Goal: Task Accomplishment & Management: Use online tool/utility

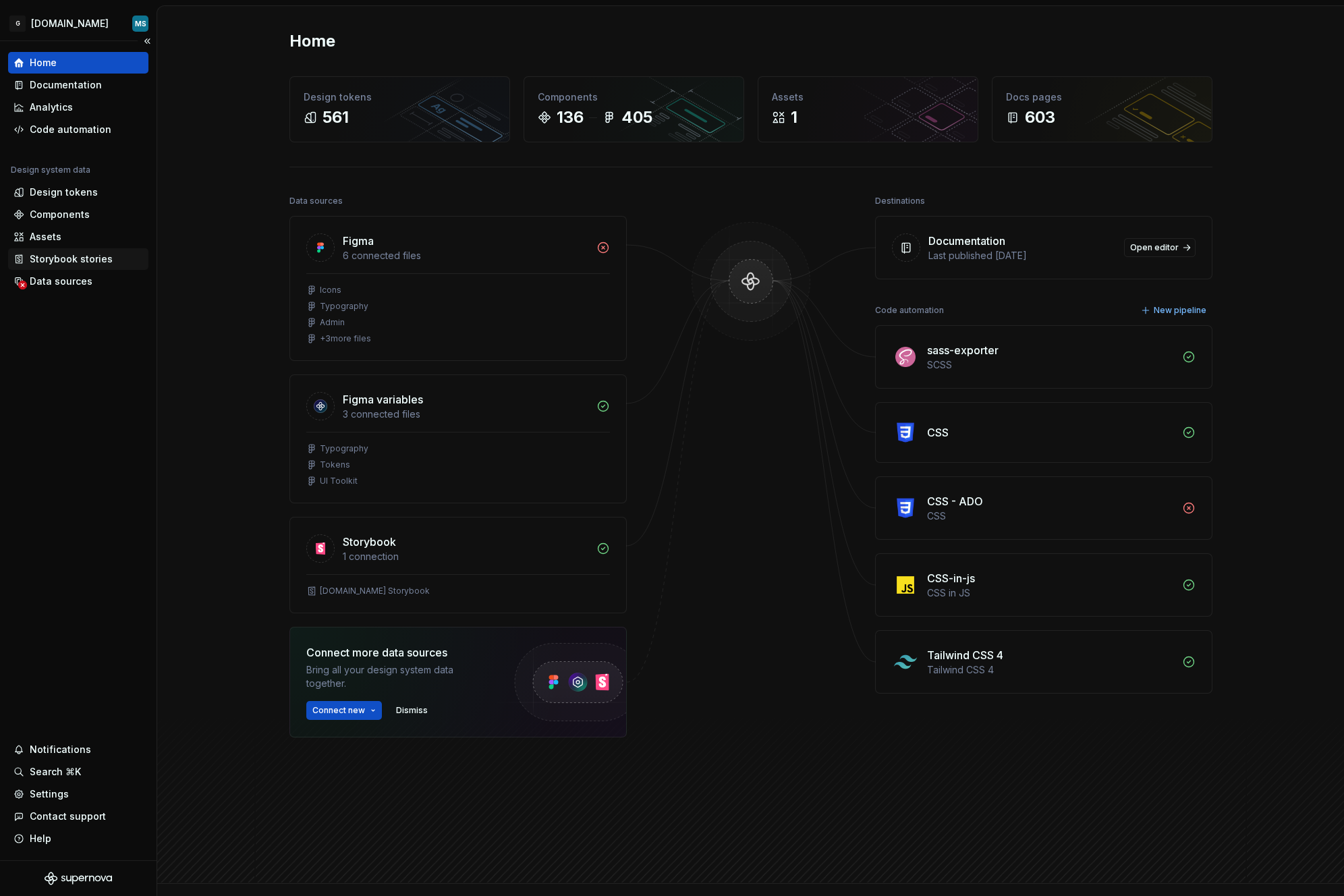
click at [57, 253] on div "Storybook stories" at bounding box center [71, 259] width 83 height 14
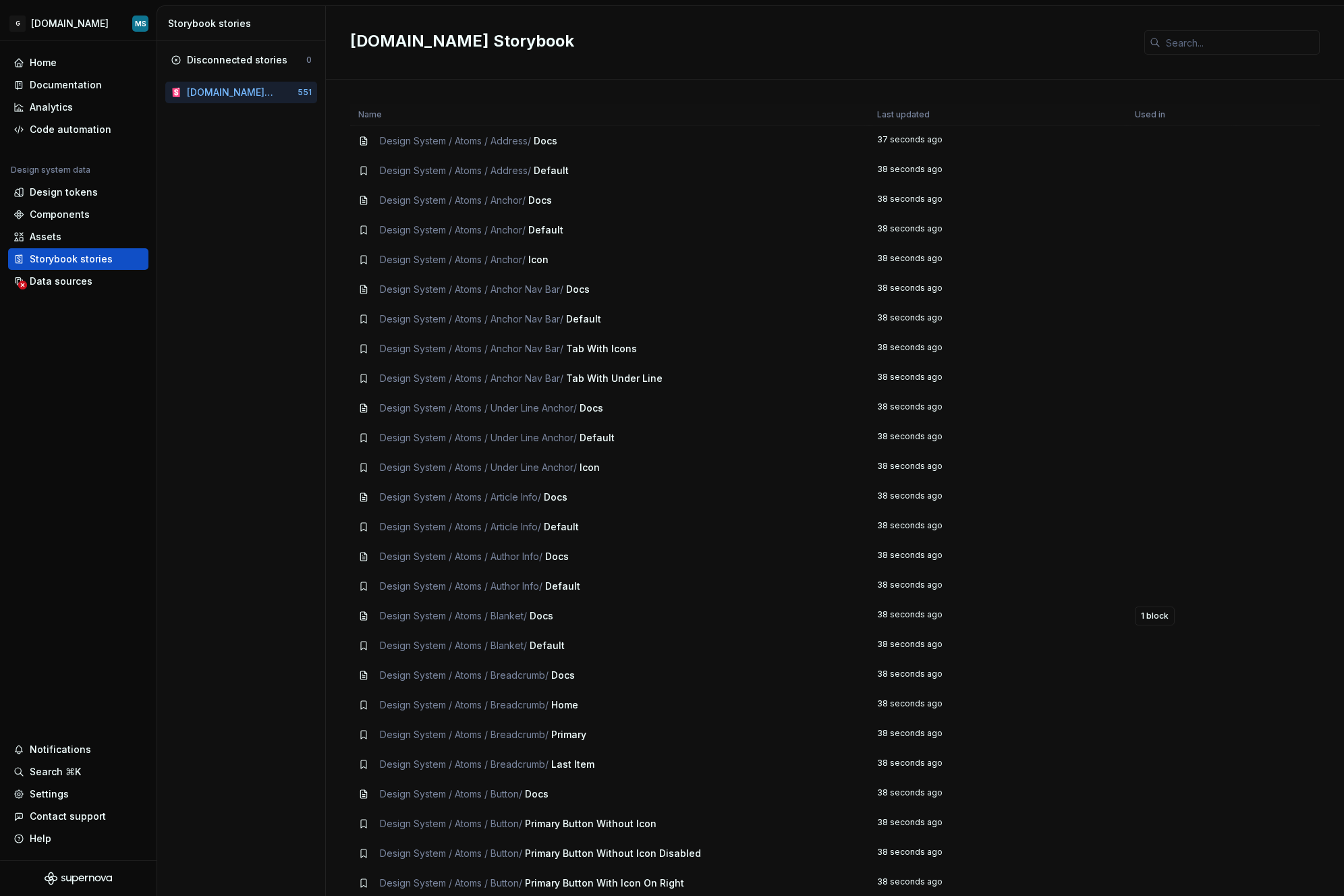
click at [1002, 144] on td "37 seconds ago" at bounding box center [999, 141] width 259 height 30
click at [911, 136] on td "37 seconds ago" at bounding box center [999, 141] width 259 height 30
click at [464, 159] on td "Design System / Atoms / Address / Default" at bounding box center [609, 171] width 519 height 30
click at [69, 189] on div "Design tokens" at bounding box center [63, 193] width 68 height 14
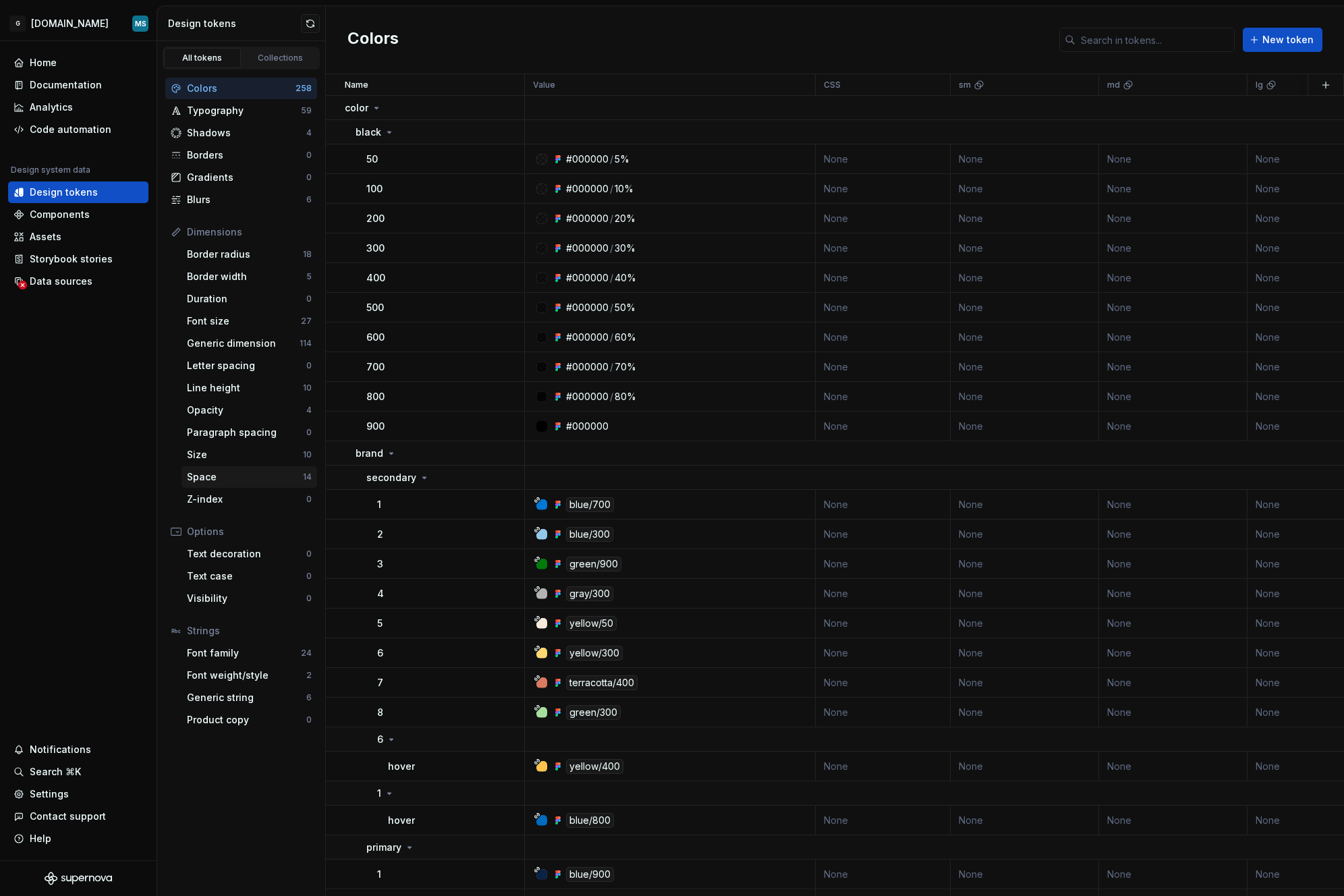
click at [213, 472] on div "Space" at bounding box center [245, 477] width 116 height 14
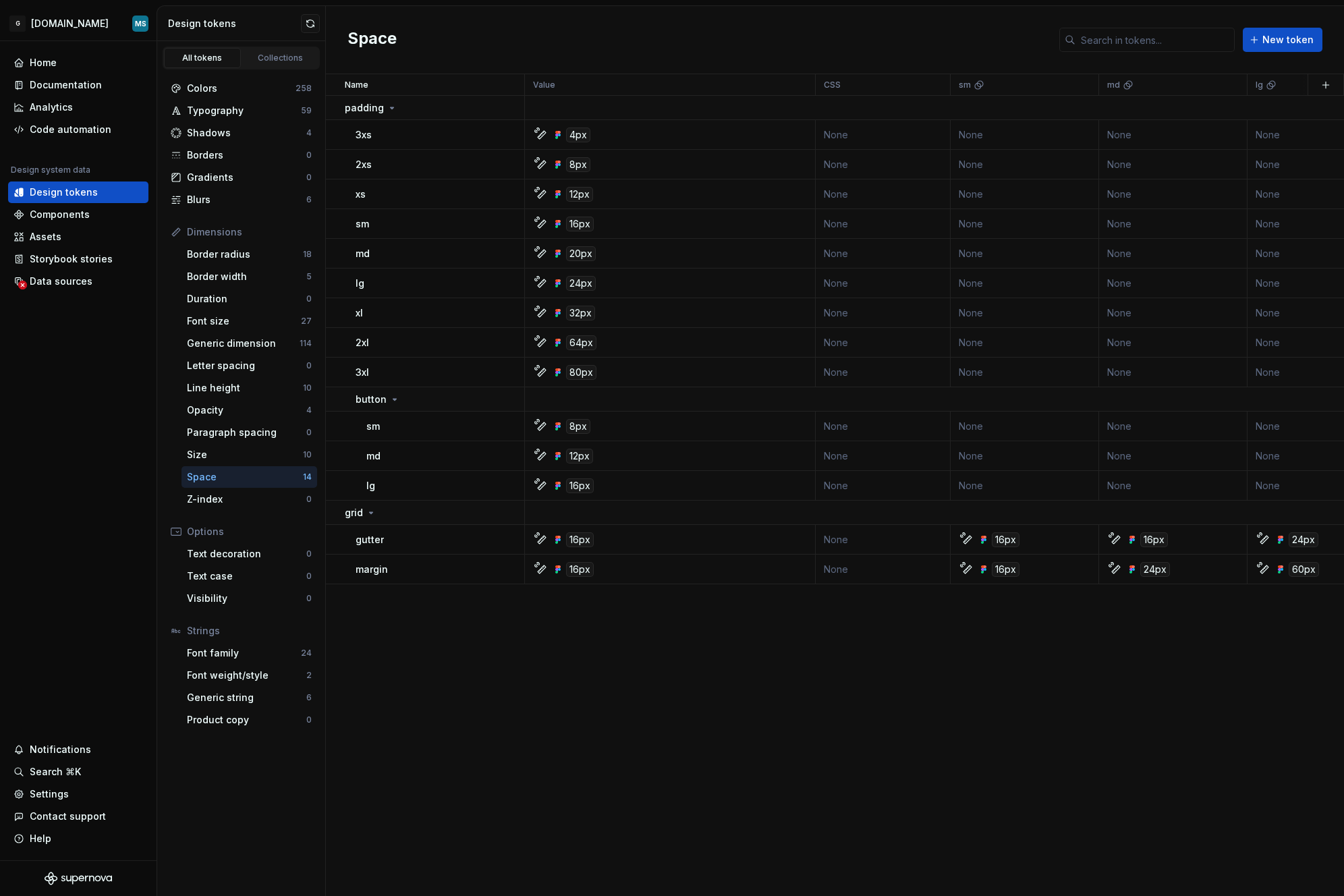
click at [447, 824] on div "Name Value CSS sm md lg xl Collection Token set Description Last updated paddin…" at bounding box center [835, 485] width 1019 height 822
click at [35, 234] on div "Assets" at bounding box center [45, 237] width 32 height 14
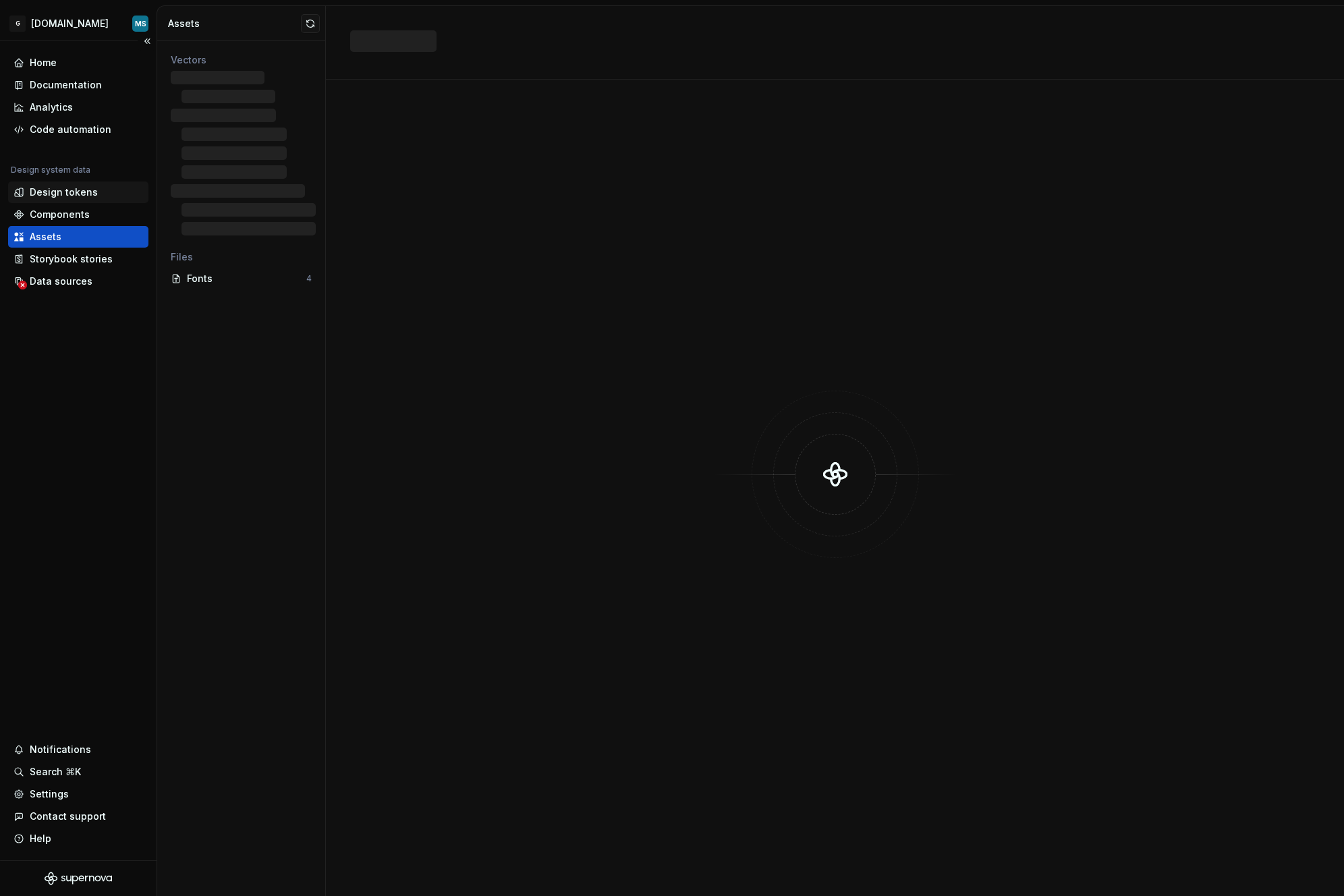
click at [69, 197] on div "Design tokens" at bounding box center [63, 193] width 68 height 14
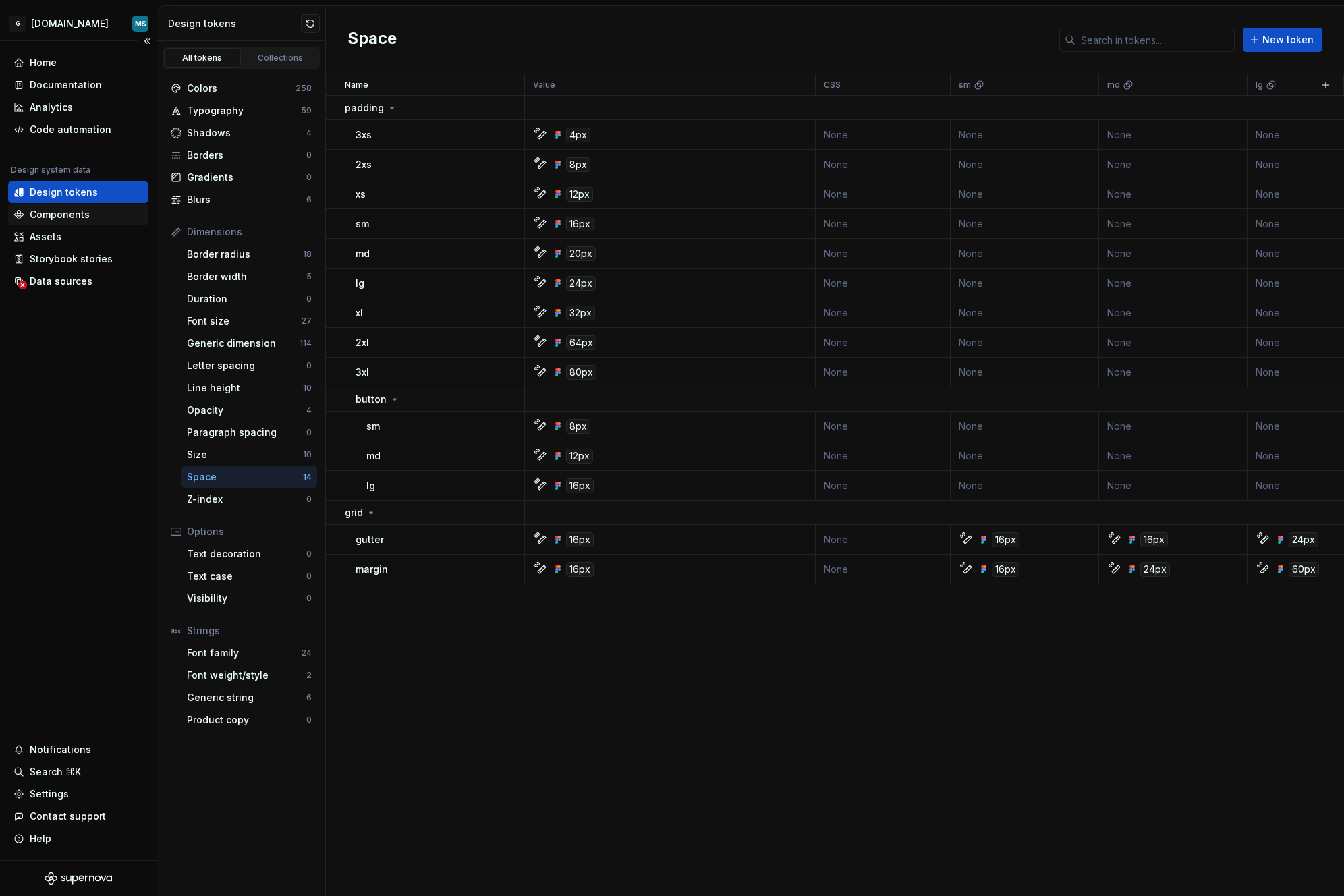
click at [72, 216] on div "Components" at bounding box center [59, 215] width 60 height 14
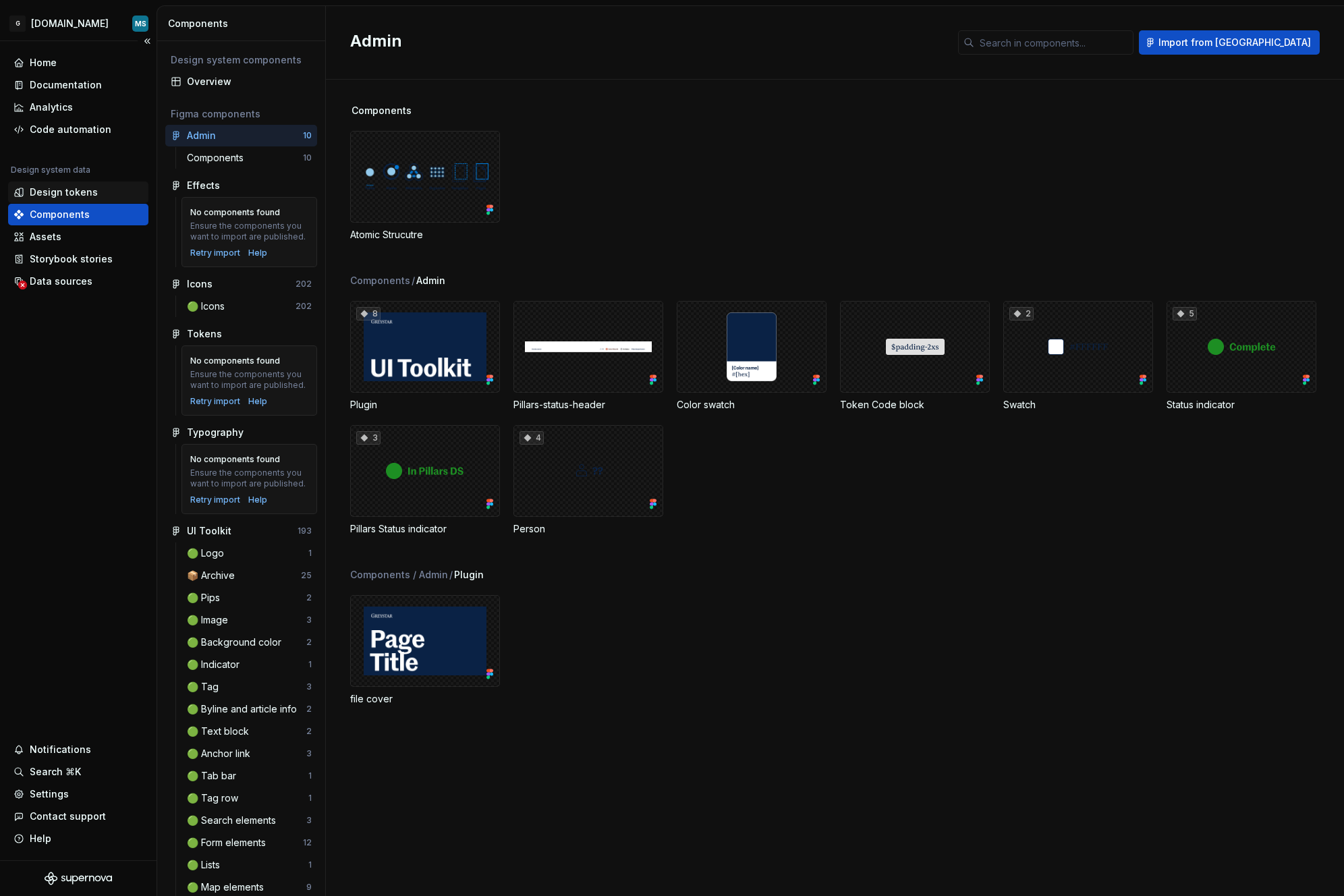
click at [81, 192] on div "Design tokens" at bounding box center [63, 193] width 68 height 14
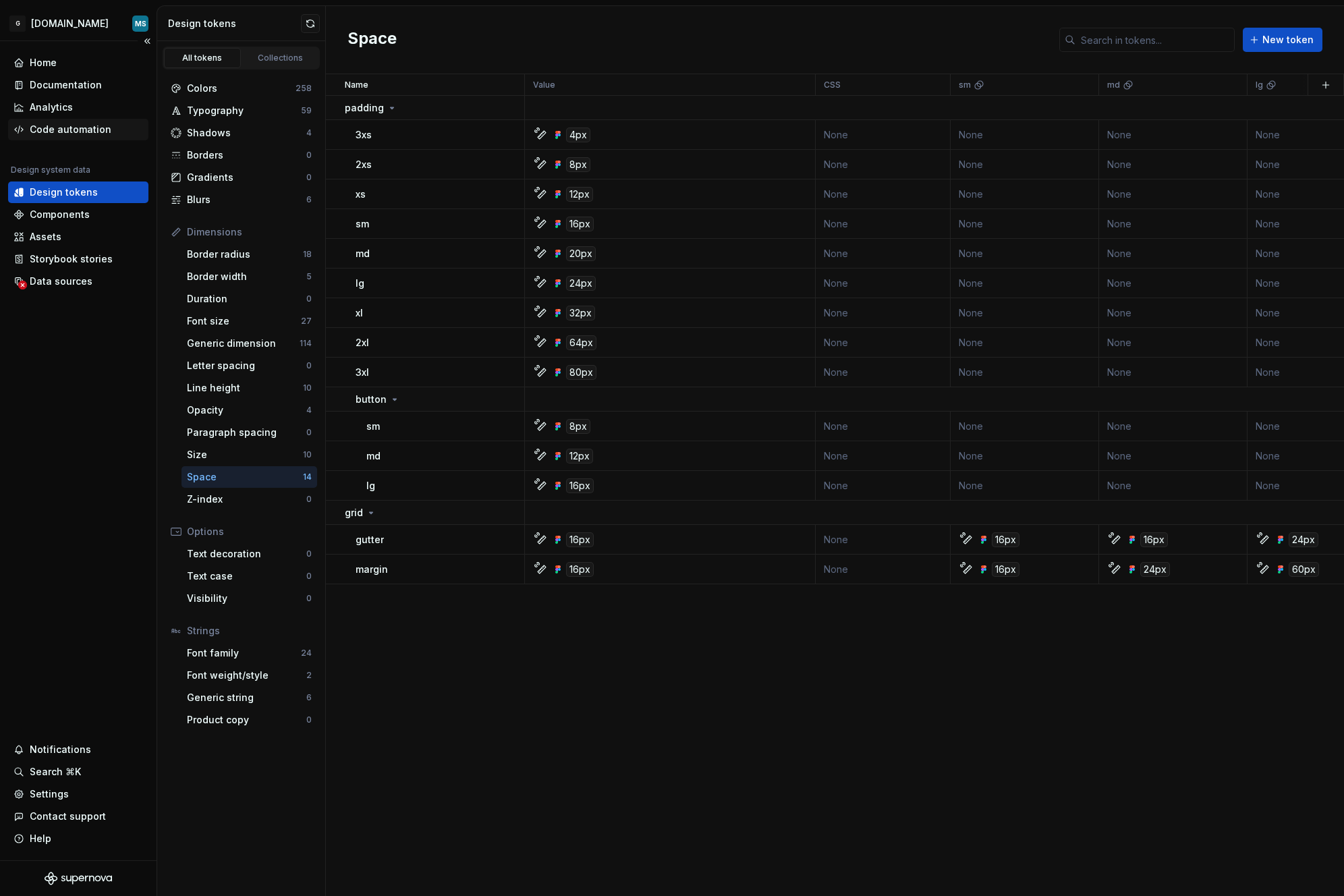
click at [83, 135] on div "Code automation" at bounding box center [70, 130] width 82 height 14
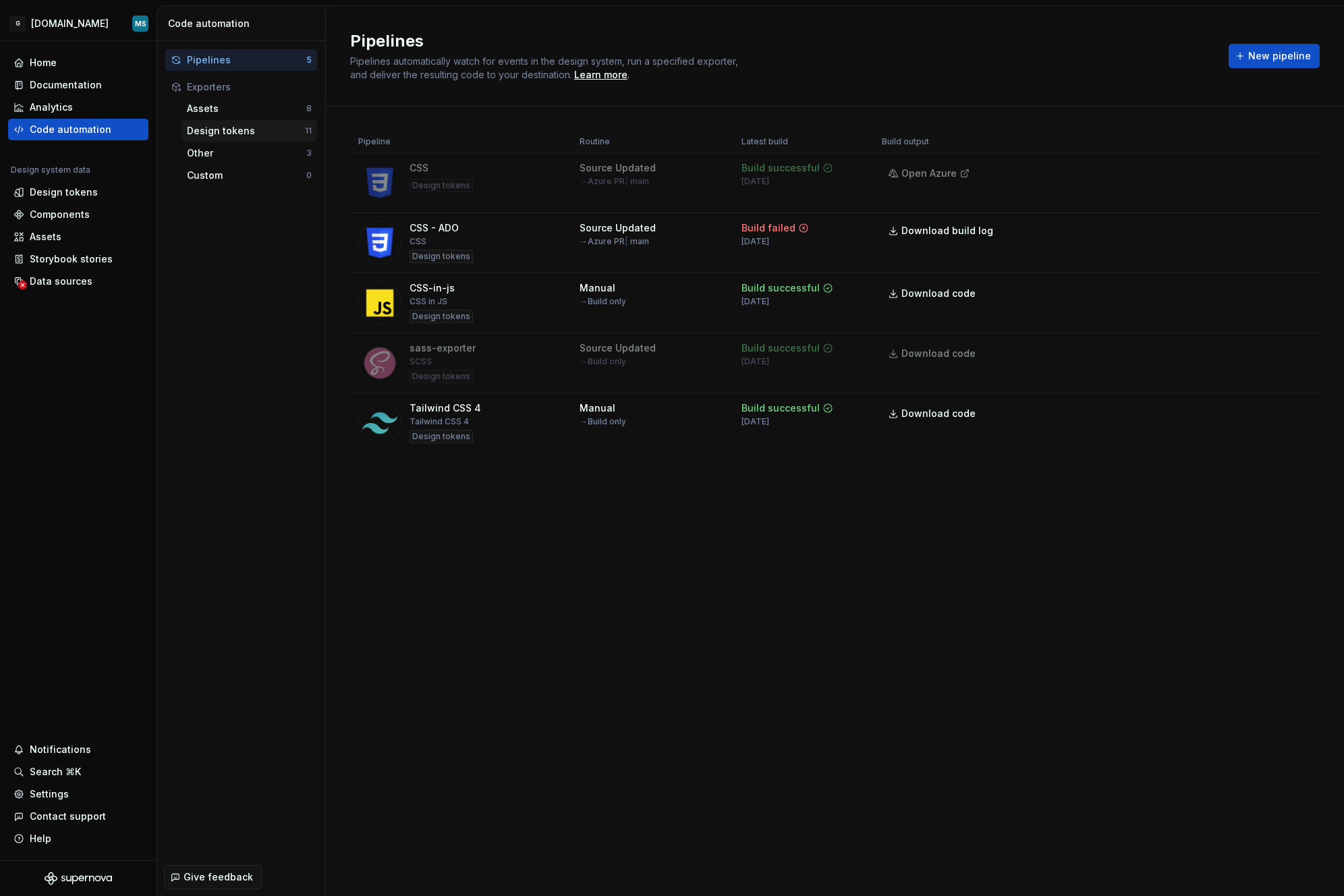
click at [215, 127] on div "Design tokens" at bounding box center [246, 131] width 118 height 14
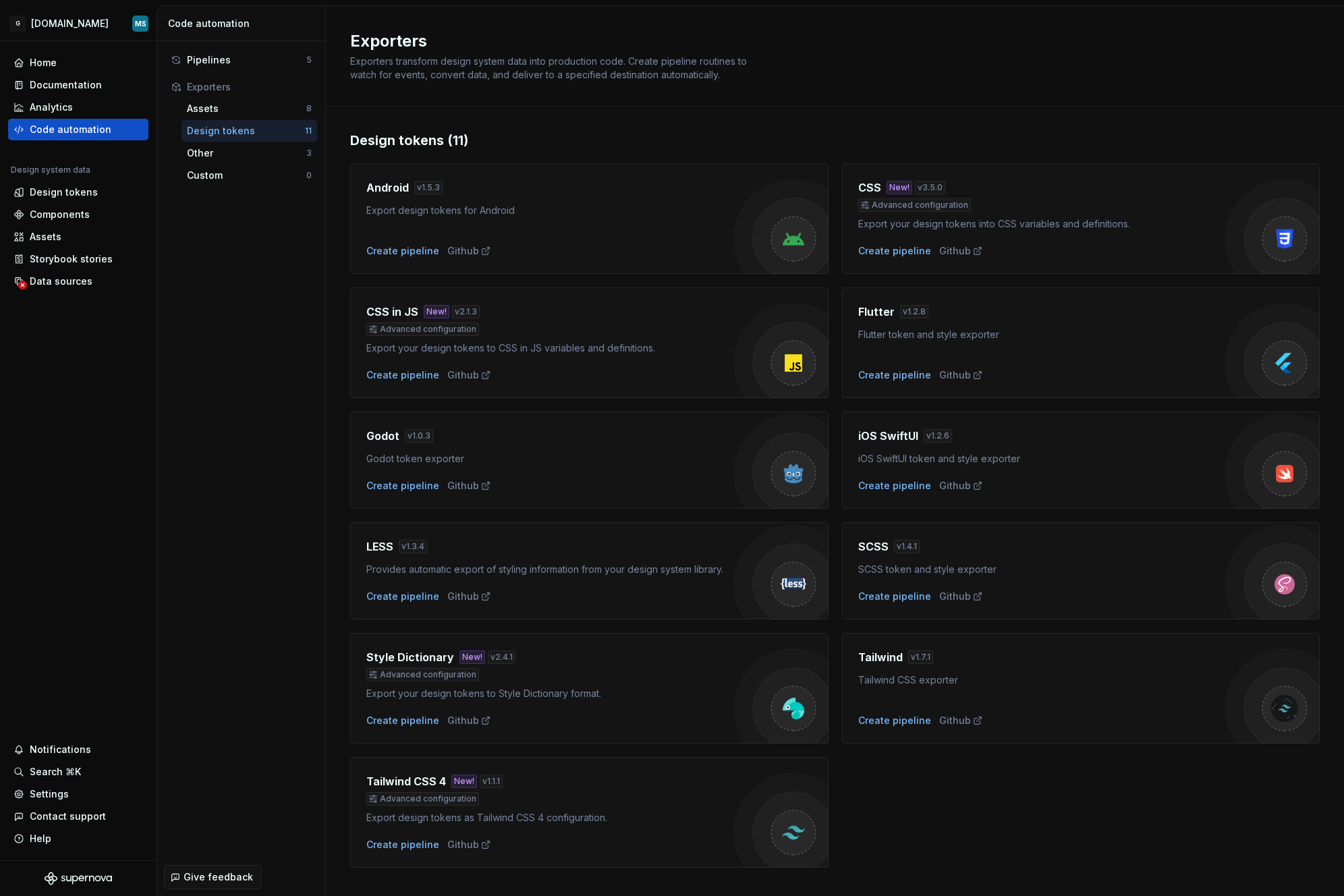
click at [977, 688] on div "Tailwind v 1.7.1 Tailwind CSS exporter Create pipeline Github" at bounding box center [1042, 688] width 368 height 78
click at [217, 151] on div "Other" at bounding box center [247, 153] width 120 height 14
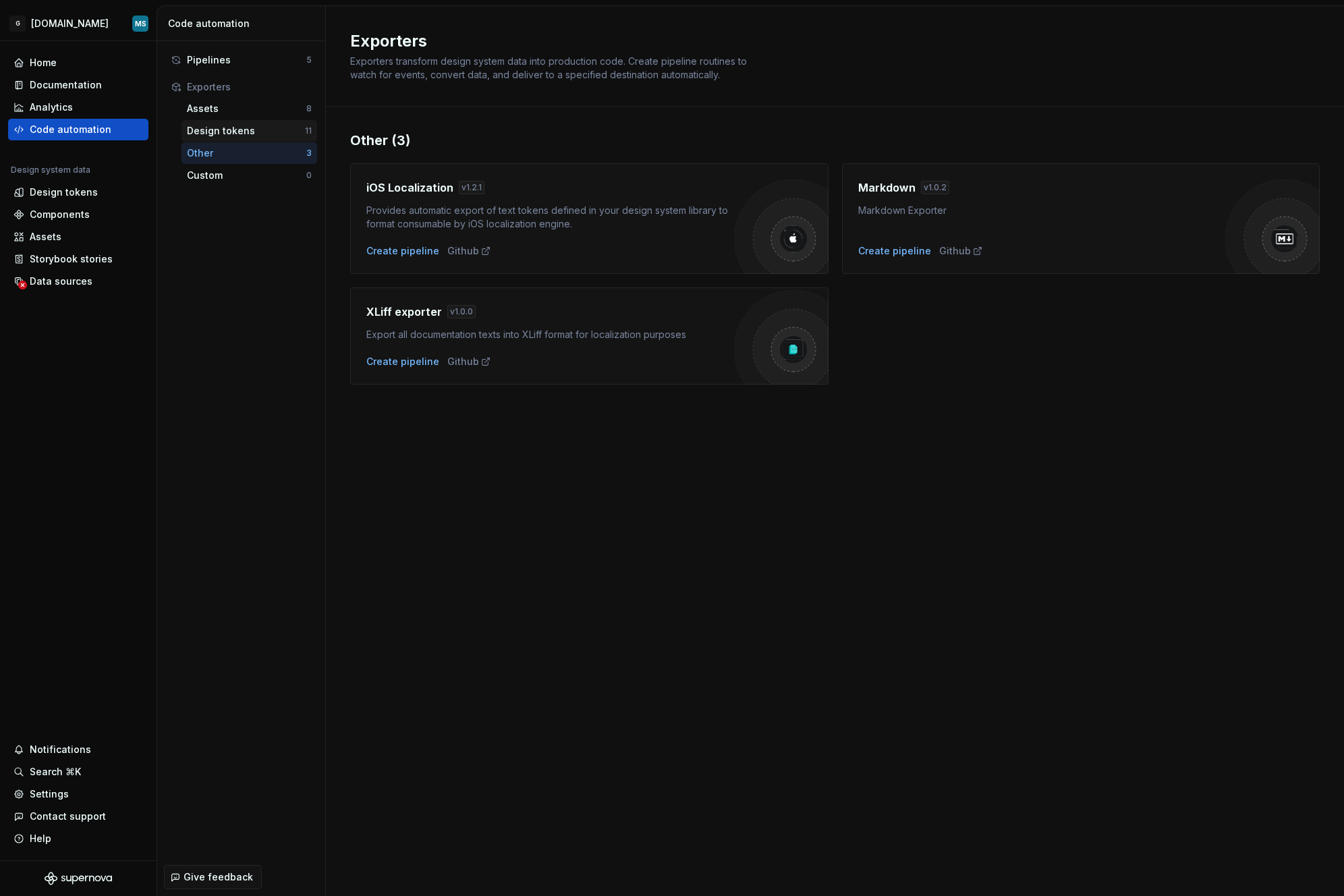
click at [228, 135] on div "Design tokens" at bounding box center [246, 131] width 118 height 14
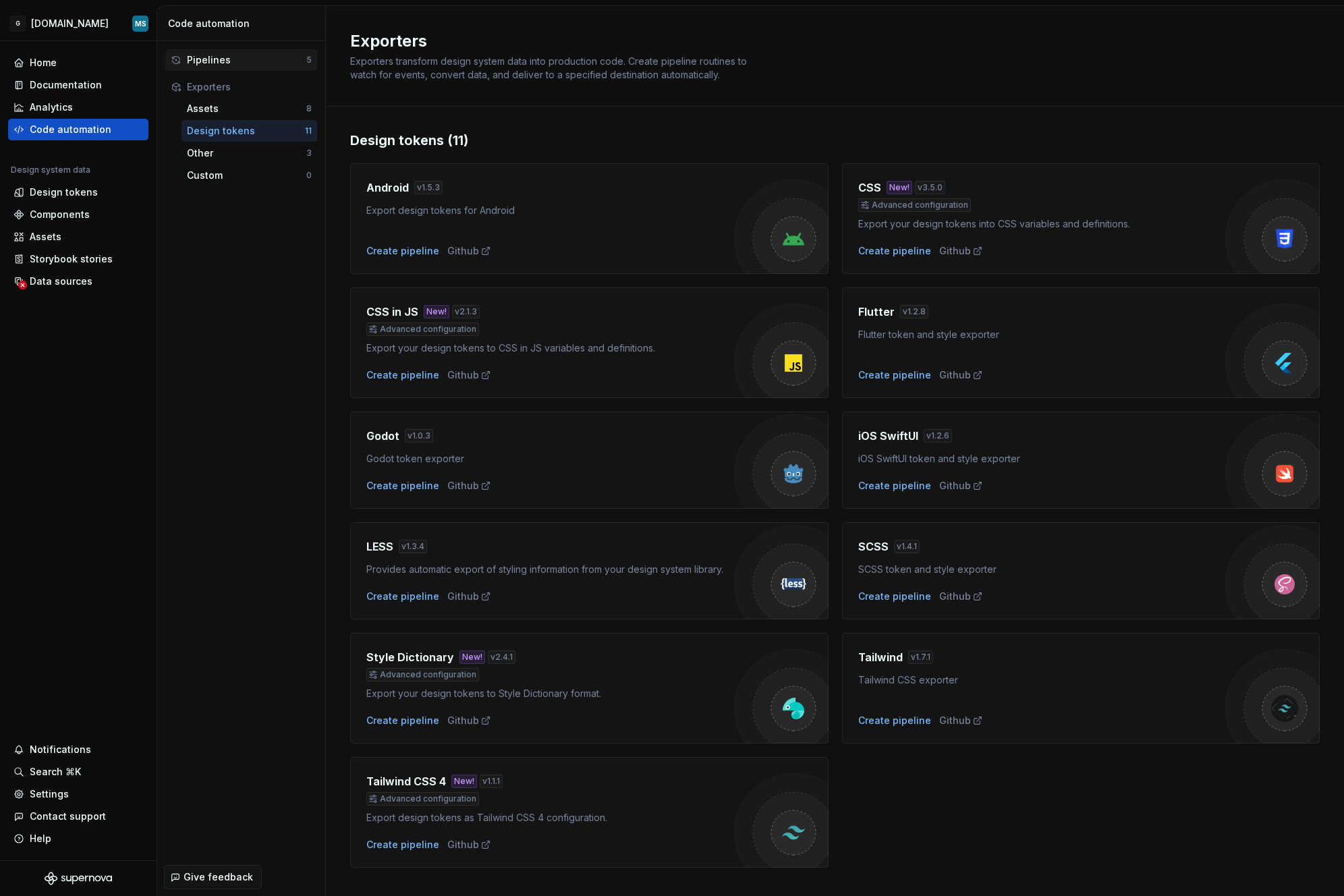
click at [206, 66] on div "Pipelines" at bounding box center [247, 61] width 120 height 14
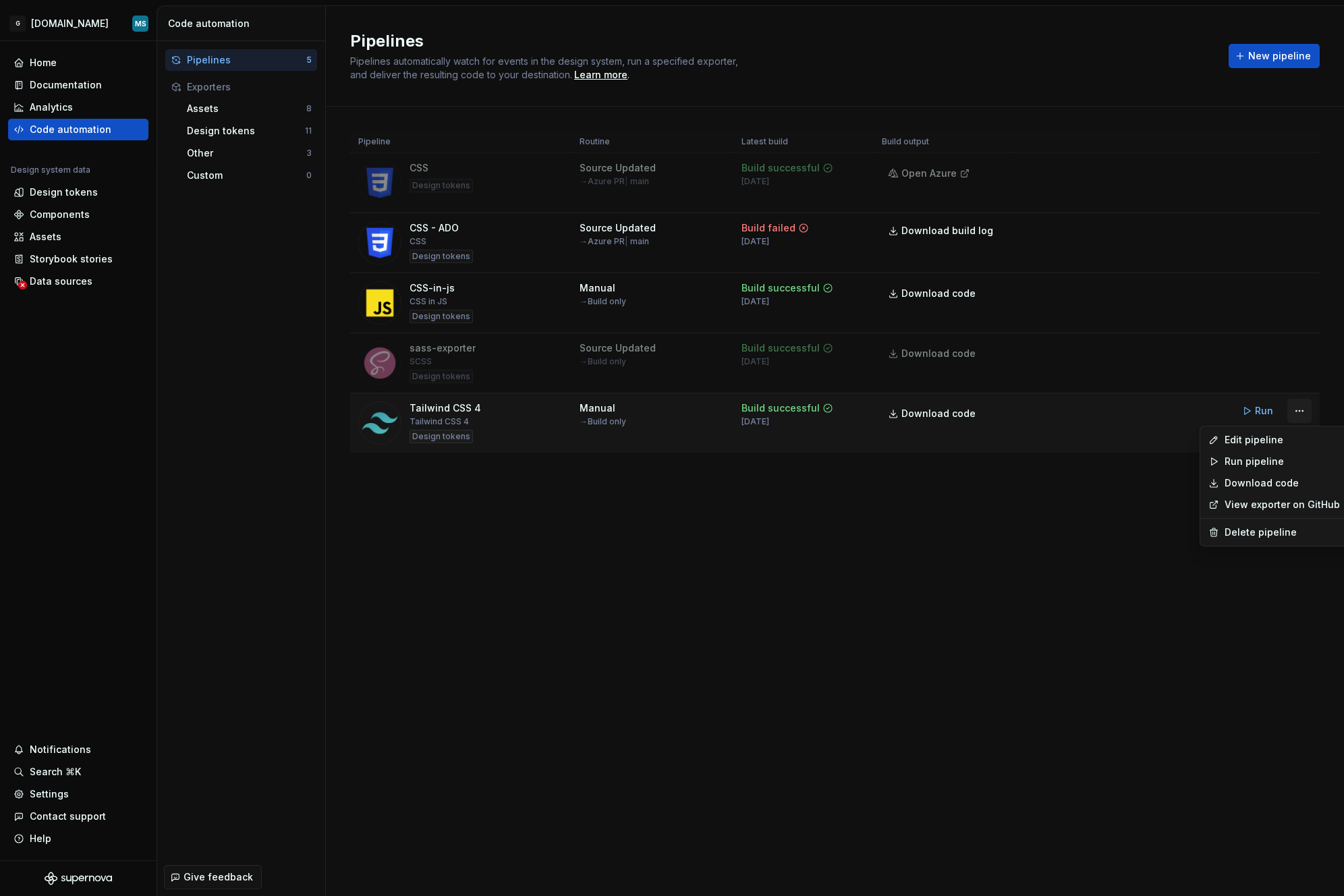
click at [1160, 412] on html "G [DOMAIN_NAME] MS Home Documentation Analytics Code automation Design system d…" at bounding box center [672, 448] width 1344 height 896
click at [1160, 442] on div "Edit pipeline" at bounding box center [1283, 440] width 116 height 14
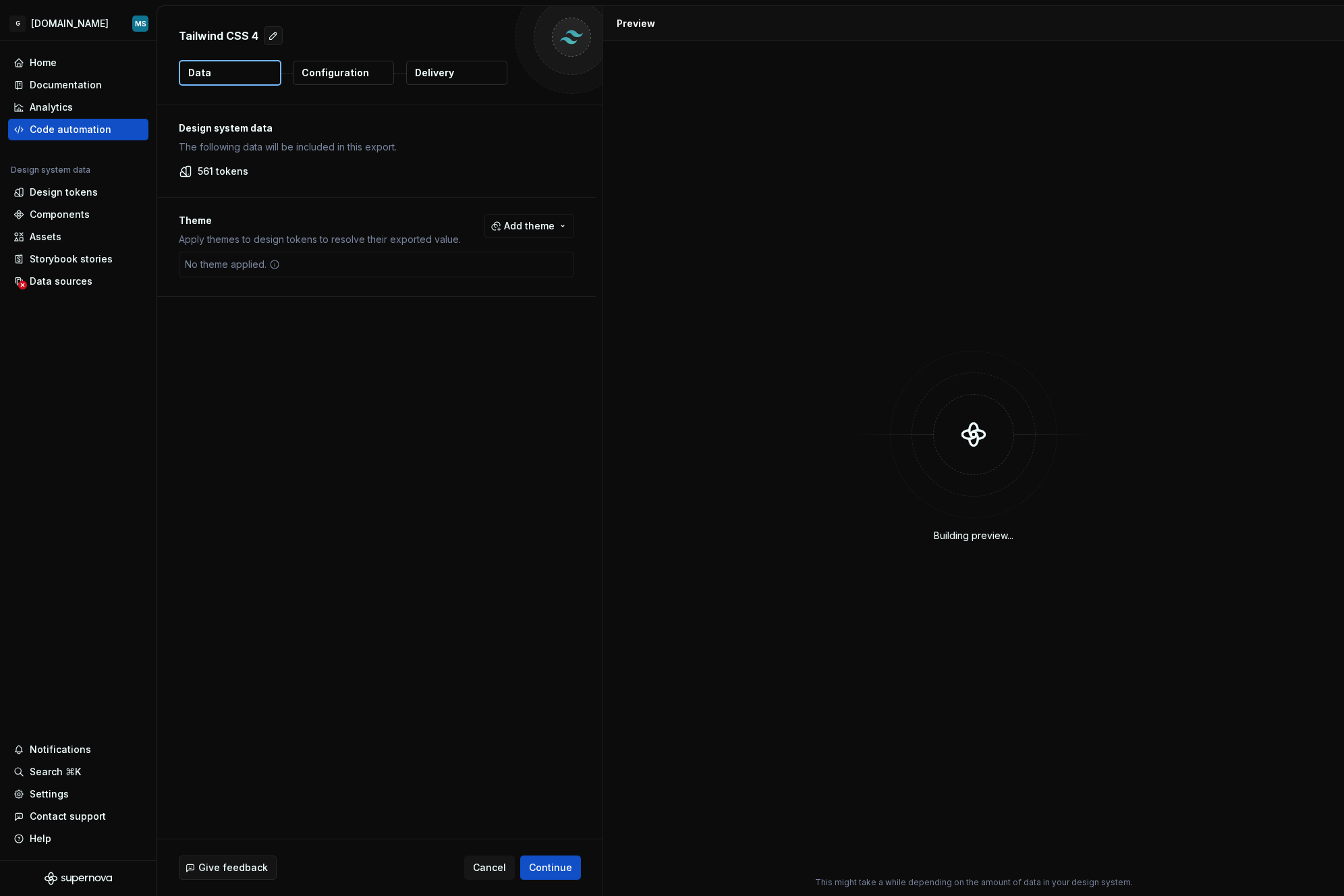
click at [347, 79] on button "Configuration" at bounding box center [343, 72] width 101 height 24
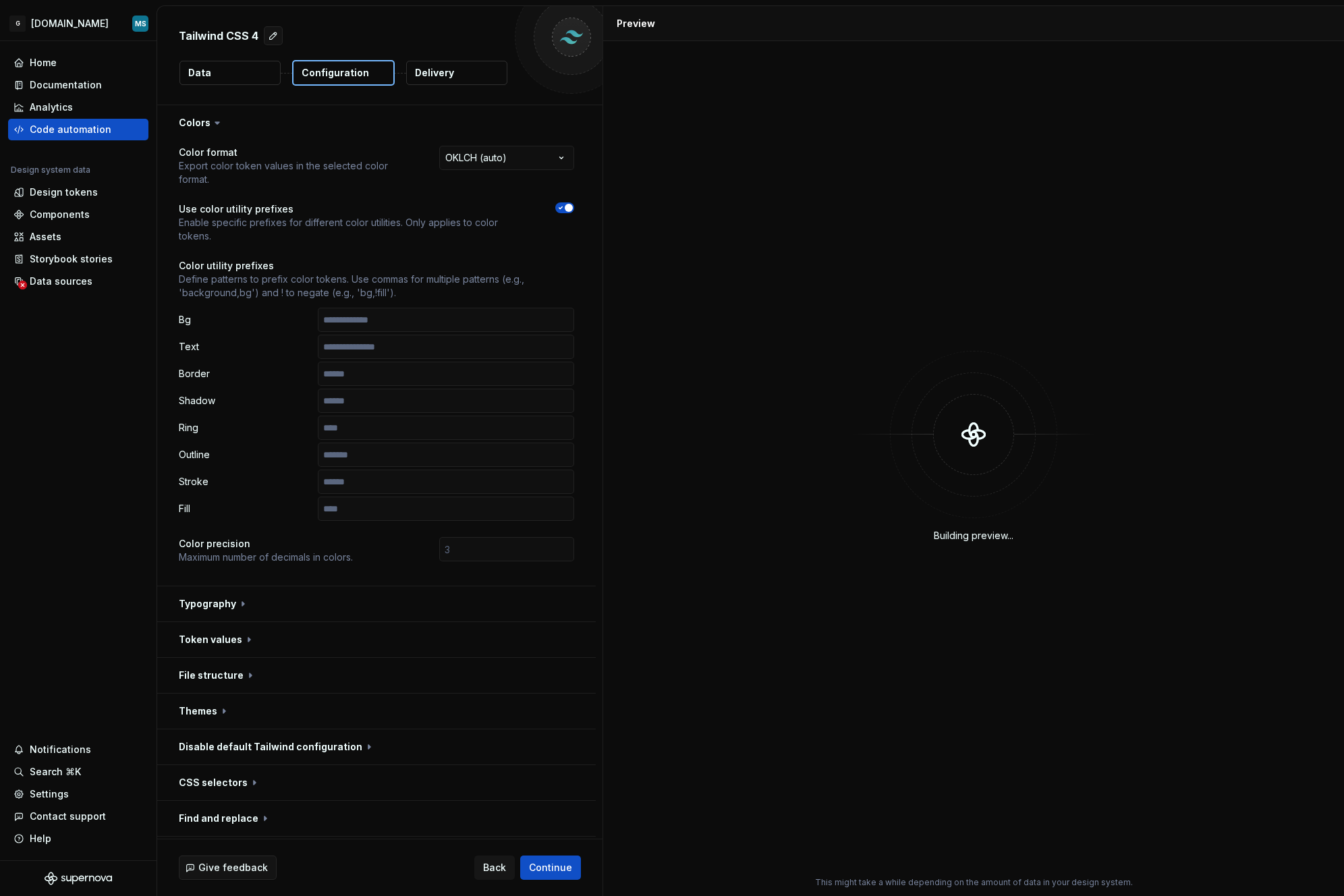
click at [182, 80] on button "Data" at bounding box center [230, 72] width 101 height 24
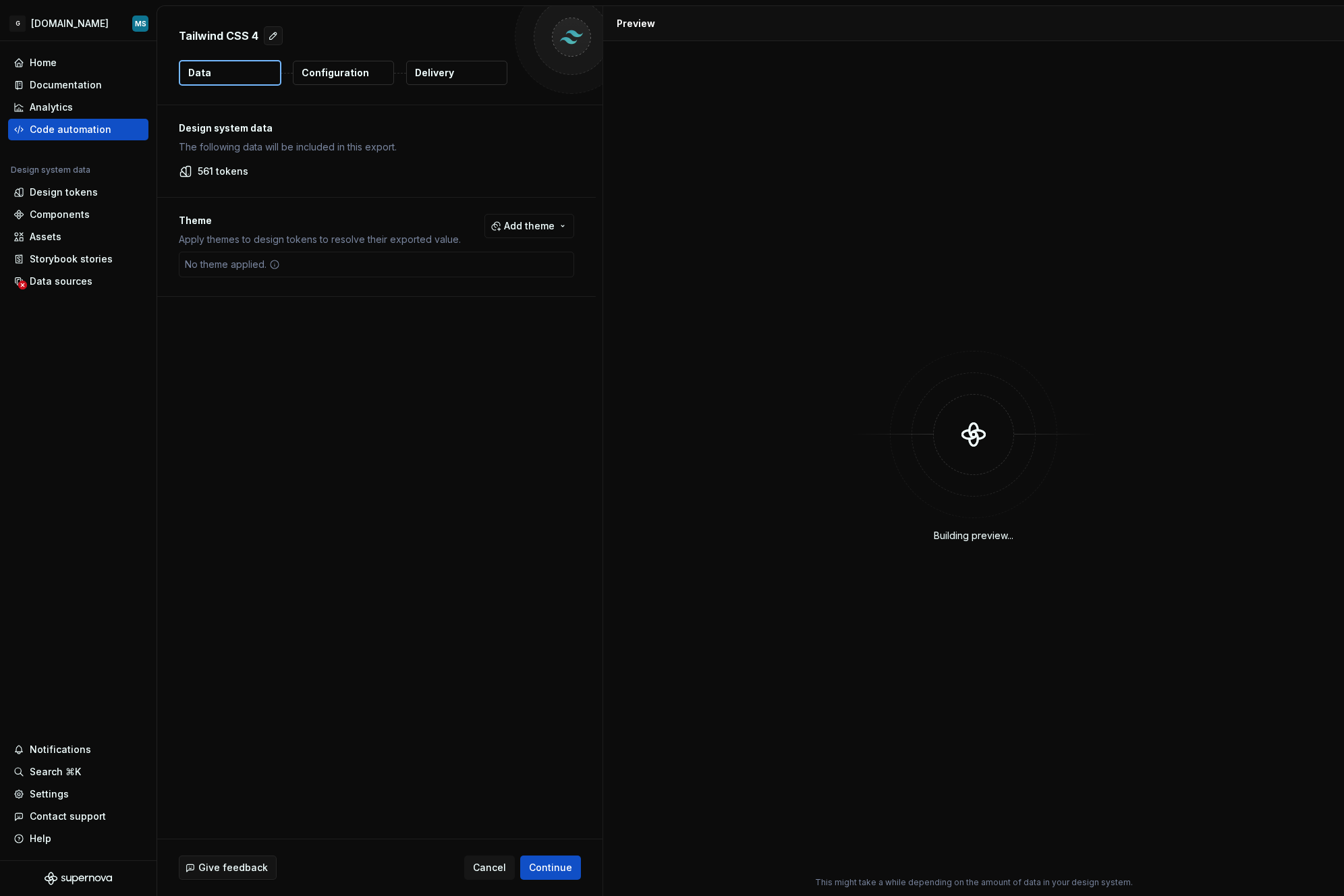
click at [360, 78] on p "Configuration" at bounding box center [336, 73] width 67 height 14
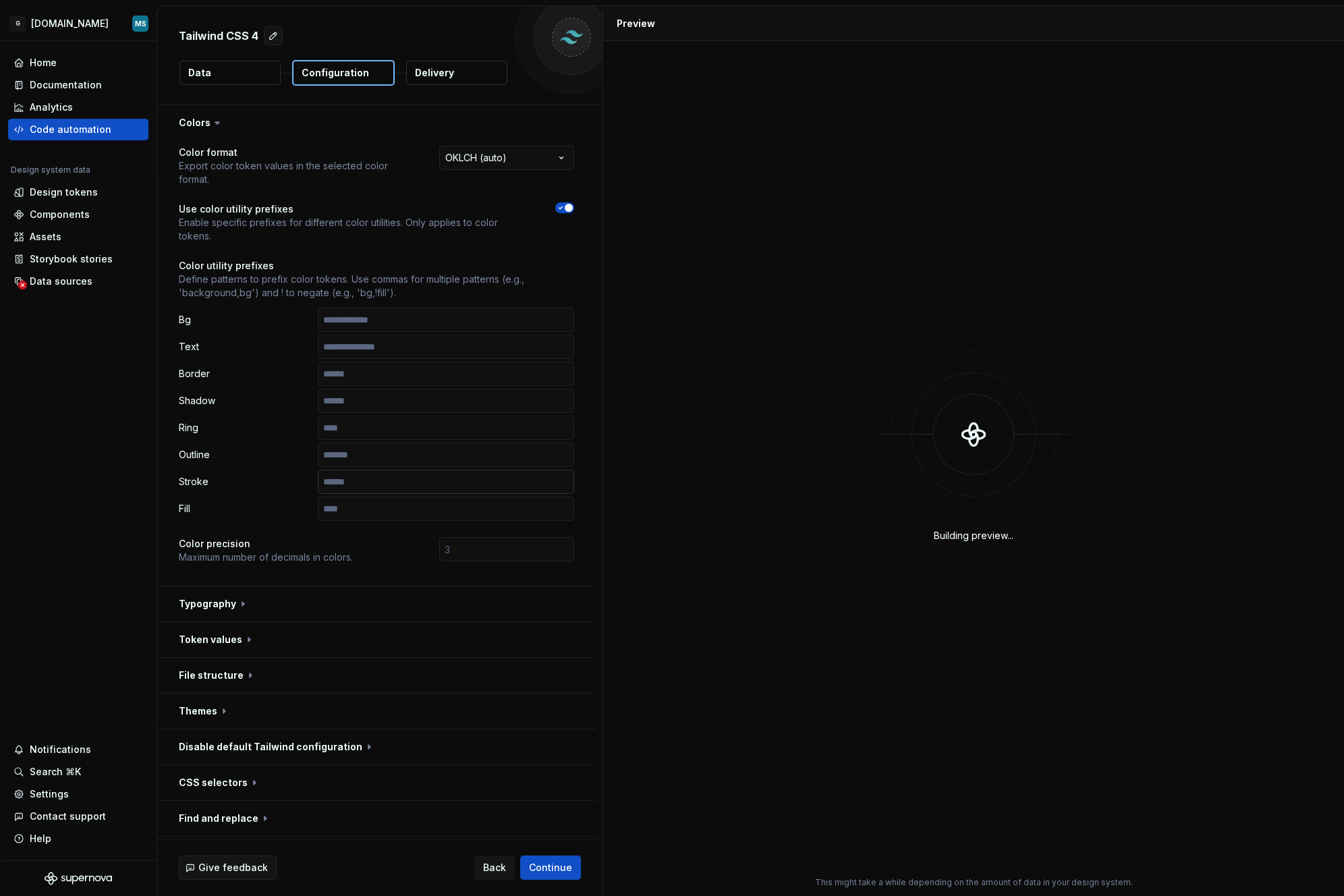
scroll to position [69, 0]
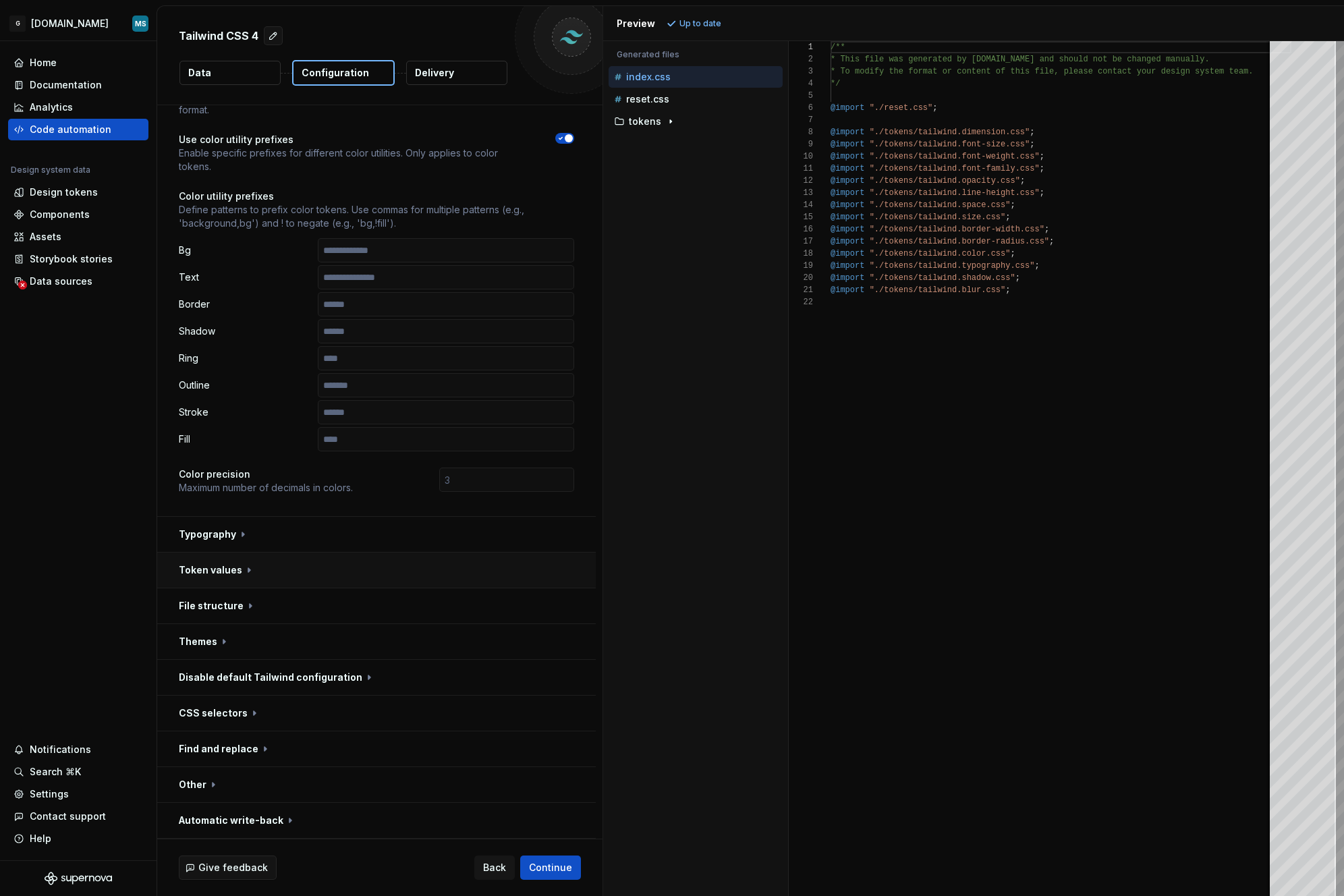
click at [259, 571] on button "button" at bounding box center [377, 570] width 439 height 35
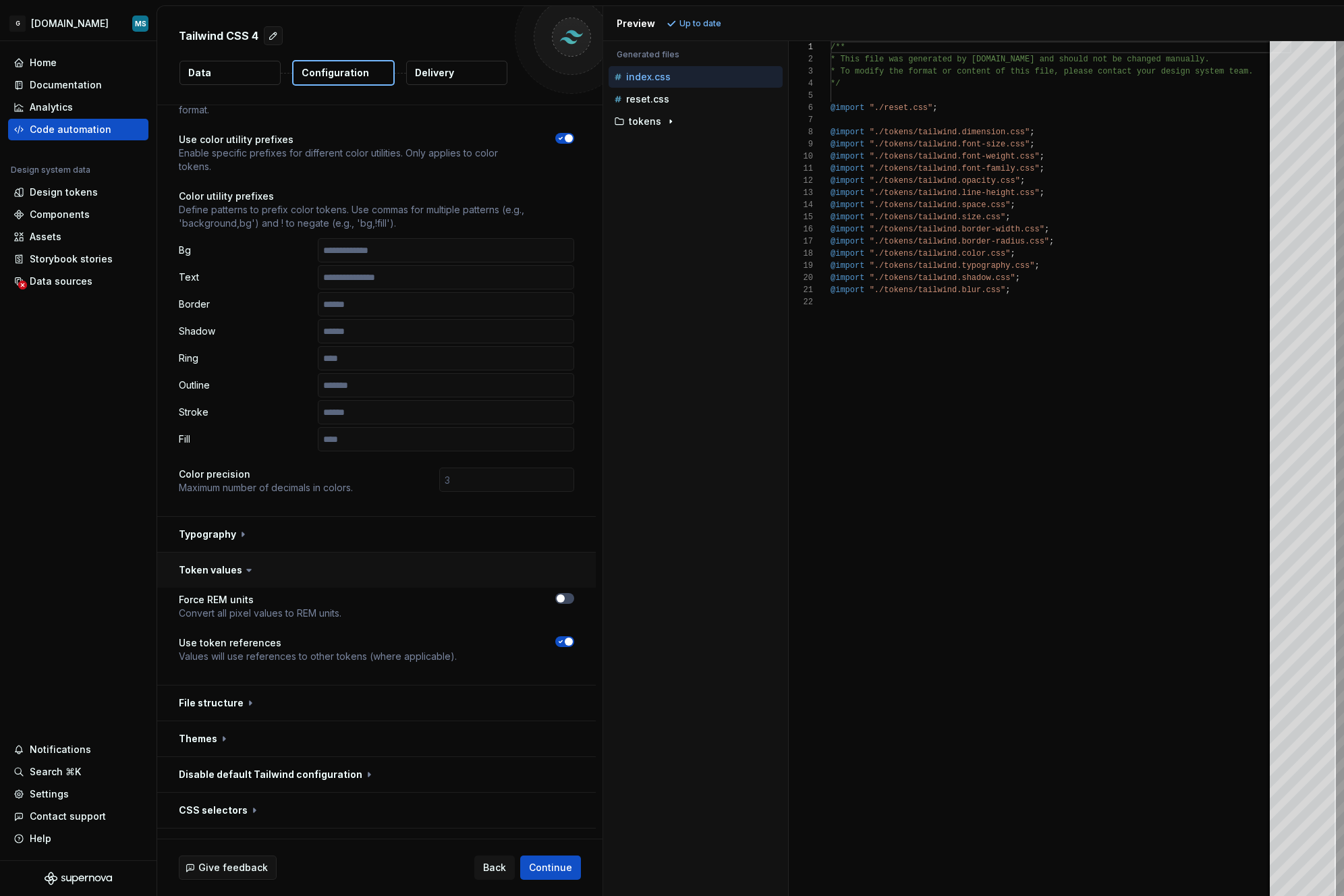
click at [272, 568] on button "button" at bounding box center [377, 570] width 439 height 35
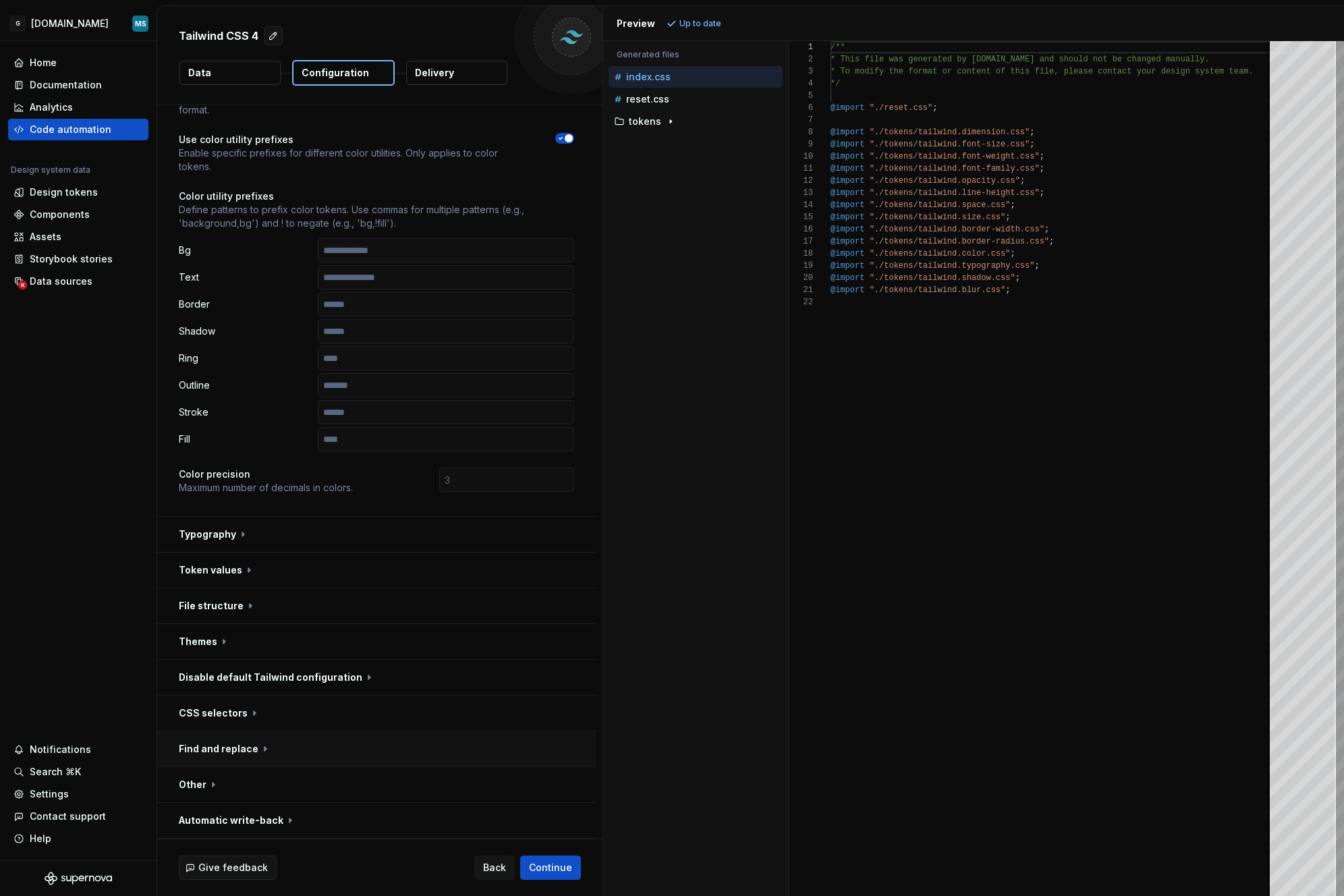
click at [270, 741] on button "button" at bounding box center [377, 749] width 439 height 35
click at [388, 688] on button "button" at bounding box center [377, 677] width 439 height 35
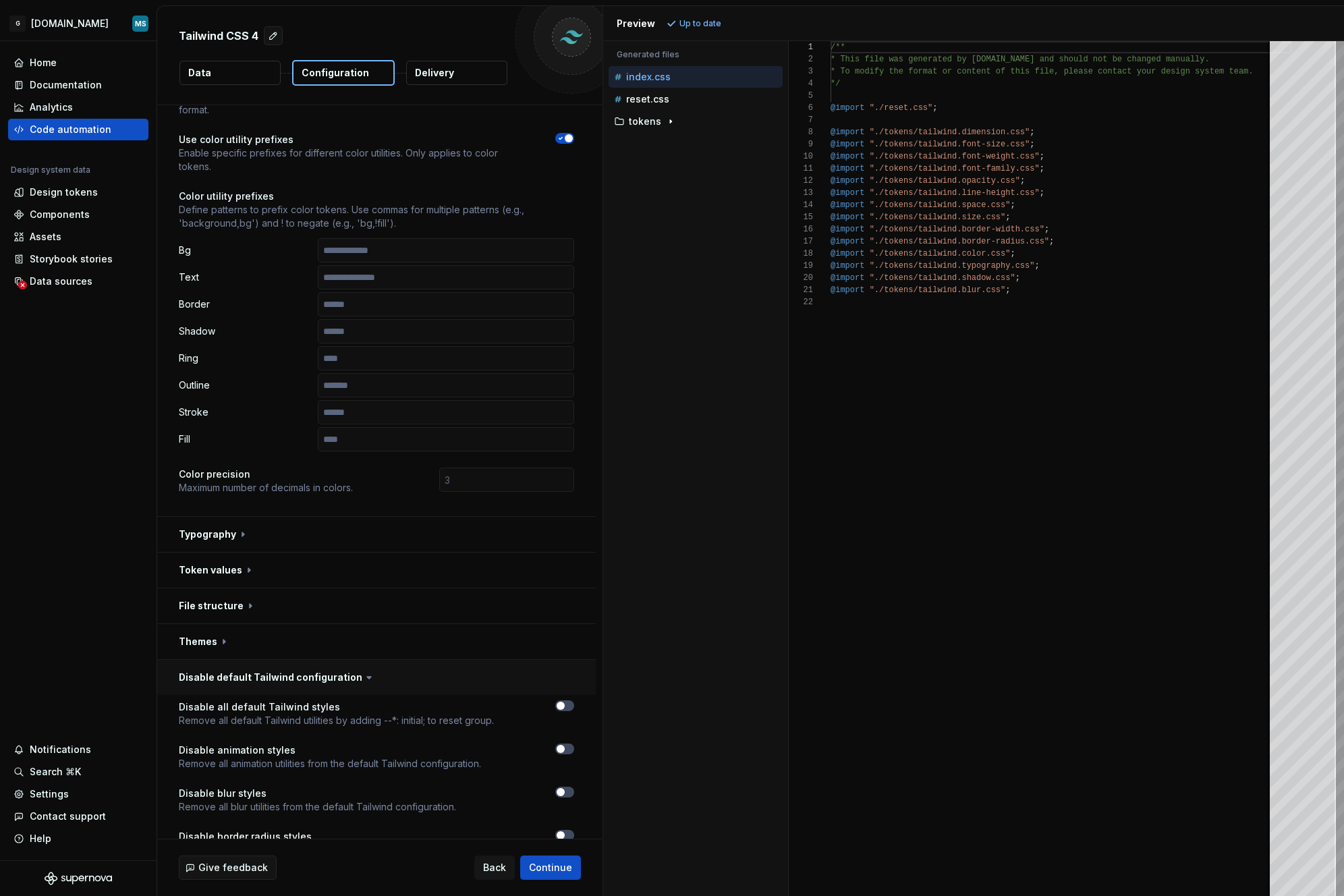
click at [393, 678] on button "button" at bounding box center [377, 677] width 439 height 35
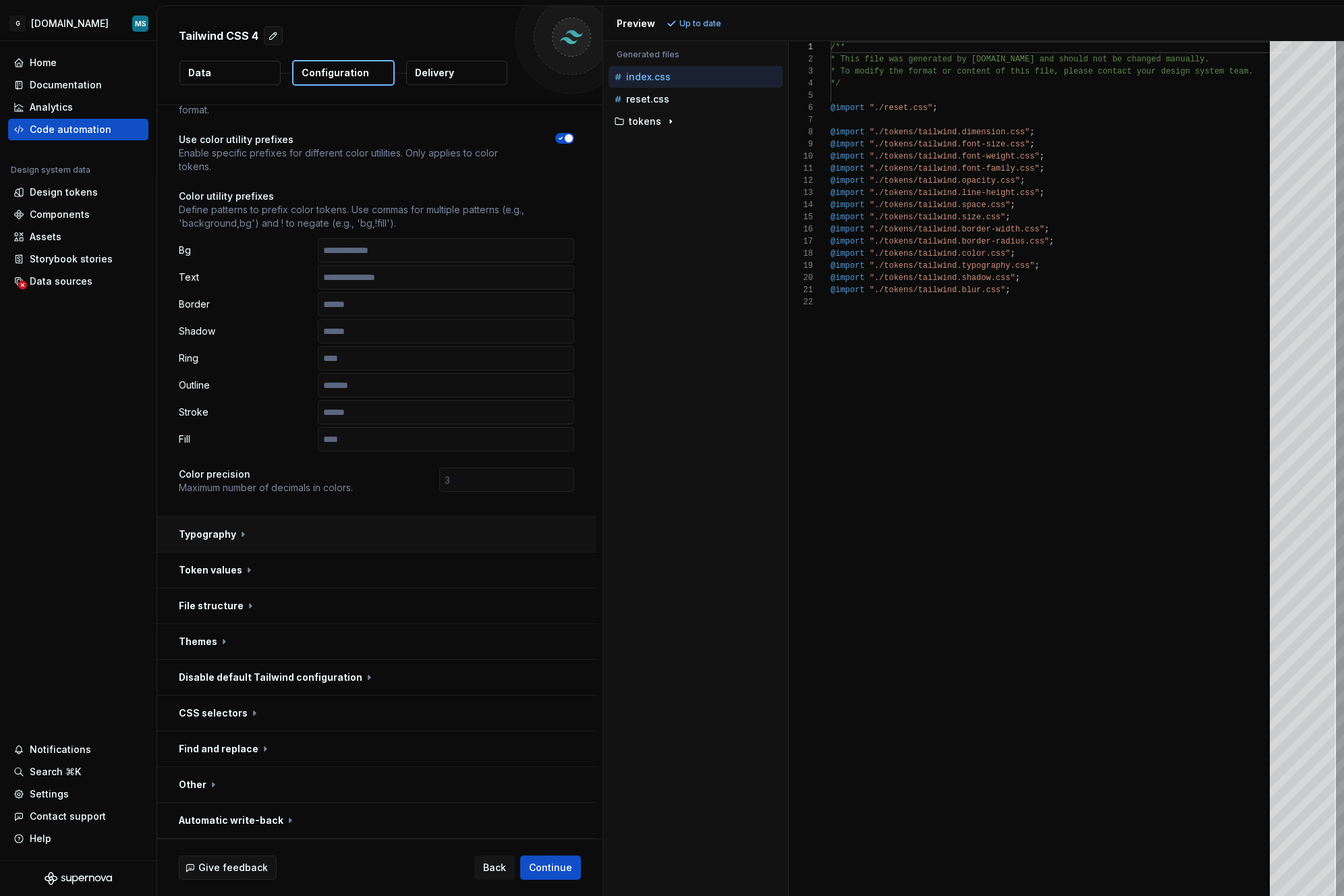
click at [208, 532] on button "button" at bounding box center [377, 534] width 439 height 35
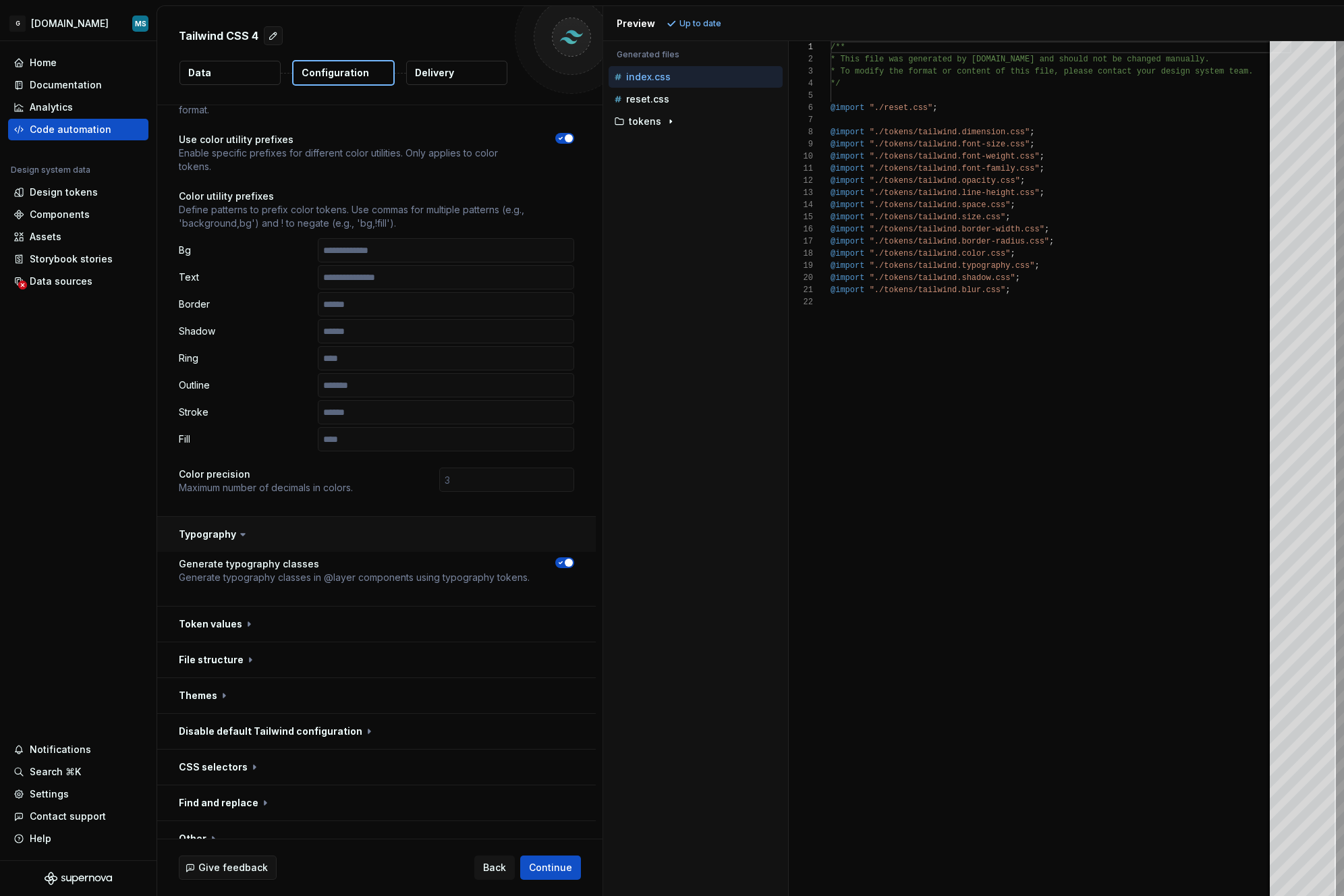
click at [210, 536] on button "button" at bounding box center [377, 534] width 439 height 35
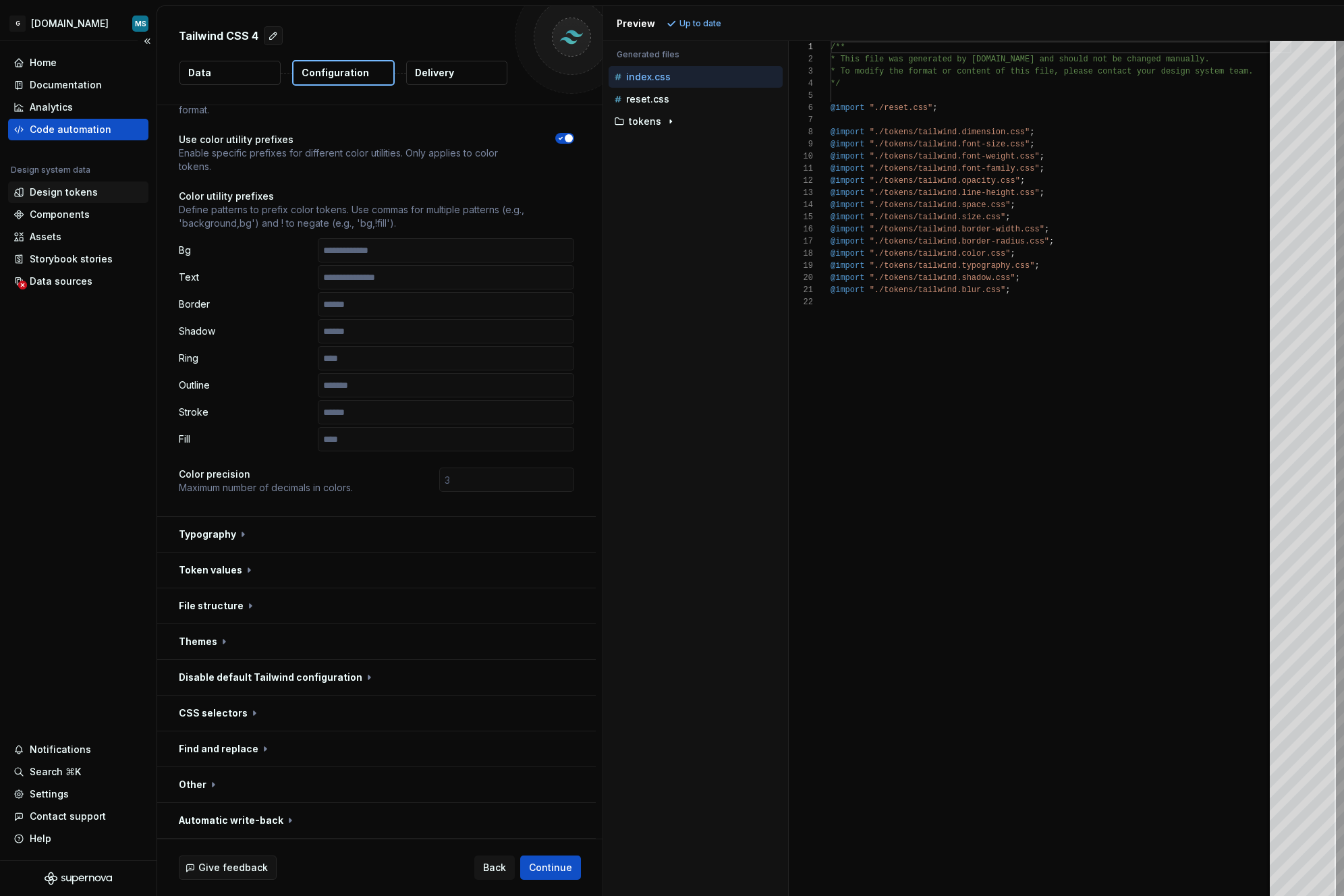
click at [75, 188] on div "Design tokens" at bounding box center [63, 193] width 68 height 14
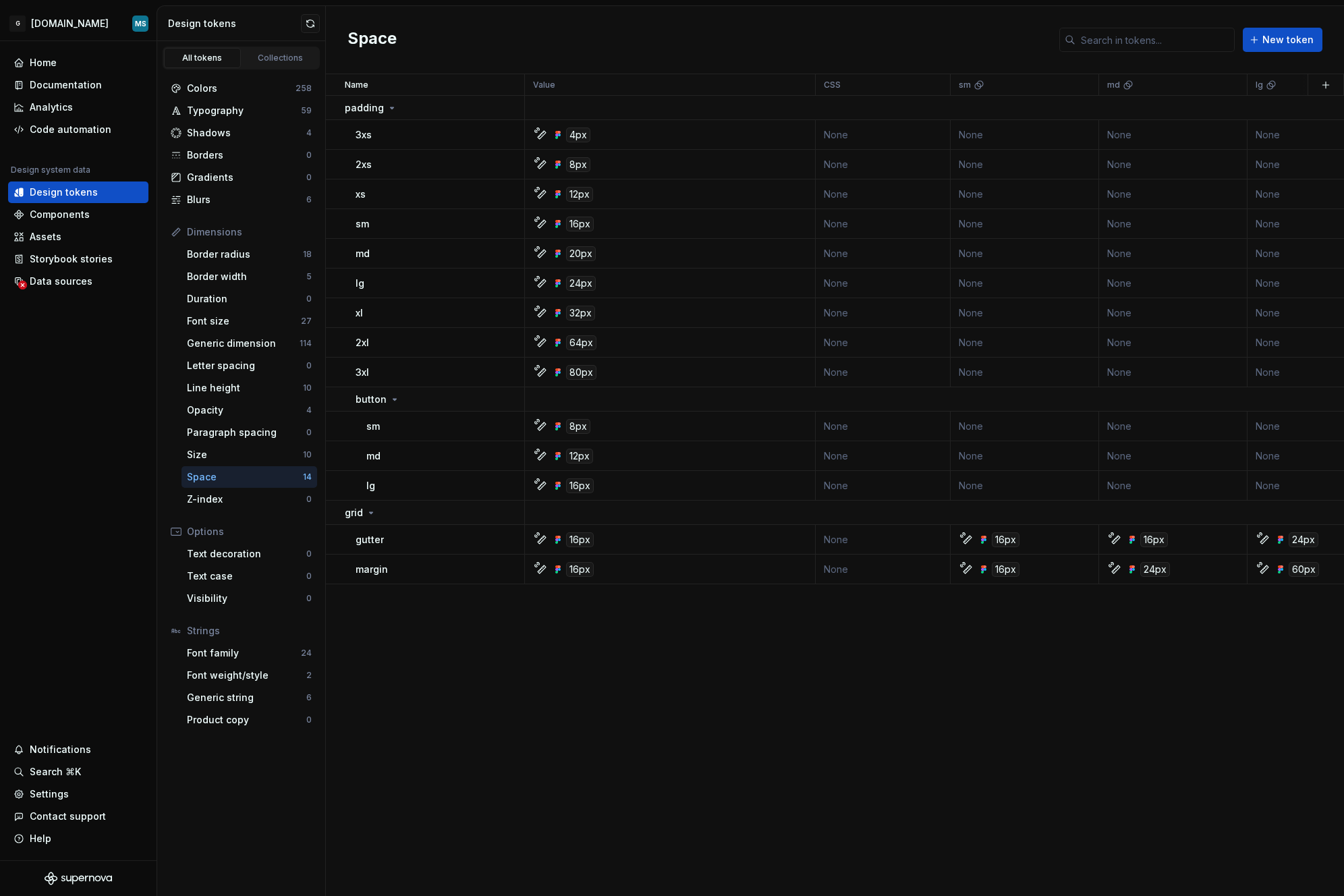
click at [202, 466] on div "Space 14" at bounding box center [249, 477] width 136 height 21
click at [205, 461] on div "Size" at bounding box center [245, 455] width 116 height 14
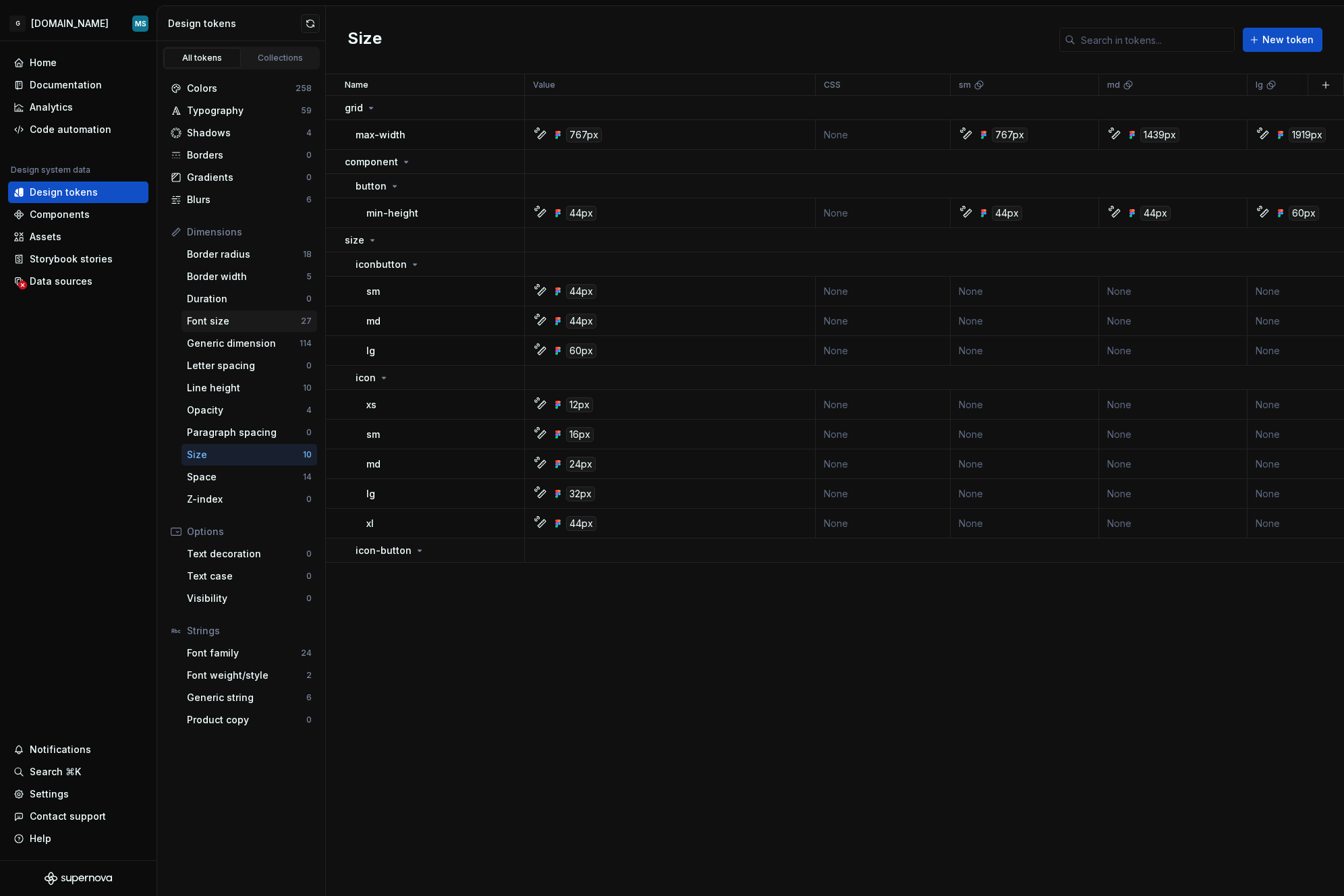
click at [232, 321] on div "Font size" at bounding box center [244, 321] width 114 height 14
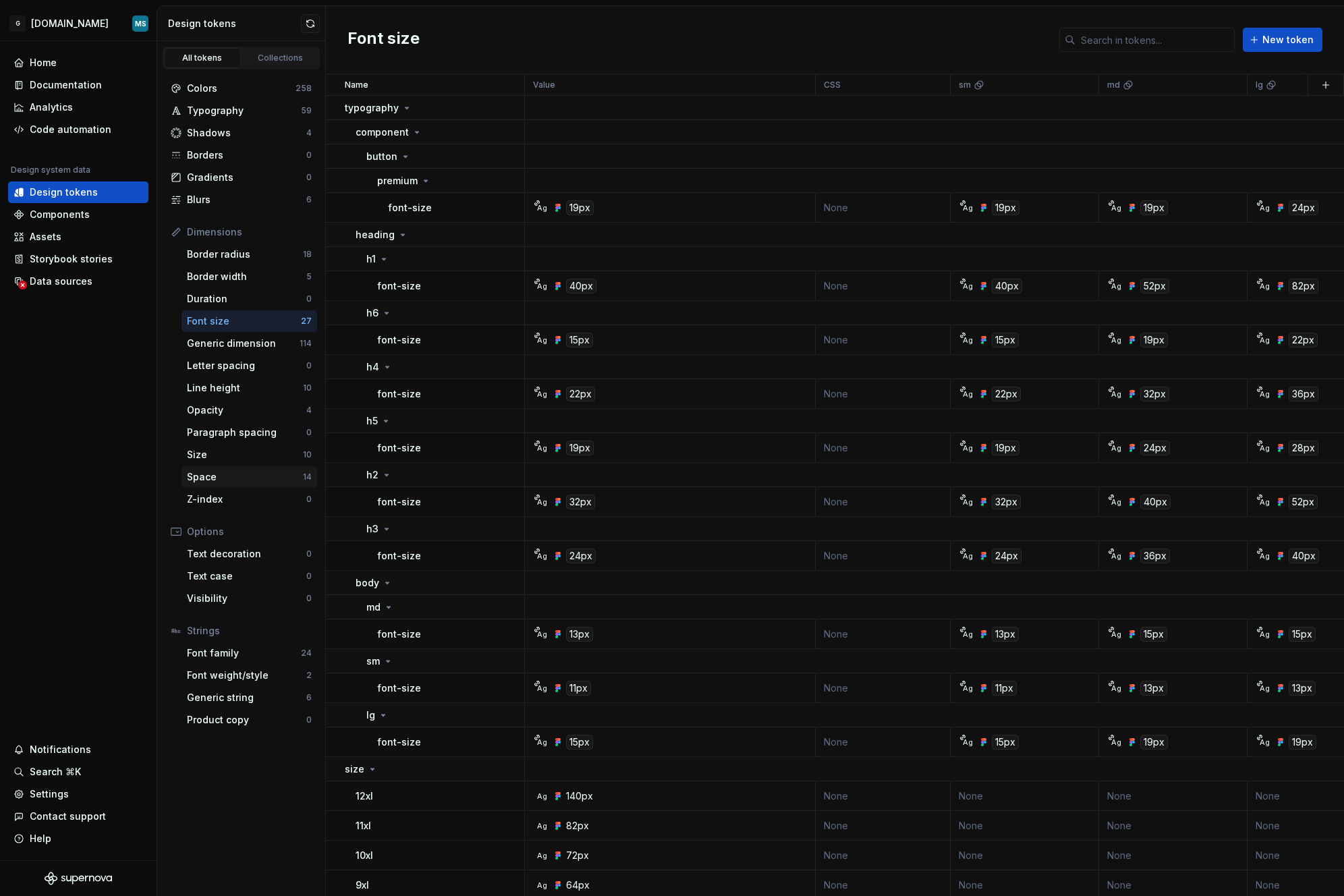
scroll to position [124, 0]
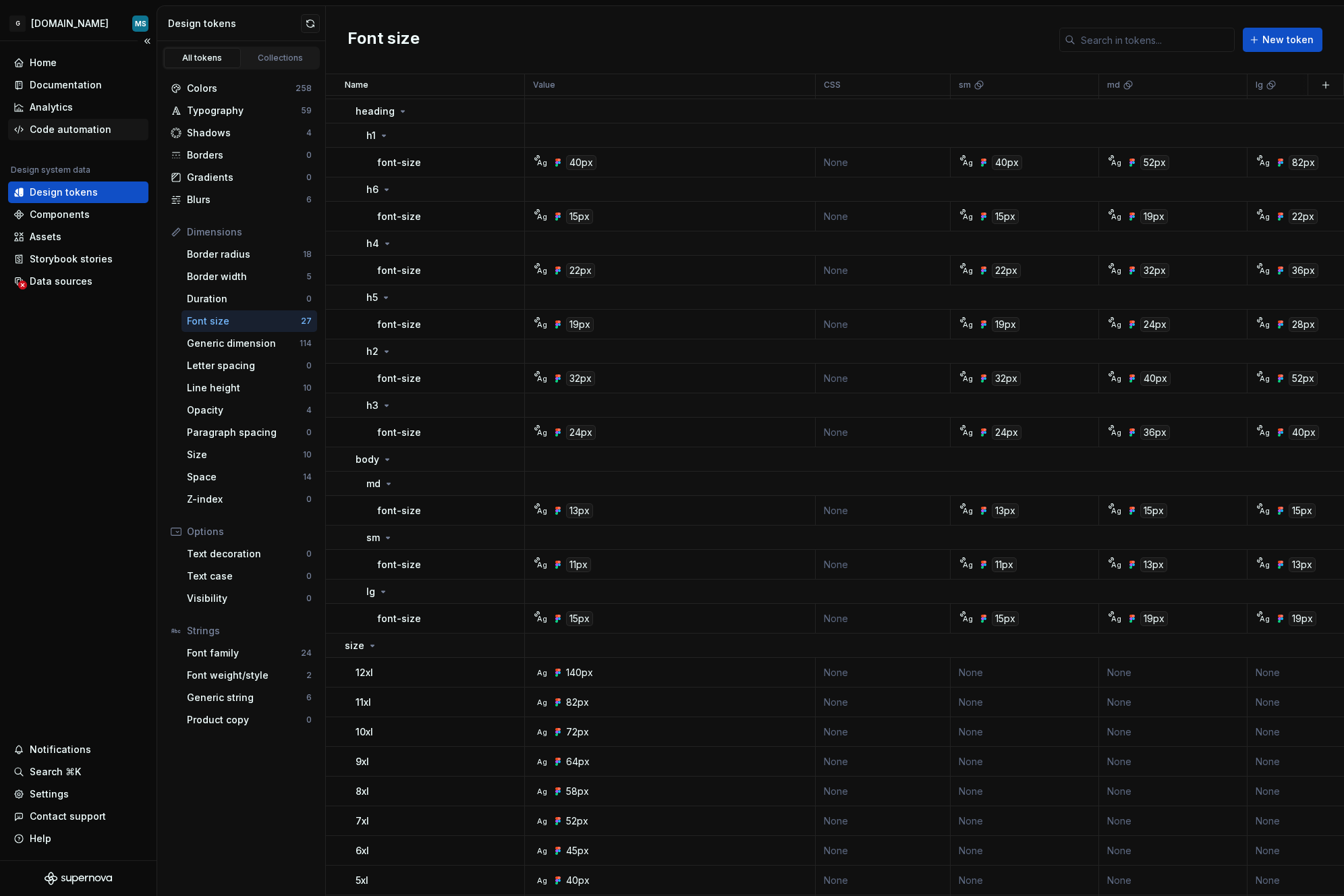
click at [50, 131] on div "Code automation" at bounding box center [70, 130] width 82 height 14
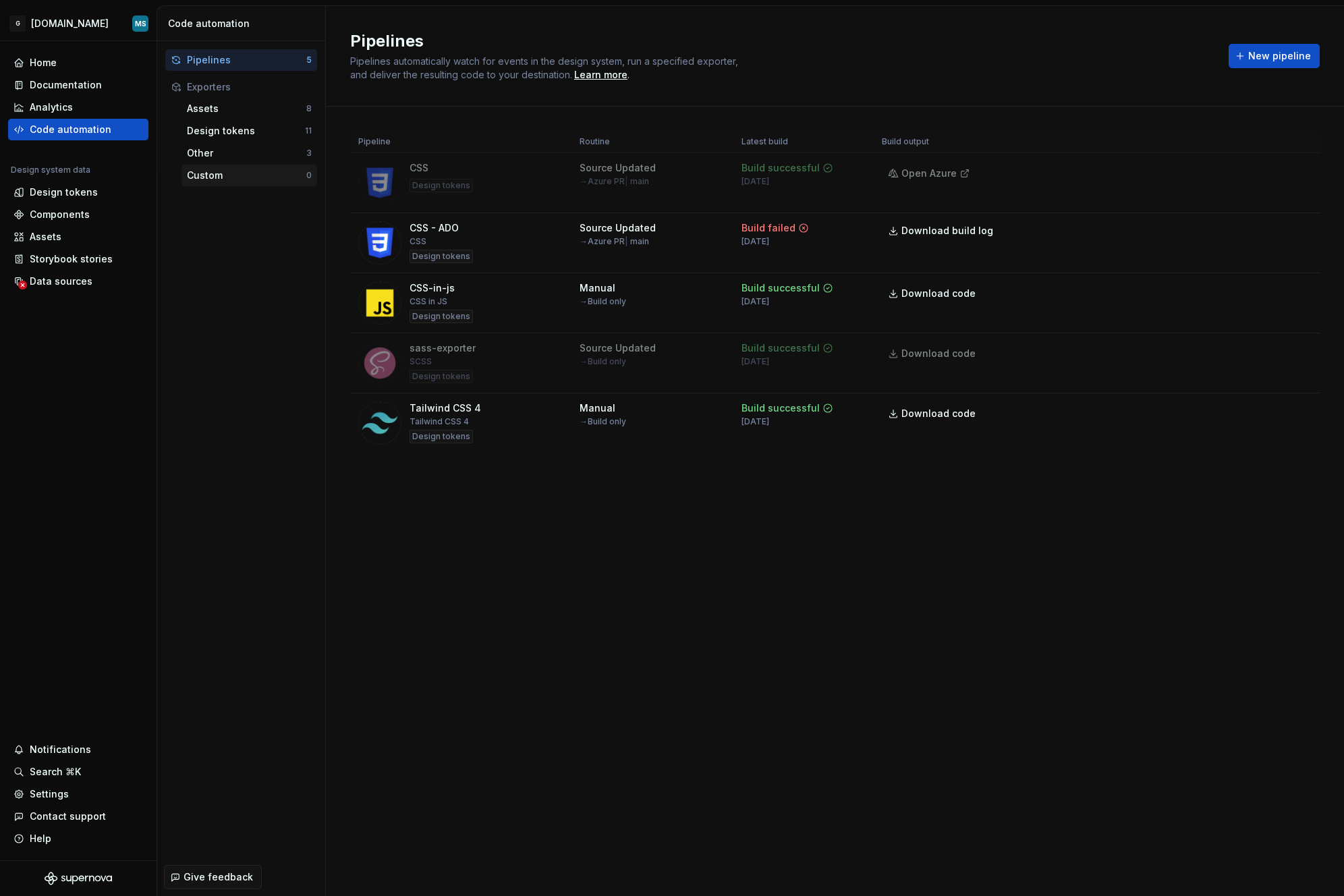
click at [212, 171] on div "Custom" at bounding box center [247, 175] width 120 height 14
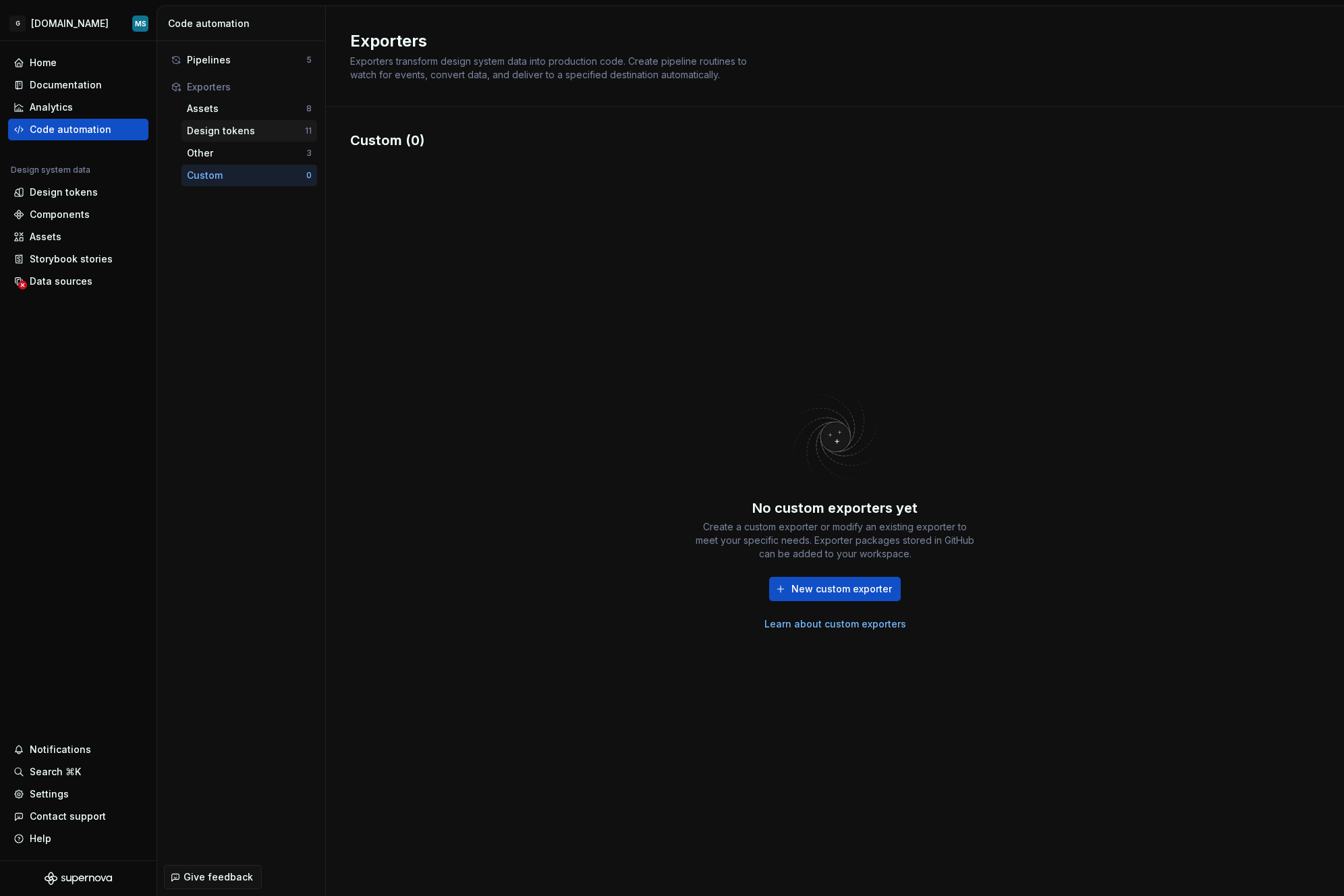
click at [237, 132] on div "Design tokens" at bounding box center [246, 131] width 118 height 14
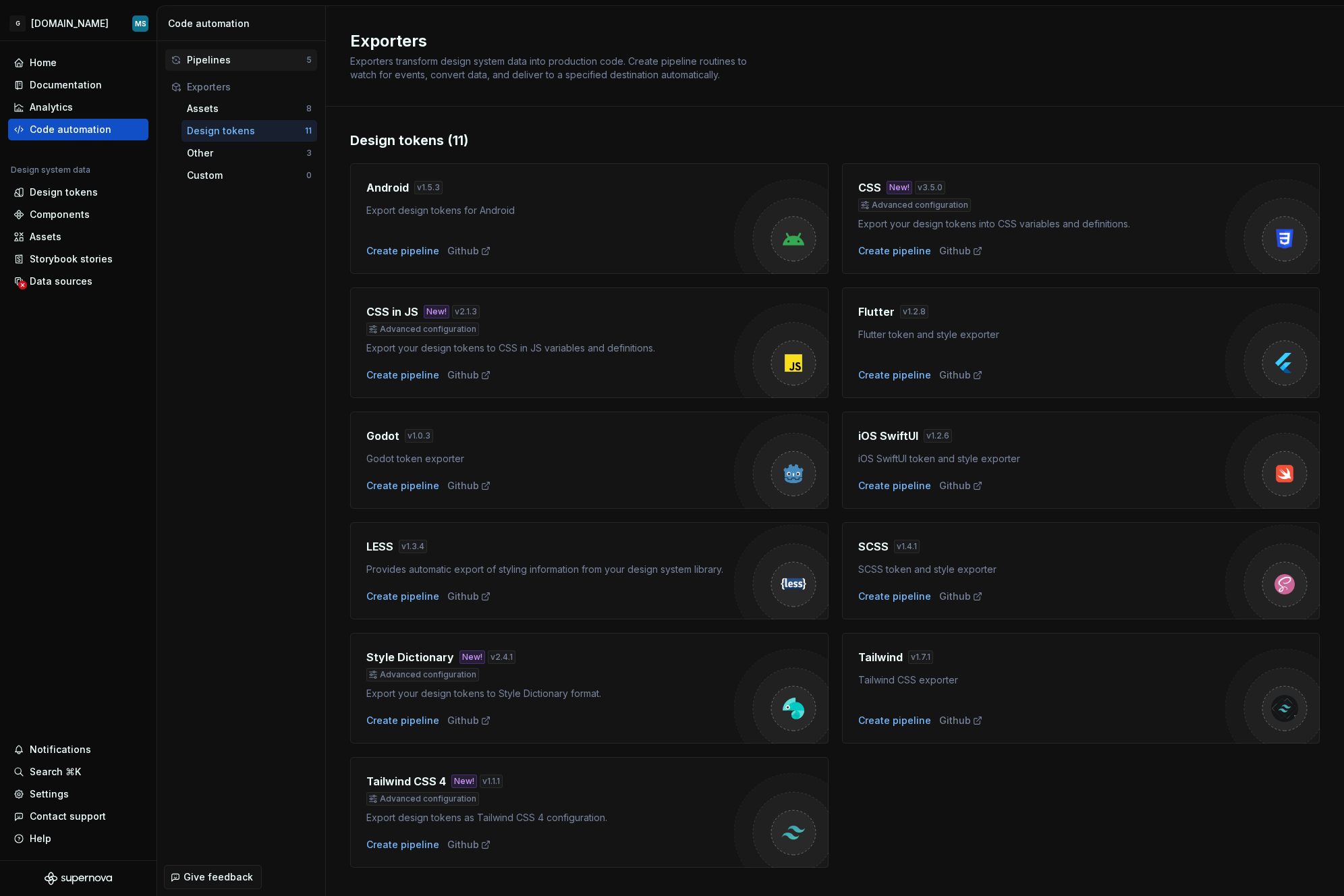
click at [222, 61] on div "Pipelines" at bounding box center [247, 61] width 120 height 14
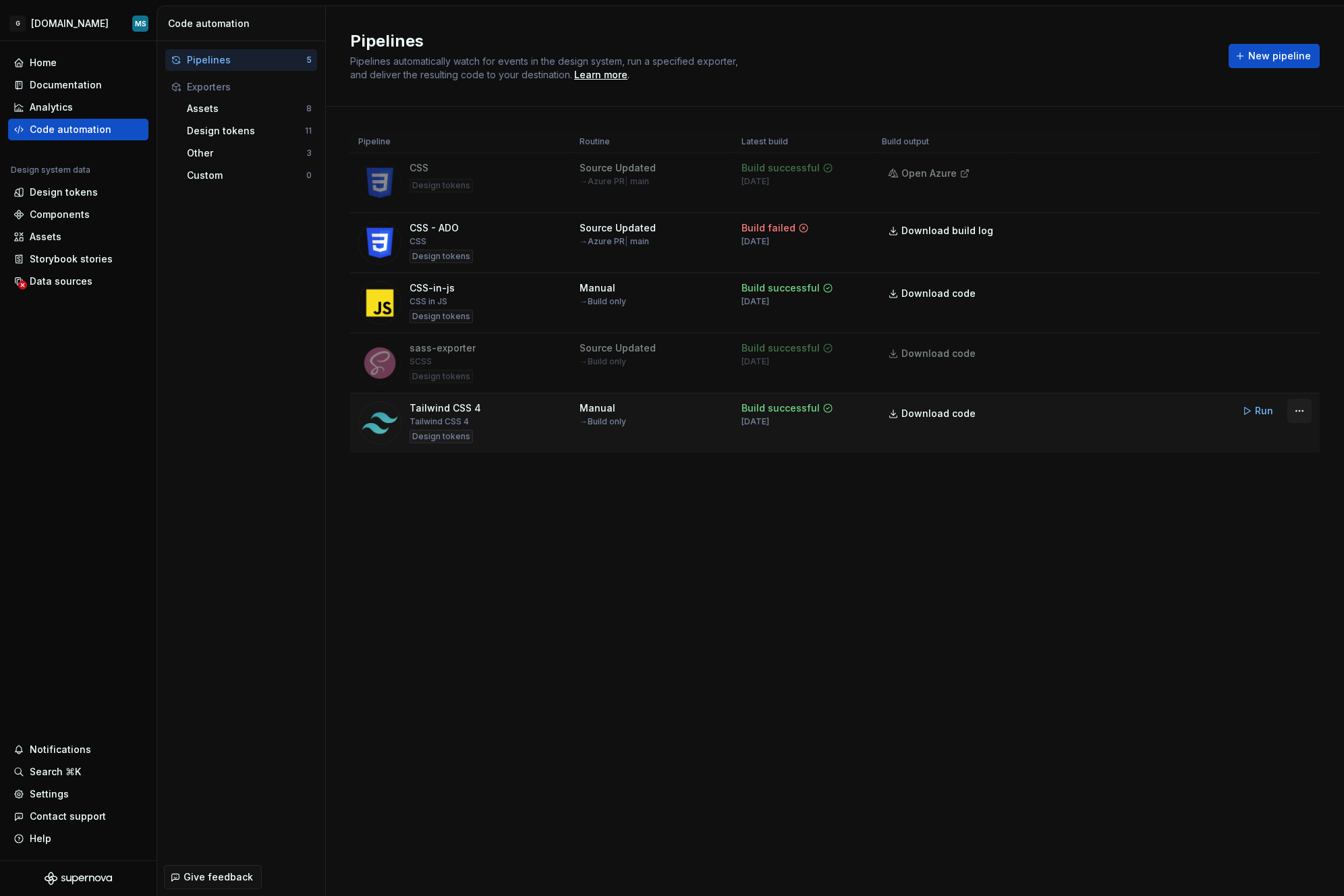
click at [1160, 413] on html "G [DOMAIN_NAME] MS Home Documentation Analytics Code automation Design system d…" at bounding box center [672, 448] width 1344 height 896
click at [1160, 435] on div "Edit pipeline" at bounding box center [1283, 440] width 116 height 14
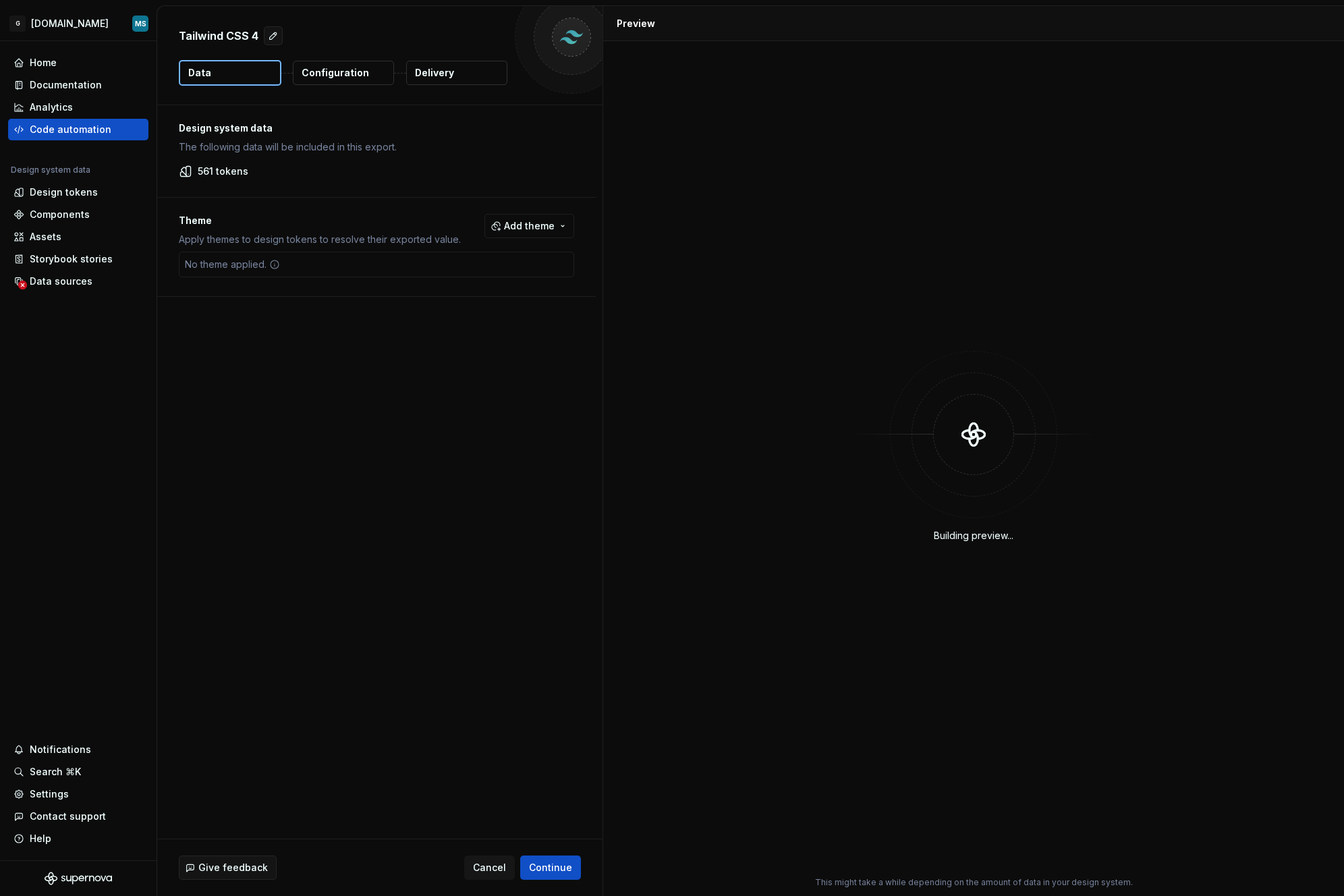
click at [340, 69] on p "Configuration" at bounding box center [336, 73] width 67 height 14
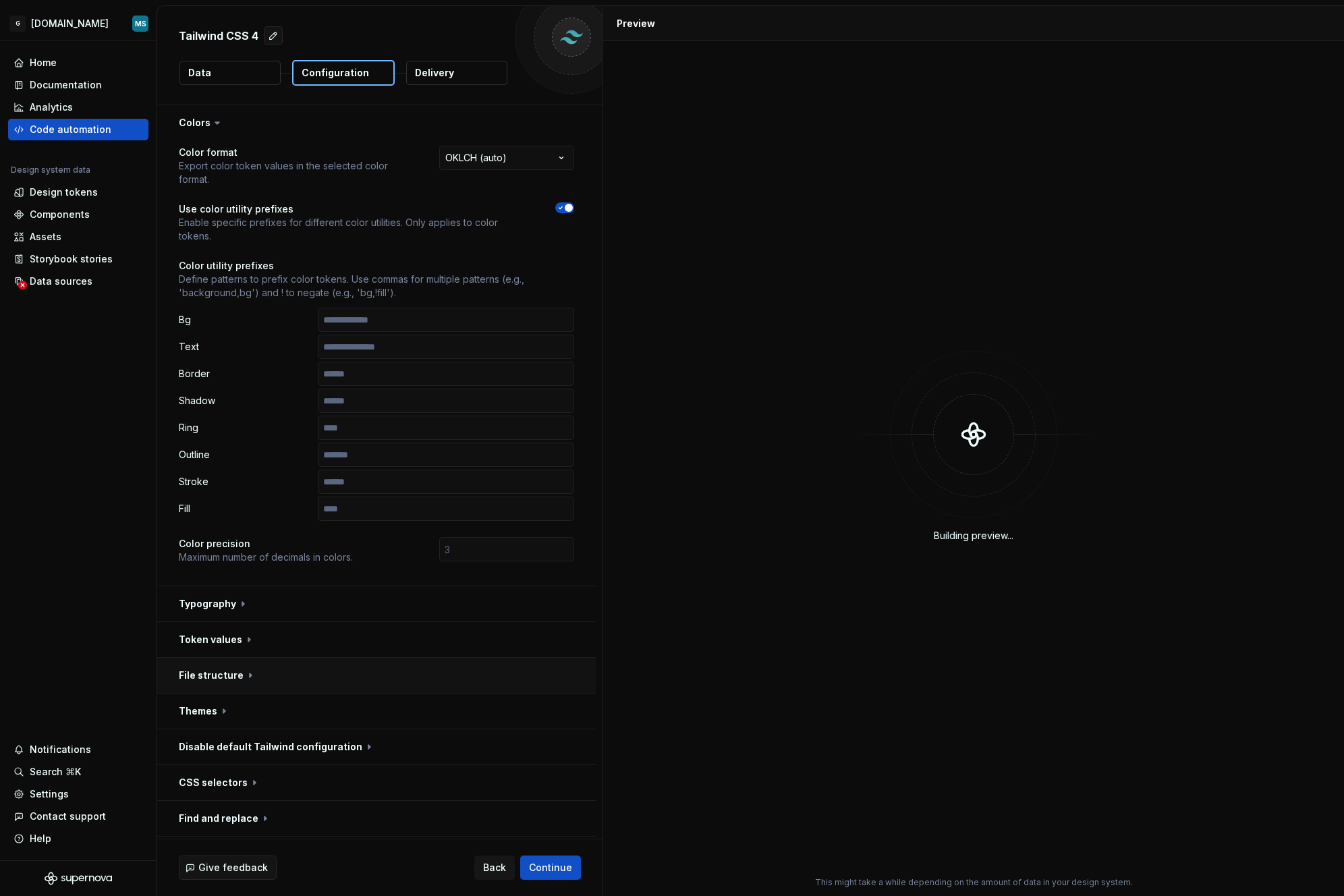
scroll to position [69, 0]
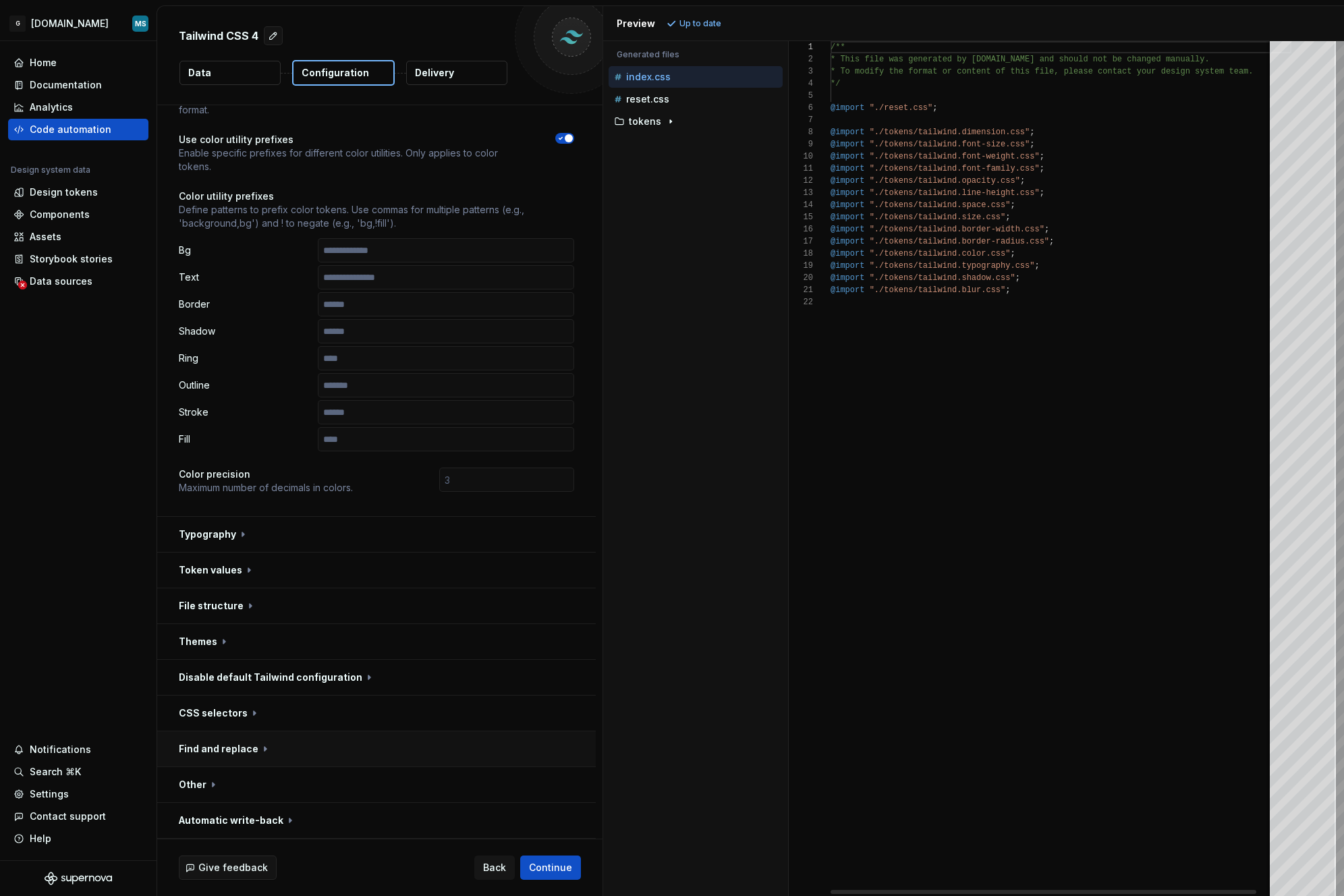
click at [259, 741] on button "button" at bounding box center [377, 749] width 439 height 35
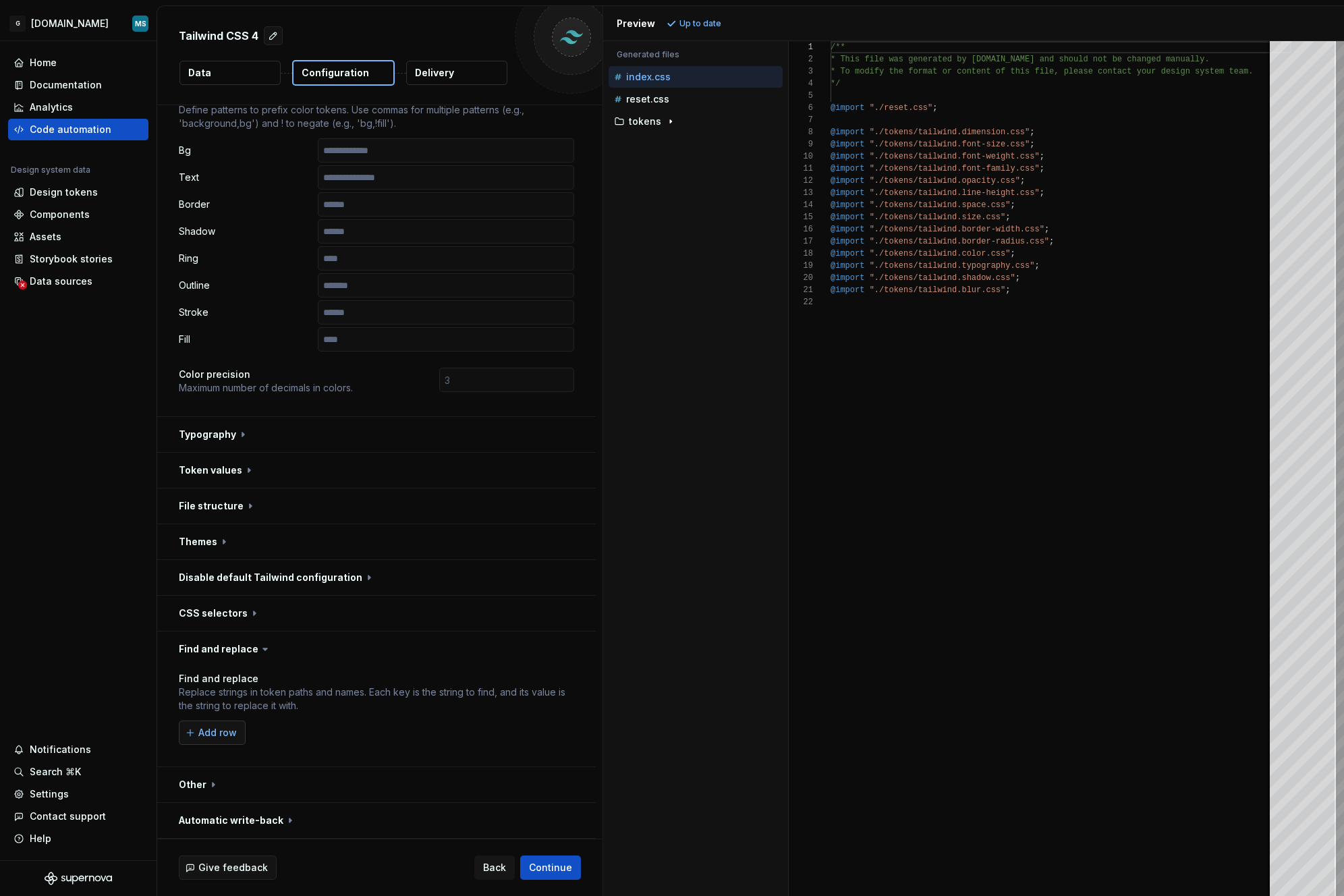
click at [208, 736] on span "Add row" at bounding box center [217, 733] width 39 height 14
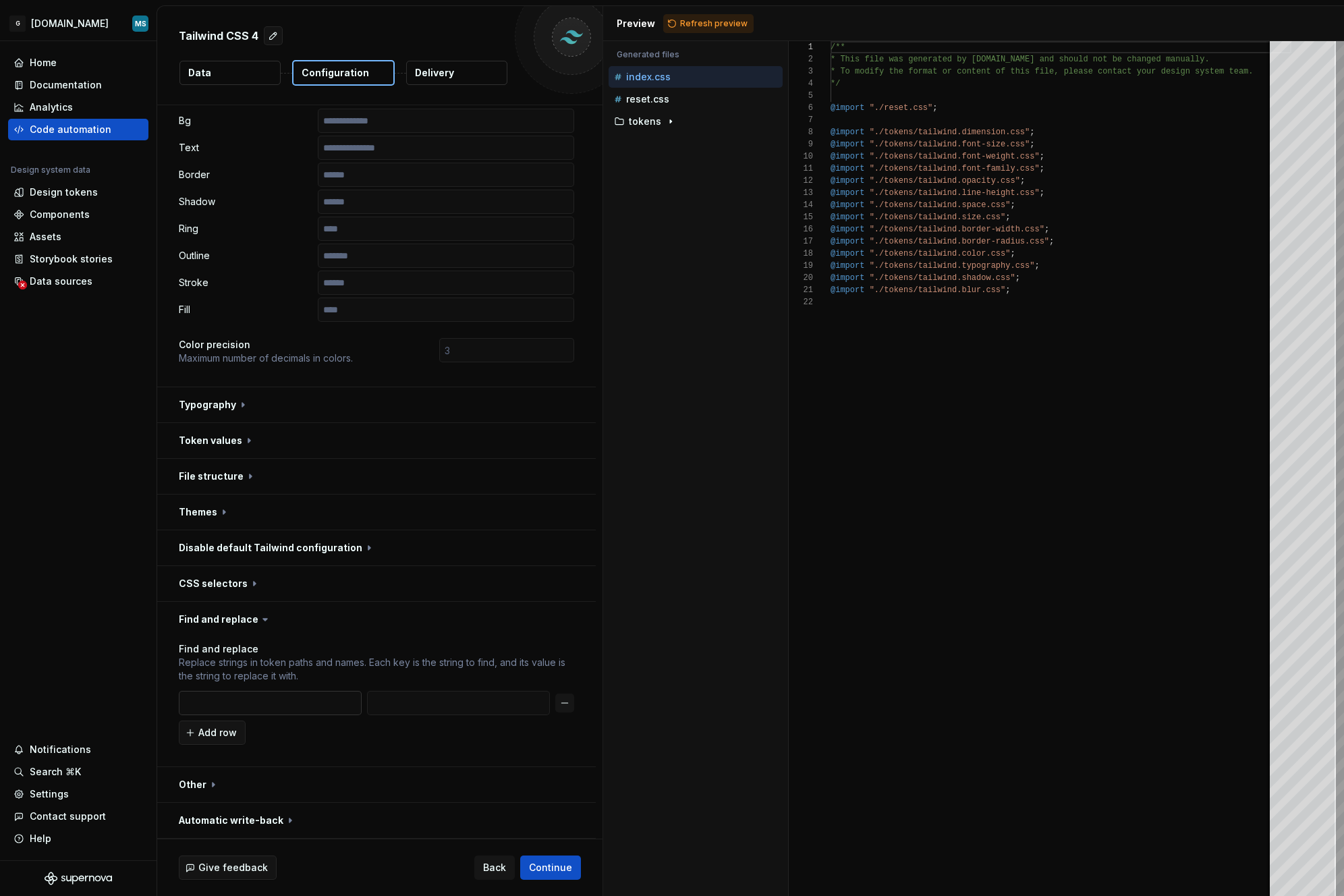
click at [263, 699] on input "text" at bounding box center [270, 703] width 183 height 24
type input "t"
type input "--text-size"
type input "--text"
click at [578, 866] on button "Continue" at bounding box center [550, 867] width 61 height 24
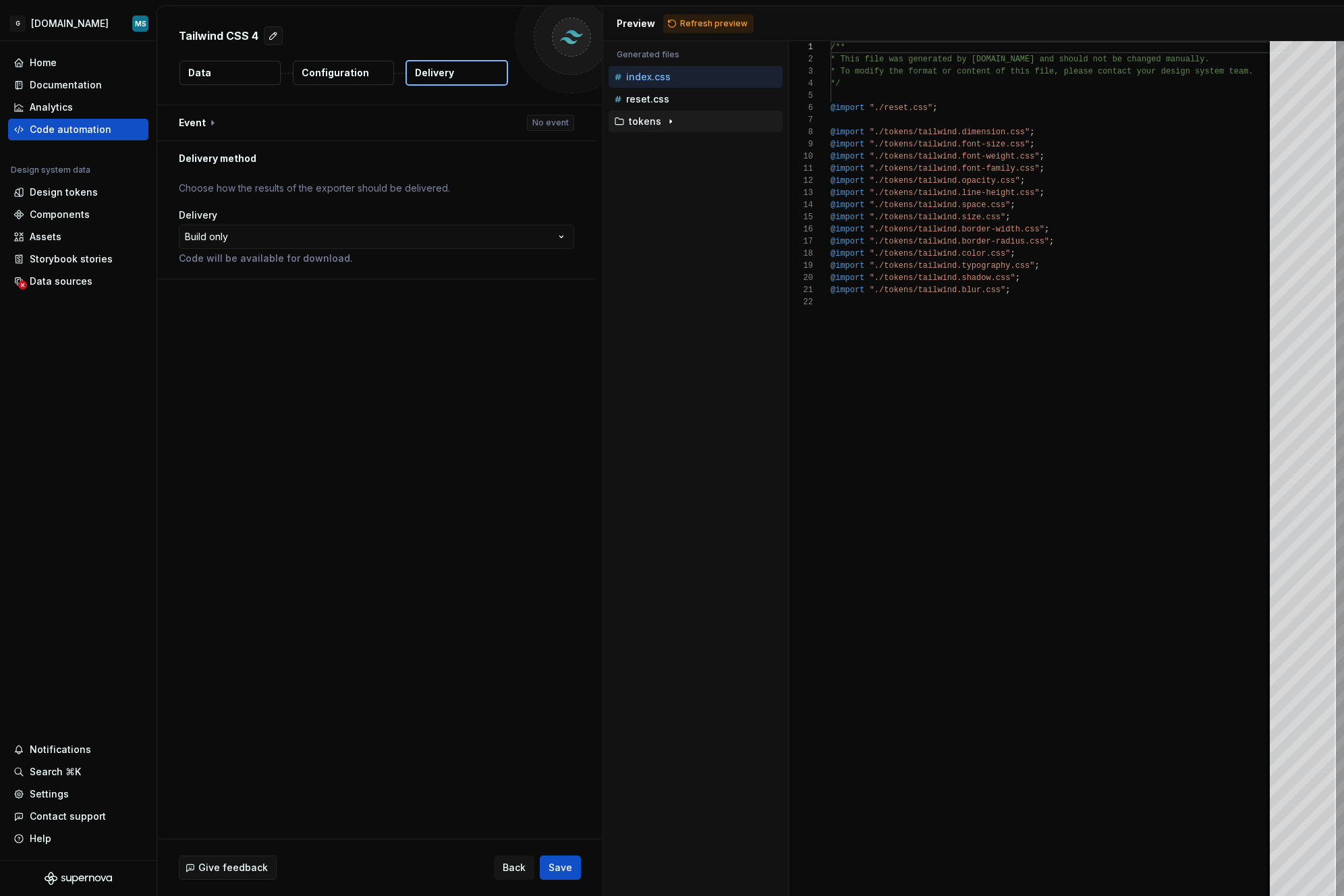
click at [657, 118] on p "tokens" at bounding box center [644, 122] width 32 height 11
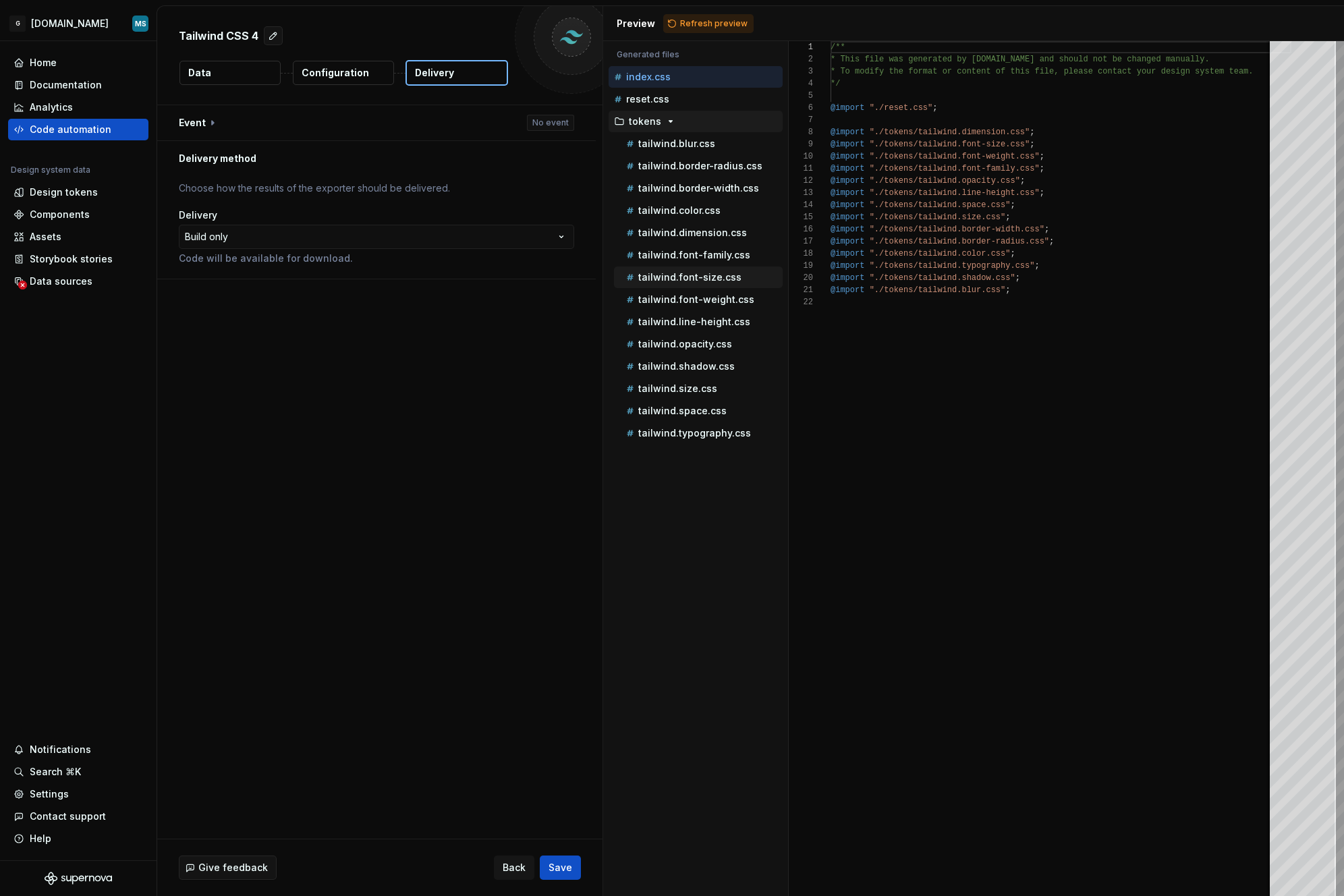
click at [712, 272] on p "tailwind.font-size.css" at bounding box center [690, 277] width 103 height 11
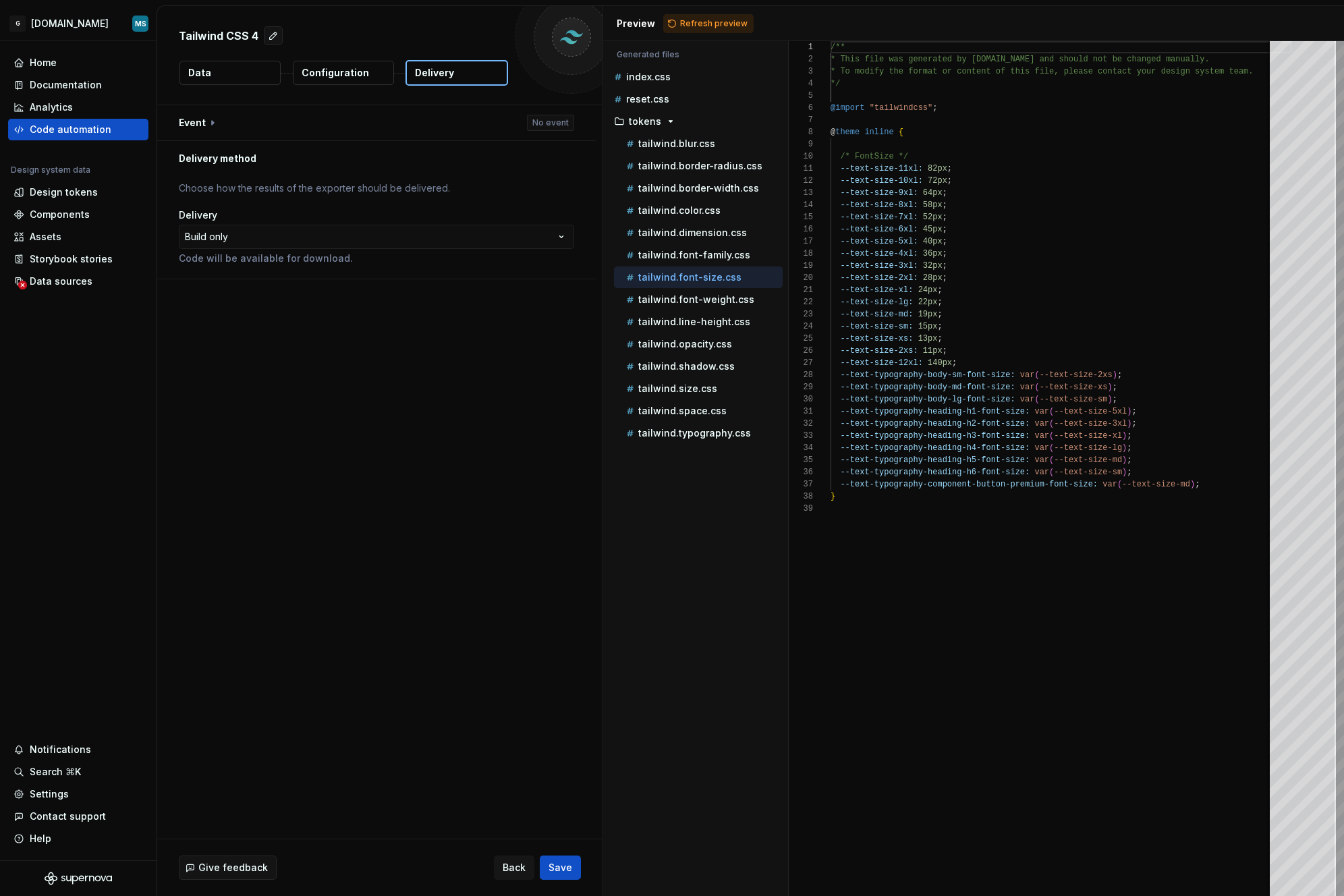
scroll to position [122, 0]
click at [559, 866] on span "Save" at bounding box center [561, 868] width 23 height 14
click at [678, 248] on button "tailwind.font-family.css" at bounding box center [698, 255] width 169 height 15
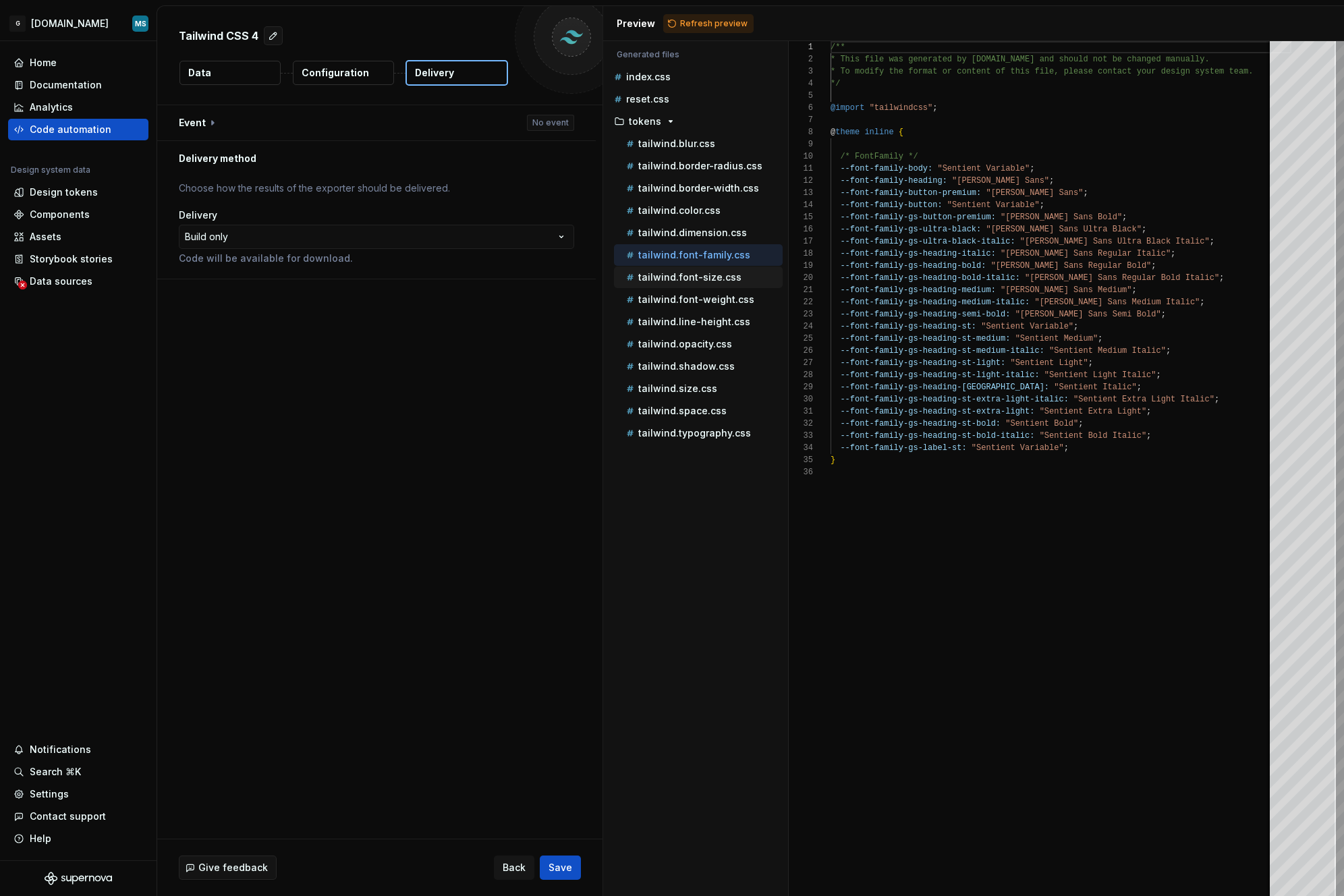
click at [682, 270] on div "tailwind.font-size.css" at bounding box center [704, 277] width 160 height 14
type textarea "**********"
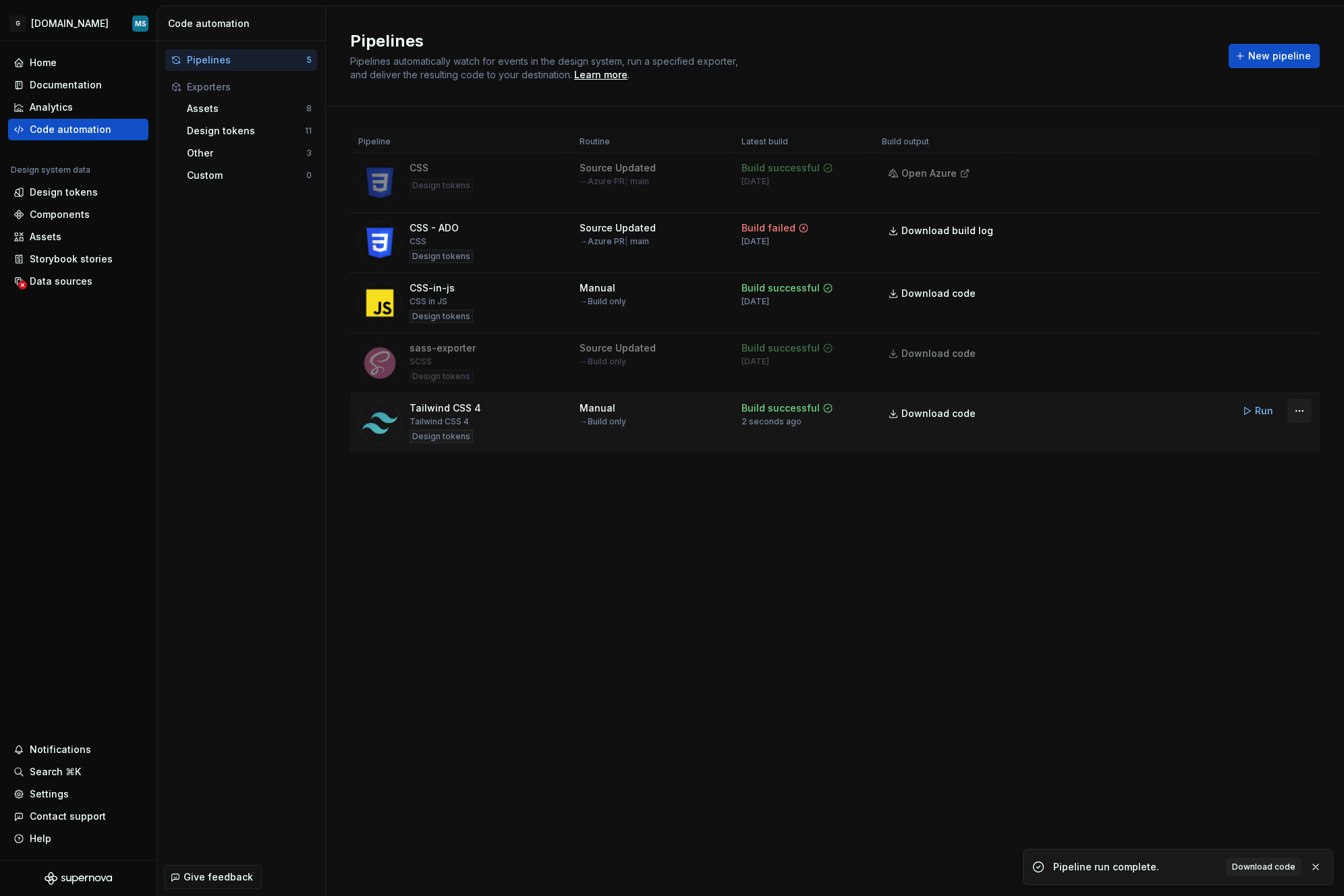
click at [1160, 413] on html "G [DOMAIN_NAME] MS Home Documentation Analytics Code automation Design system d…" at bounding box center [672, 448] width 1344 height 896
click at [1160, 441] on div "Edit pipeline" at bounding box center [1283, 440] width 116 height 14
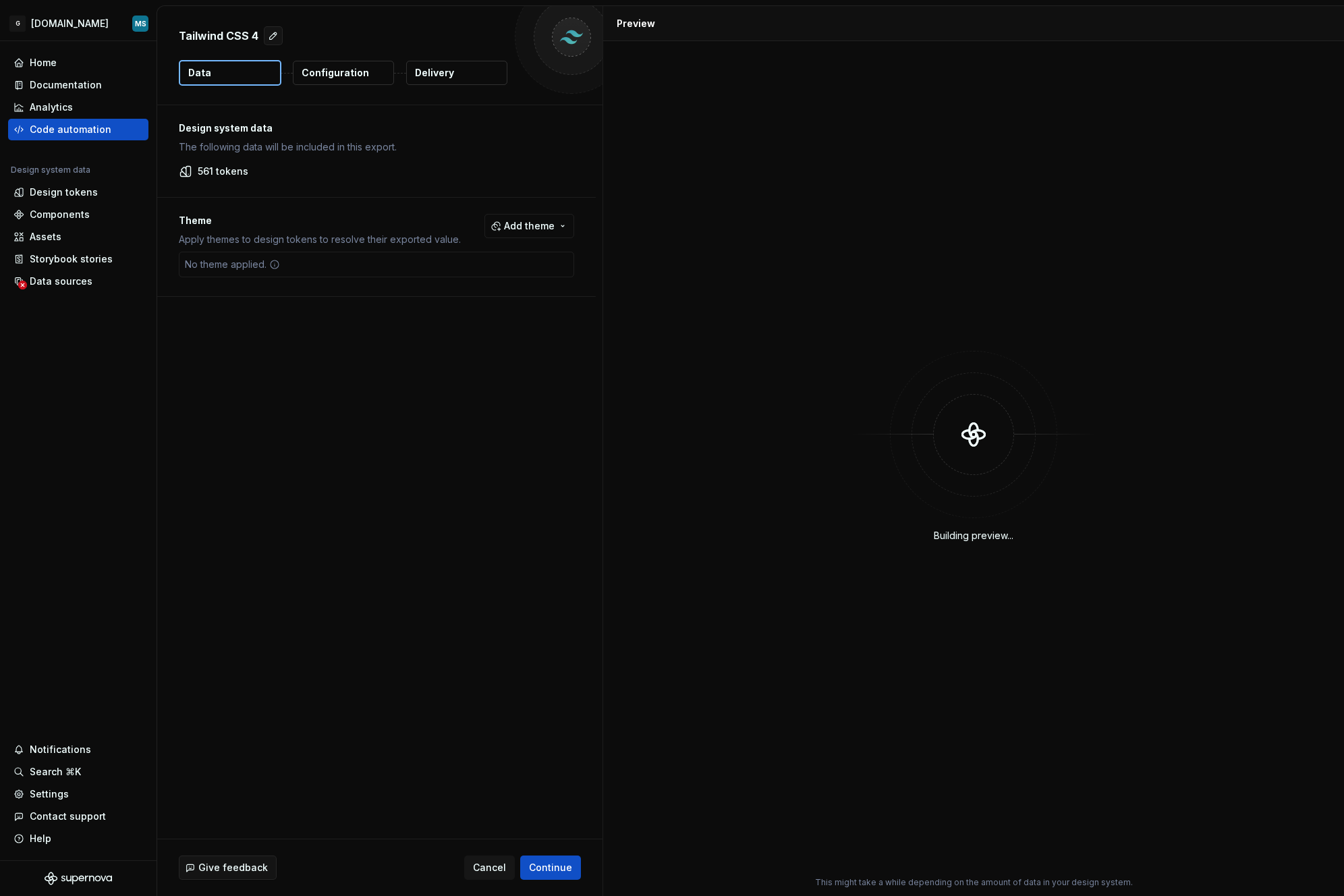
click at [340, 78] on p "Configuration" at bounding box center [336, 73] width 67 height 14
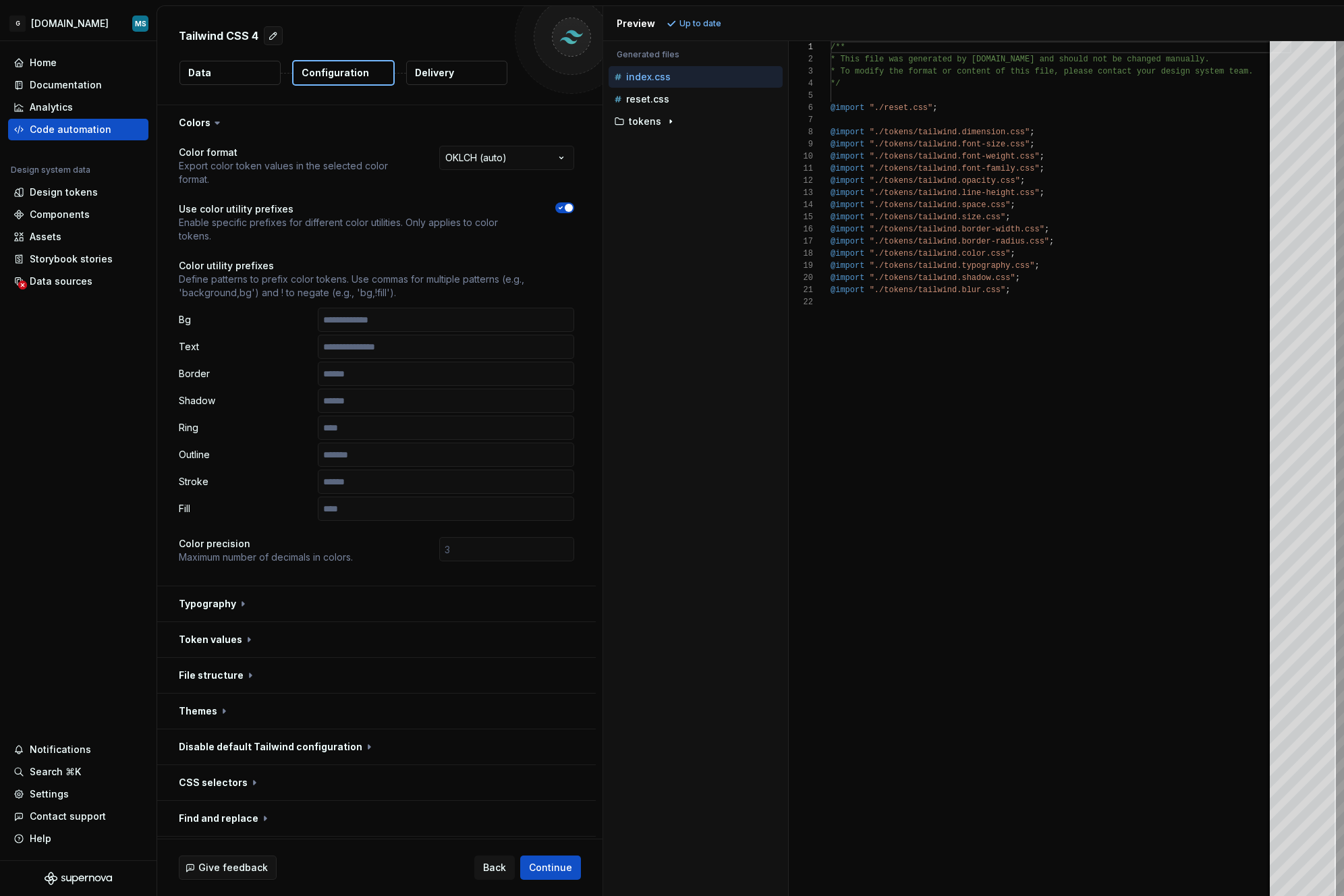
click at [245, 66] on button "Data" at bounding box center [230, 72] width 101 height 24
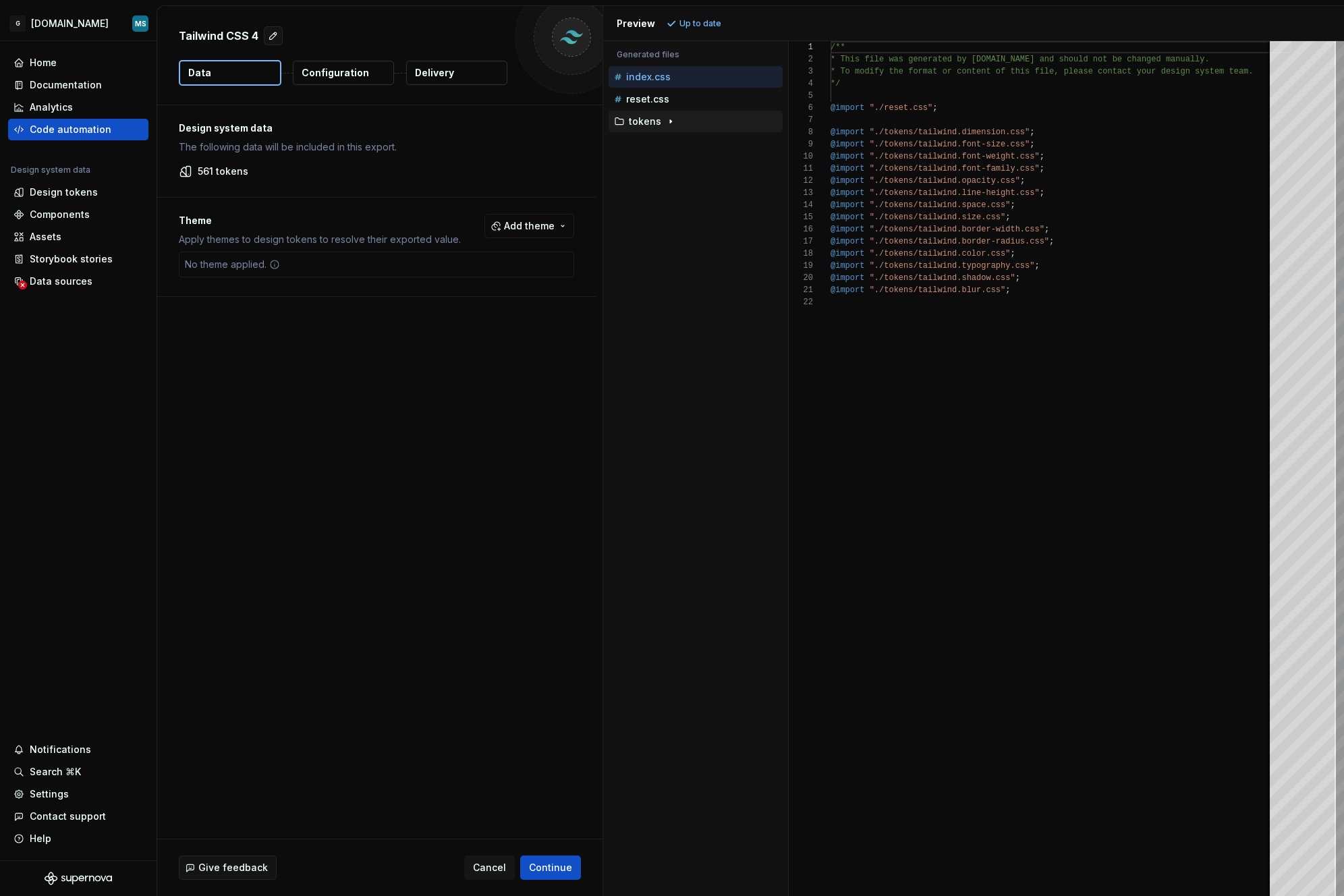
click at [680, 129] on div "tokens" at bounding box center [695, 121] width 174 height 21
click at [676, 120] on div "tokens" at bounding box center [697, 122] width 171 height 11
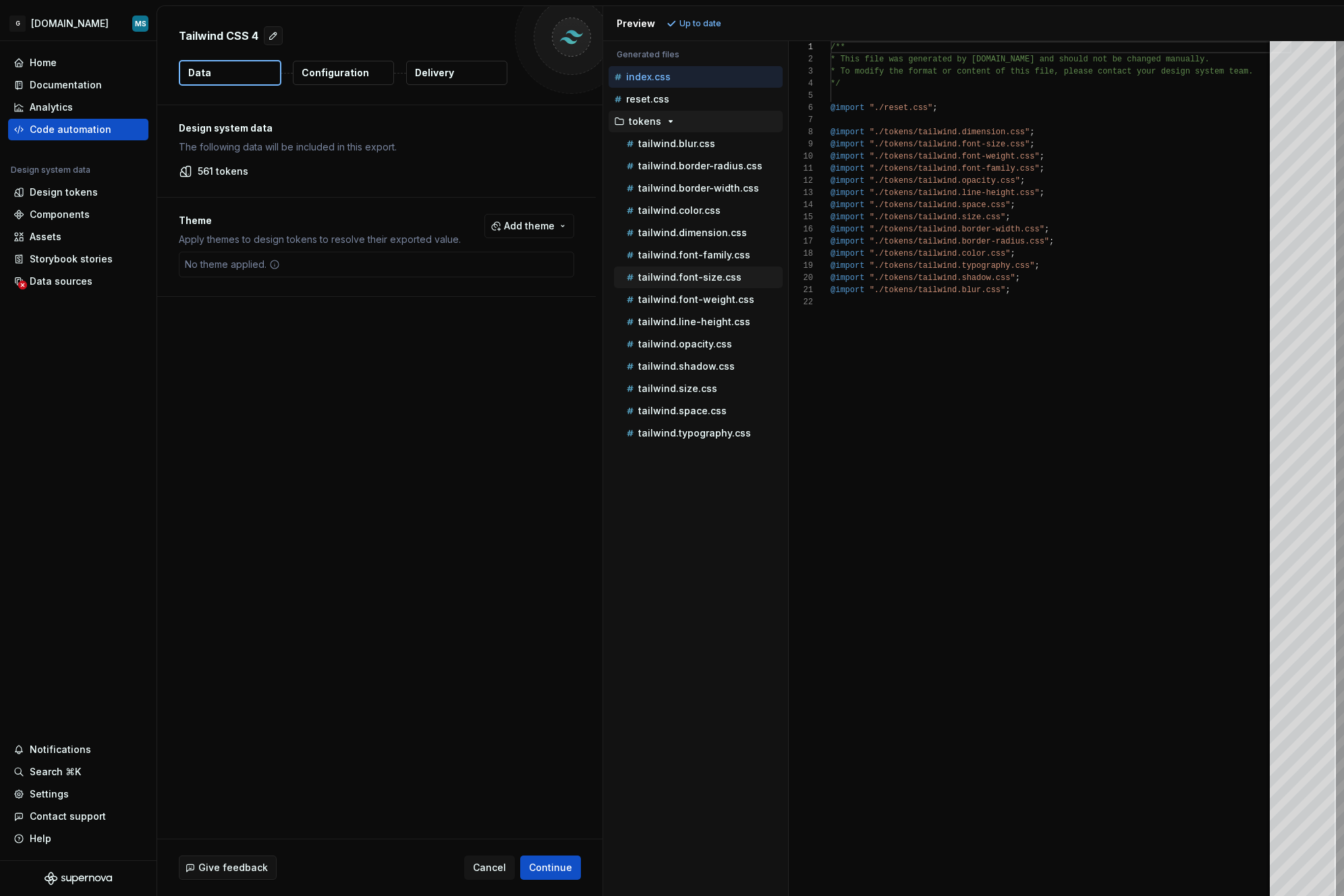
click at [695, 278] on p "tailwind.font-size.css" at bounding box center [690, 277] width 103 height 11
type textarea "**********"
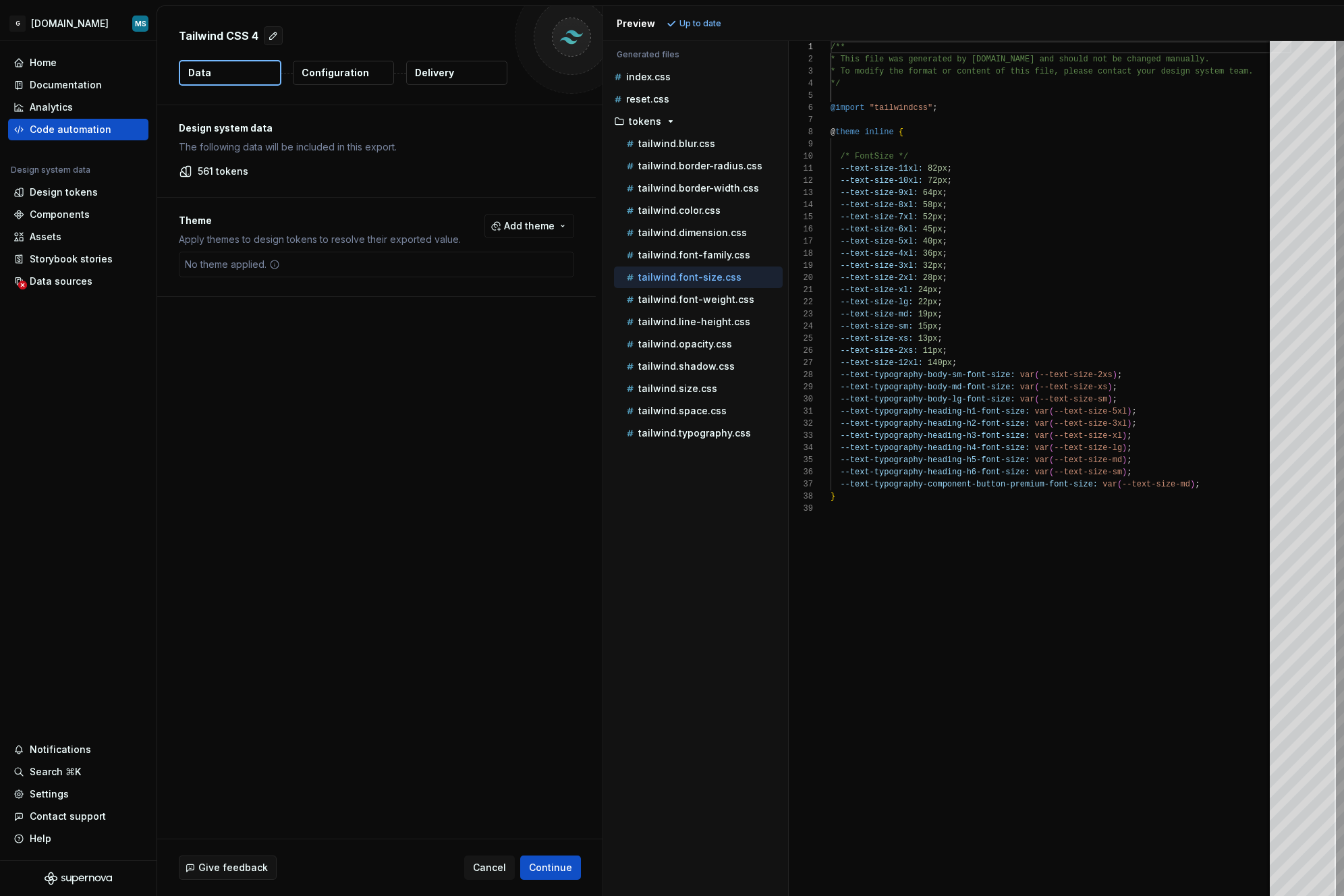
scroll to position [122, 0]
click at [572, 862] on span "Continue" at bounding box center [550, 868] width 43 height 14
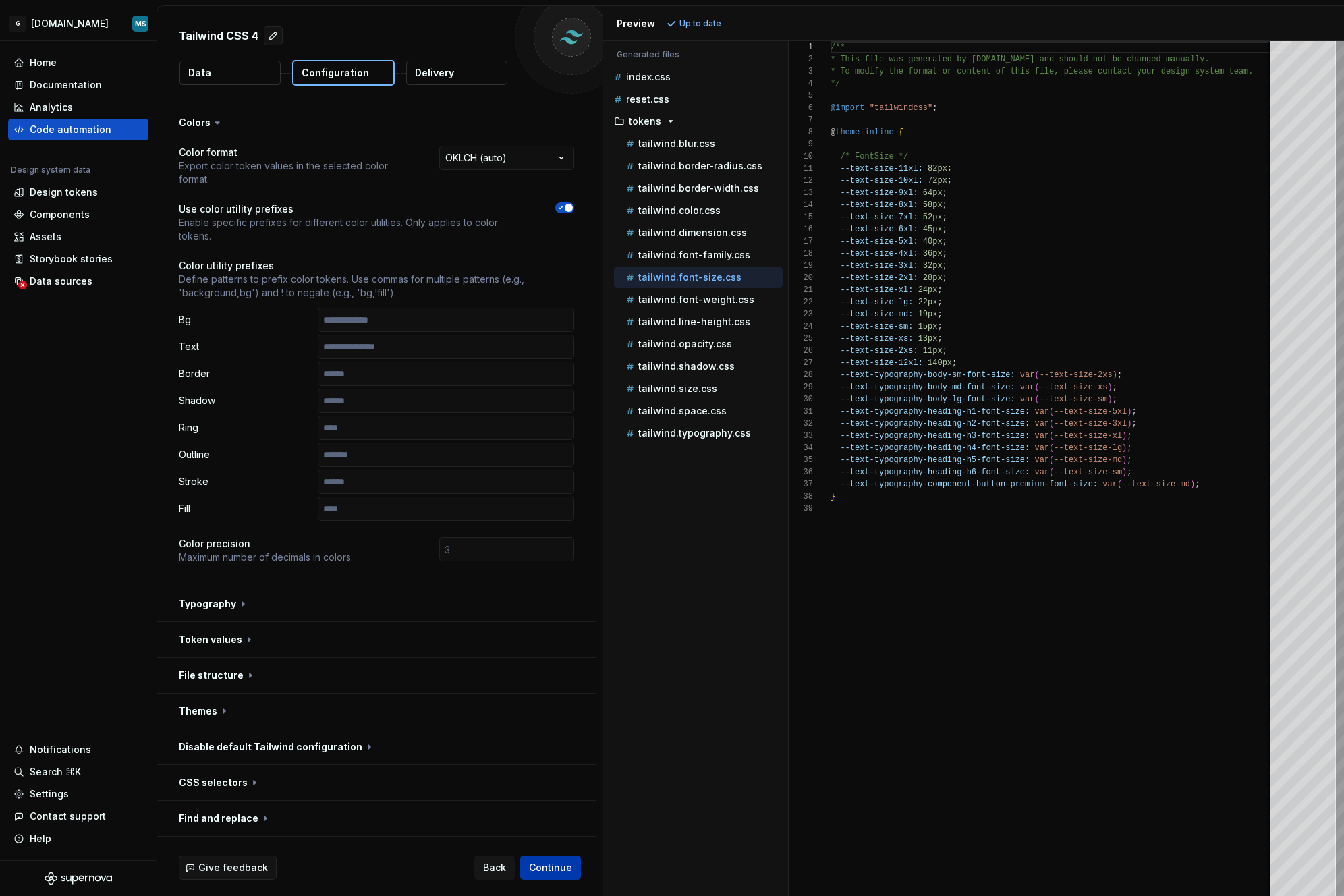
click at [536, 873] on span "Continue" at bounding box center [550, 868] width 43 height 14
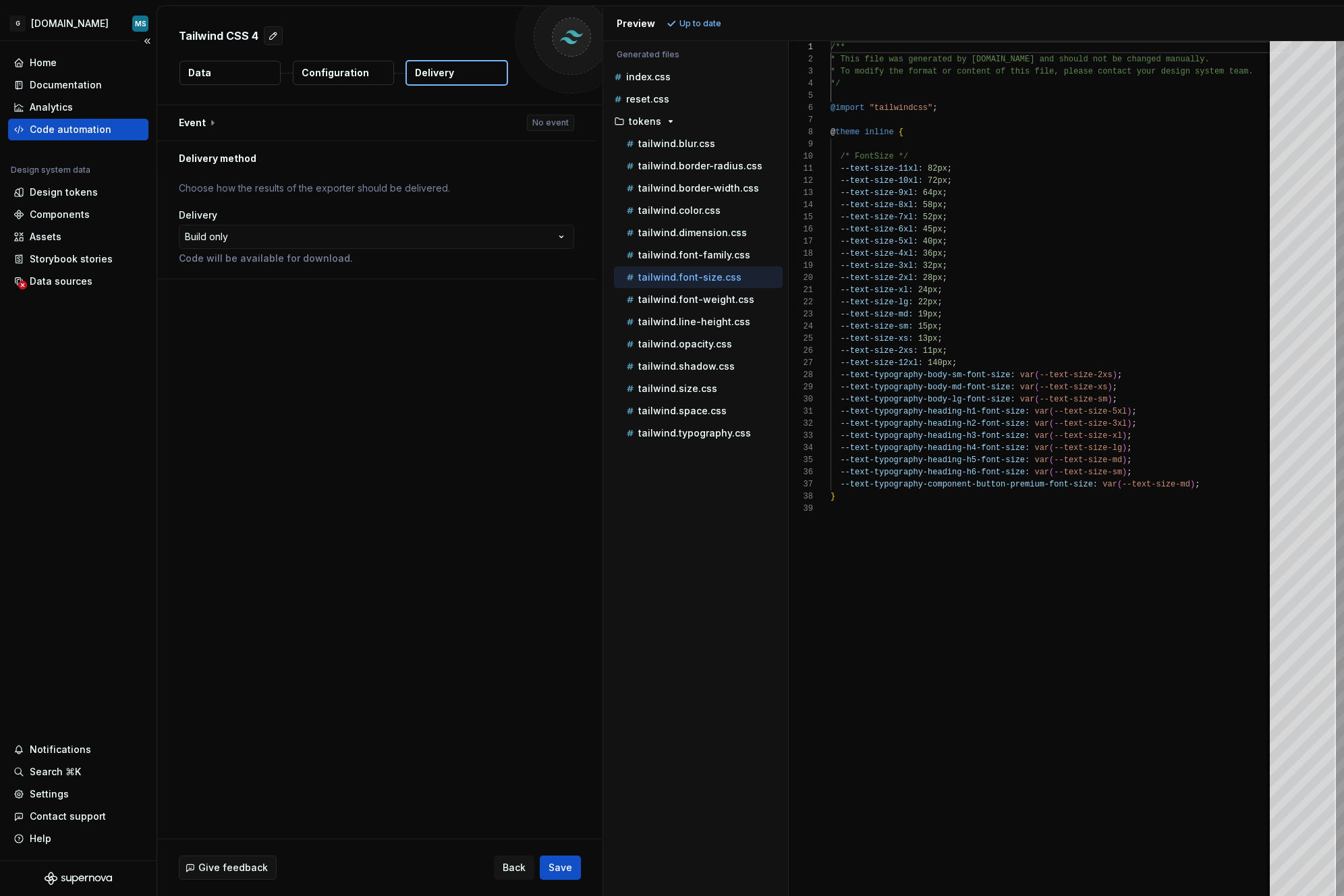
click at [80, 133] on div "Code automation" at bounding box center [70, 130] width 82 height 14
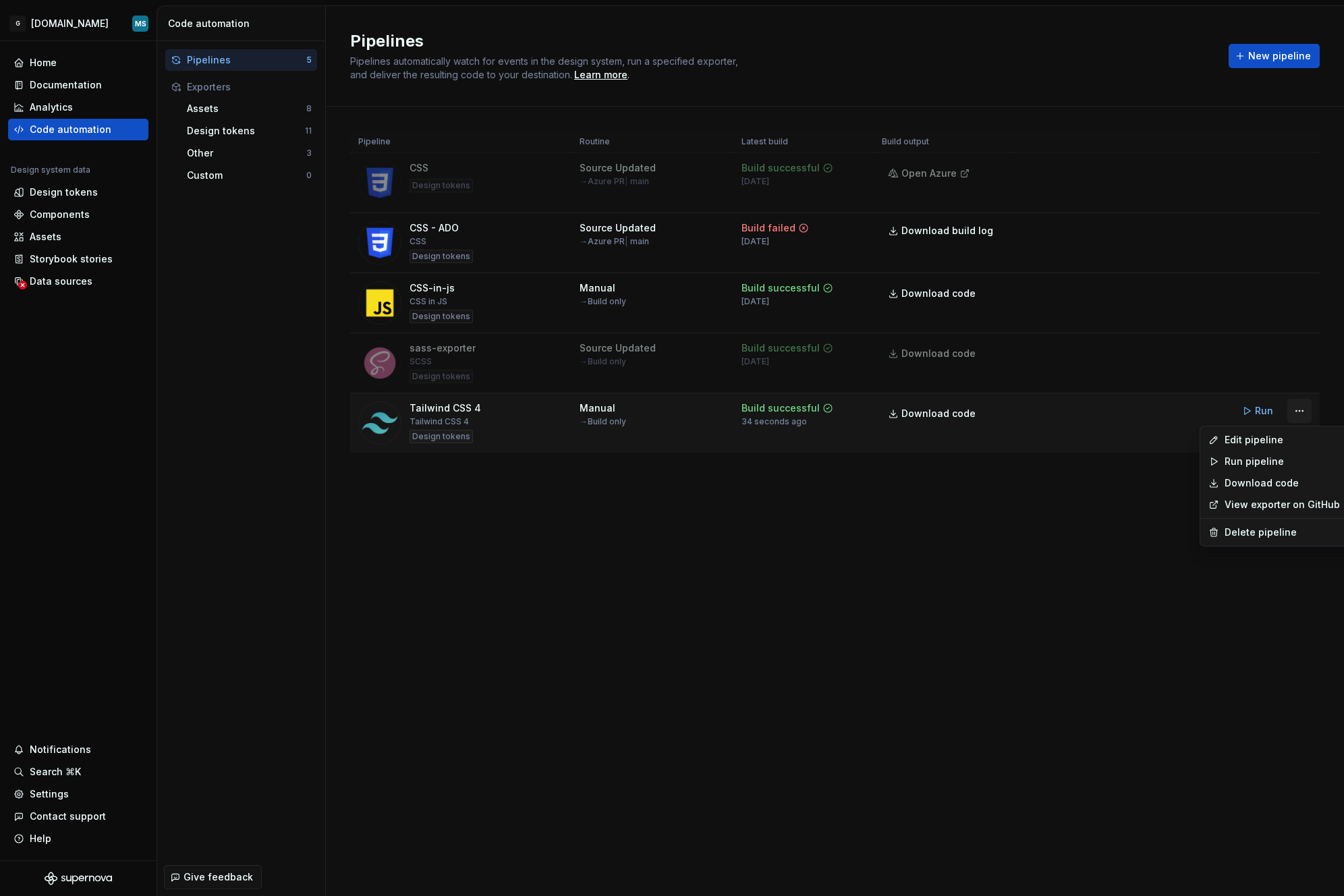
click at [1160, 411] on html "G [DOMAIN_NAME] MS Home Documentation Analytics Code automation Design system d…" at bounding box center [672, 448] width 1344 height 896
click at [1160, 482] on link "Download code" at bounding box center [1283, 483] width 116 height 14
click at [1160, 411] on html "G [DOMAIN_NAME] MS Home Documentation Analytics Code automation Design system d…" at bounding box center [672, 448] width 1344 height 896
click at [1160, 445] on div "Edit pipeline" at bounding box center [1283, 440] width 116 height 14
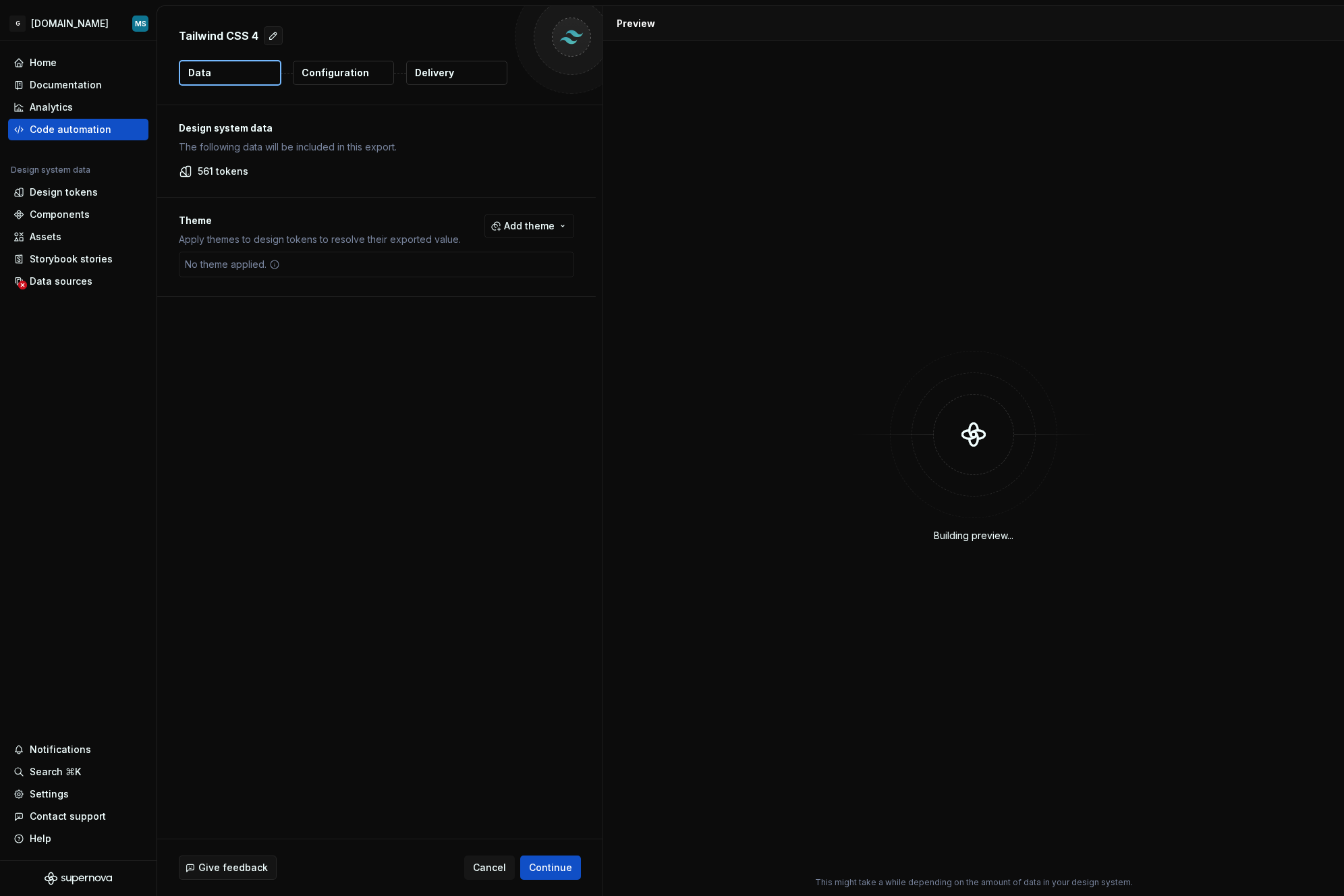
click at [327, 78] on p "Configuration" at bounding box center [336, 73] width 67 height 14
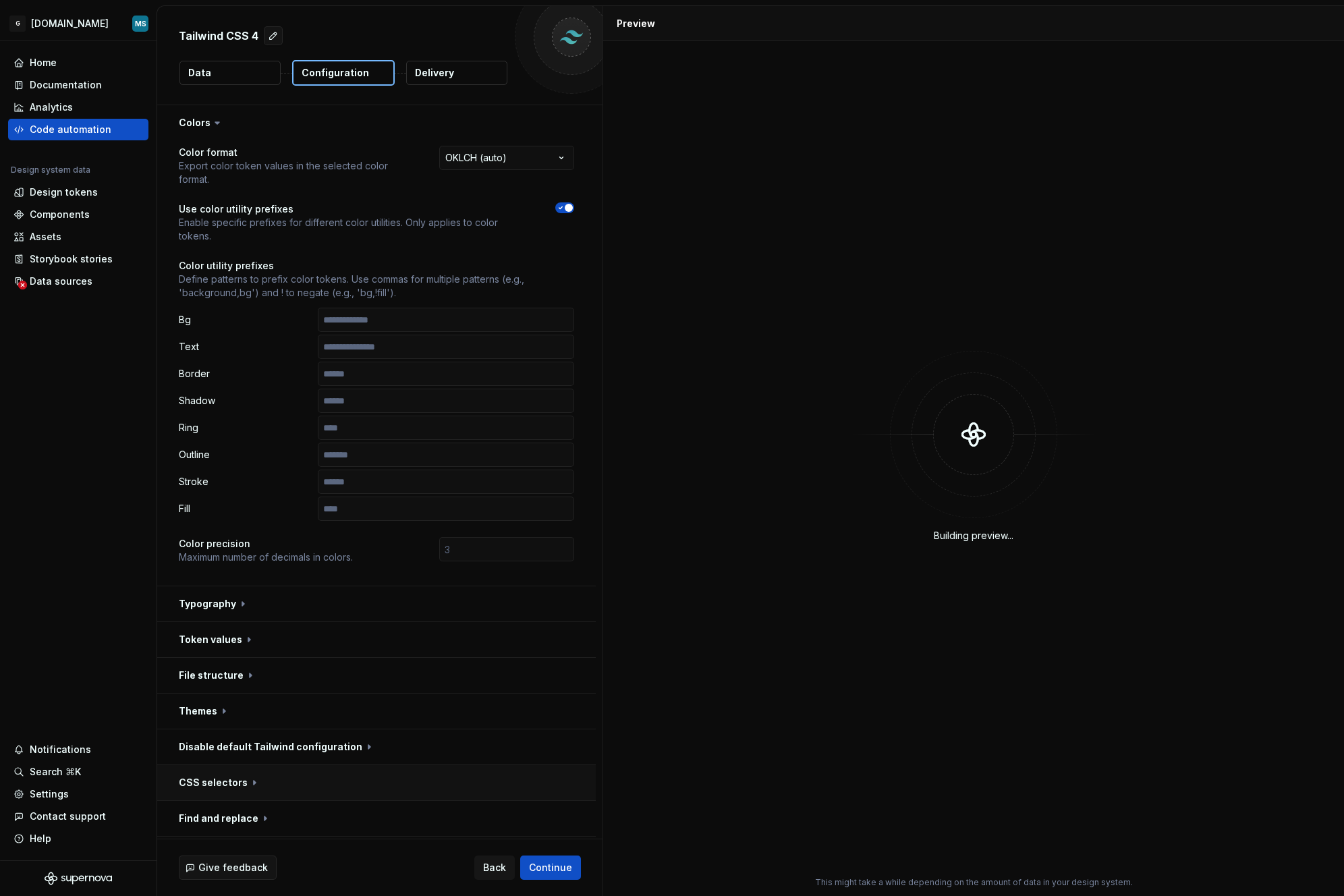
scroll to position [69, 0]
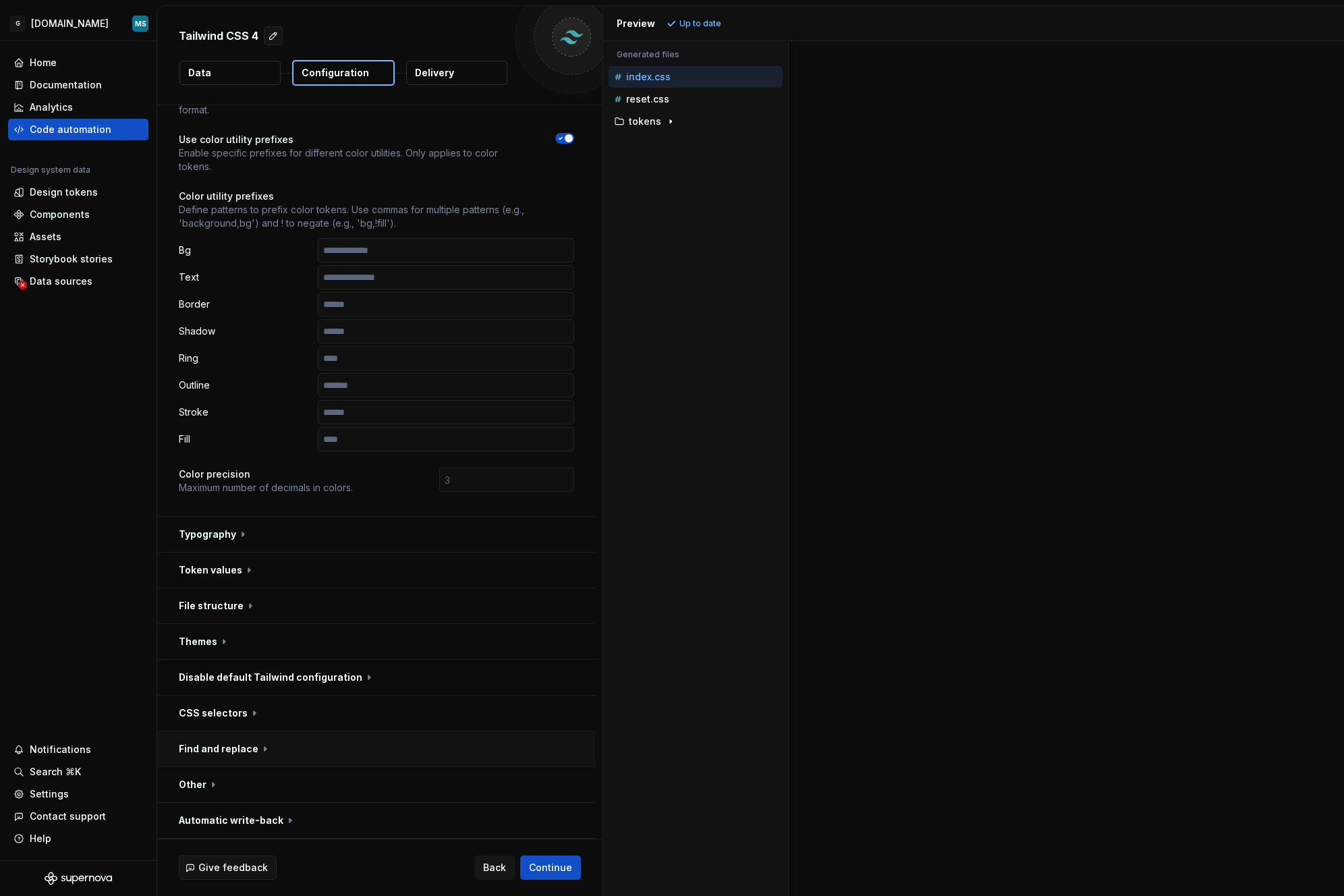
click at [266, 740] on button "button" at bounding box center [377, 749] width 439 height 35
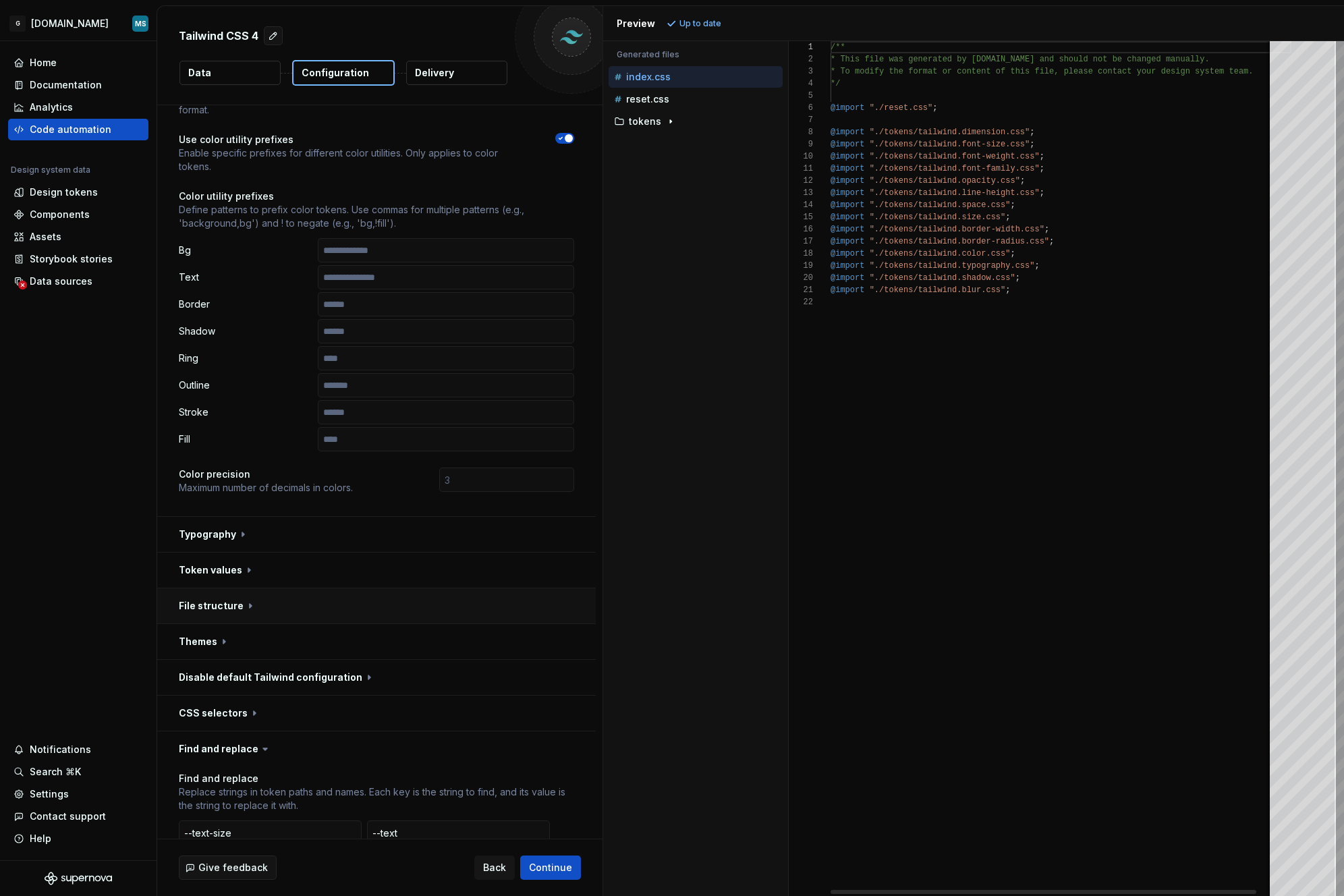
scroll to position [199, 0]
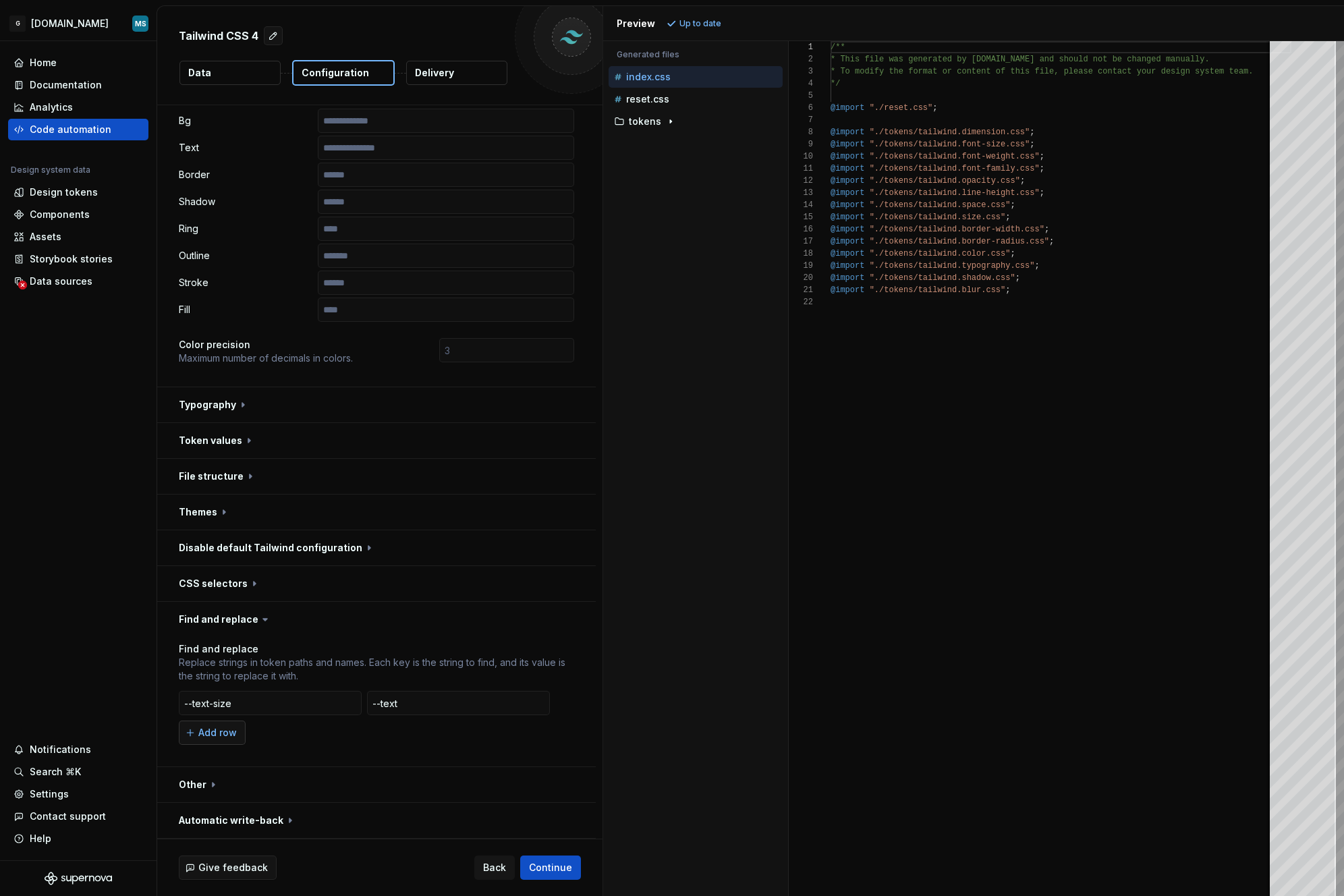
click at [180, 732] on button "Add row" at bounding box center [212, 732] width 67 height 24
click at [496, 761] on div "Add row" at bounding box center [376, 762] width 395 height 24
click at [562, 731] on button "button" at bounding box center [564, 732] width 19 height 19
click at [652, 122] on p "tokens" at bounding box center [644, 122] width 32 height 11
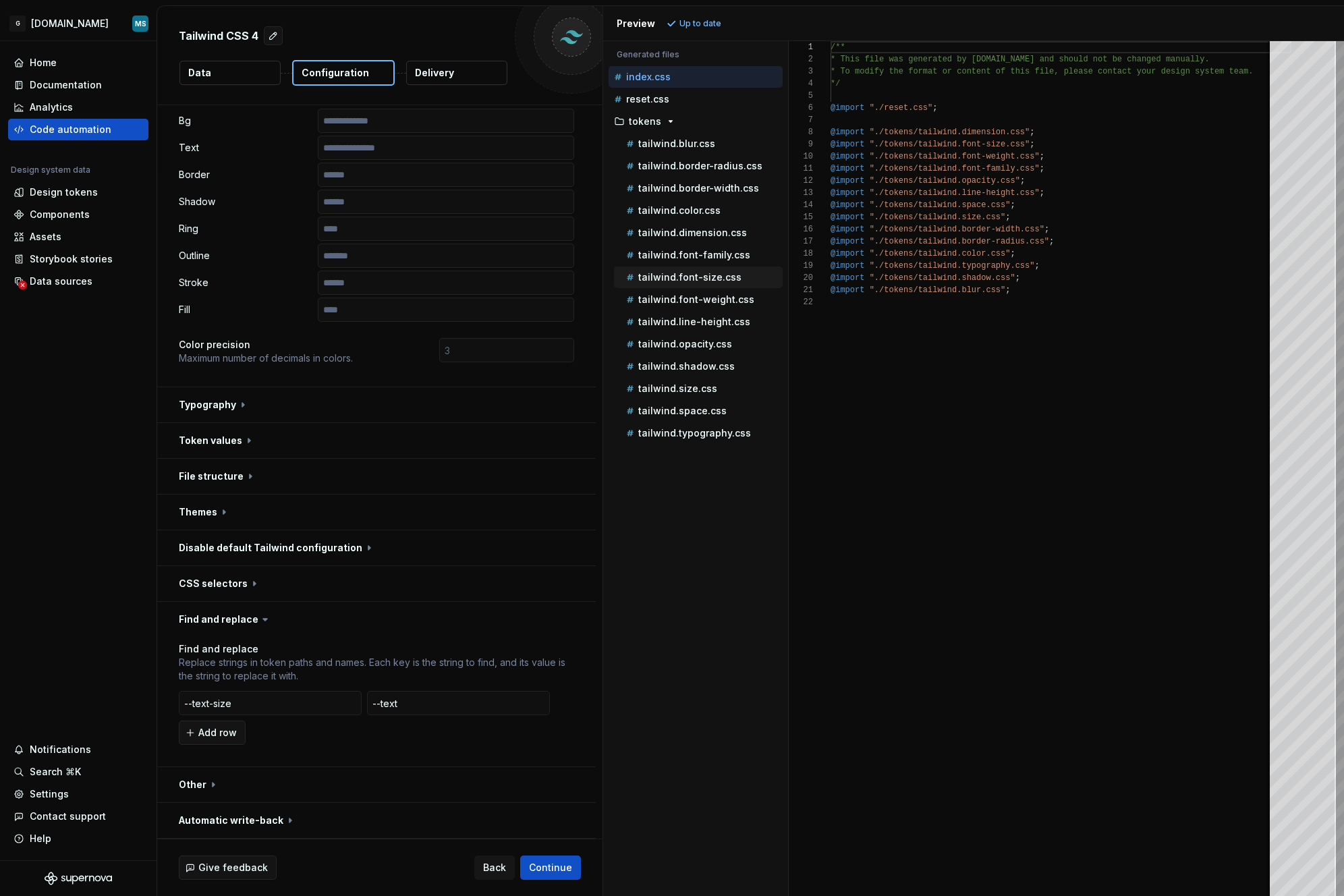
click at [674, 283] on div "tailwind.font-size.css" at bounding box center [704, 277] width 160 height 14
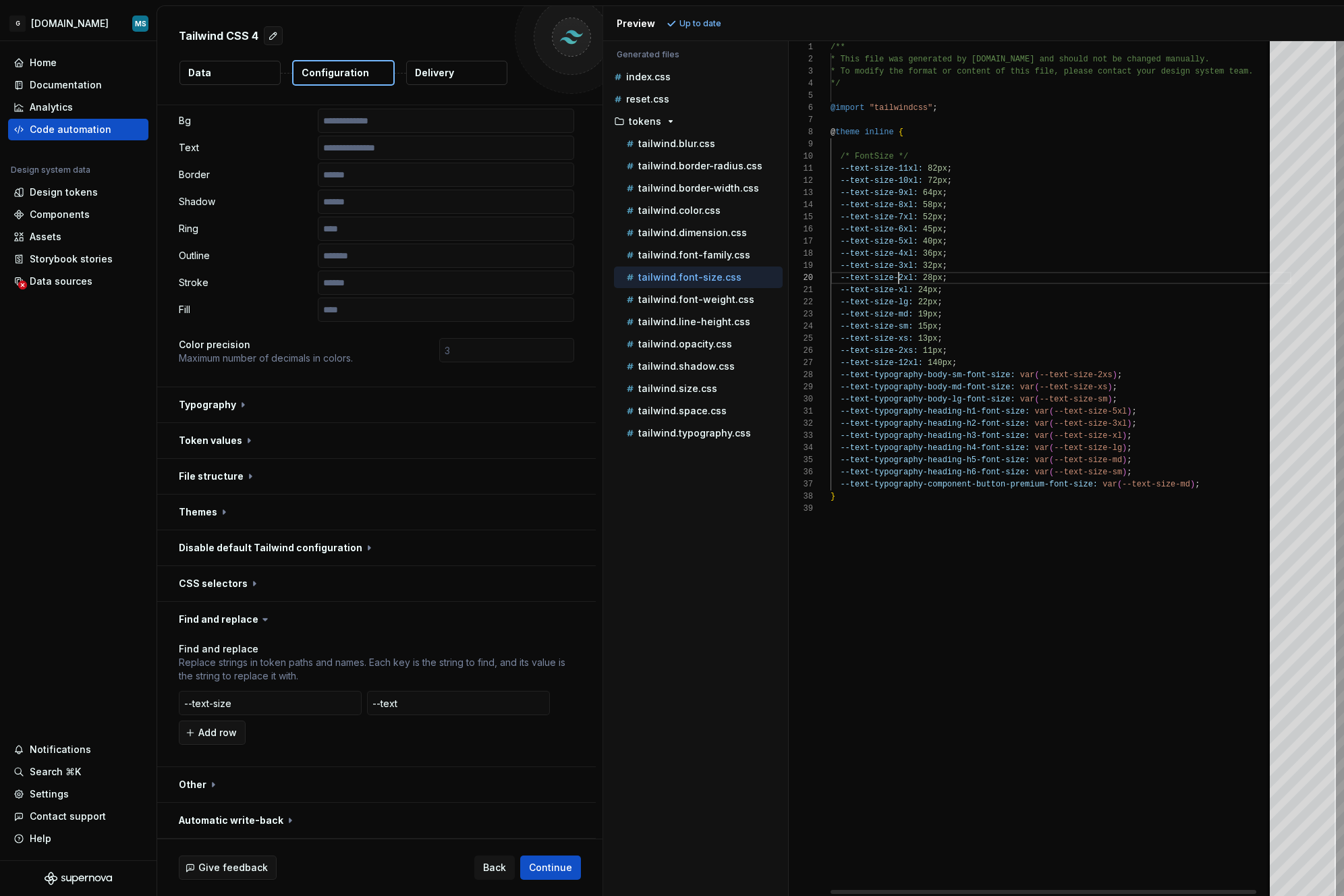
click at [900, 281] on div "/** * This file was generated by [DOMAIN_NAME] and sho uld not be changed manua…" at bounding box center [1061, 468] width 461 height 855
type textarea "**********"
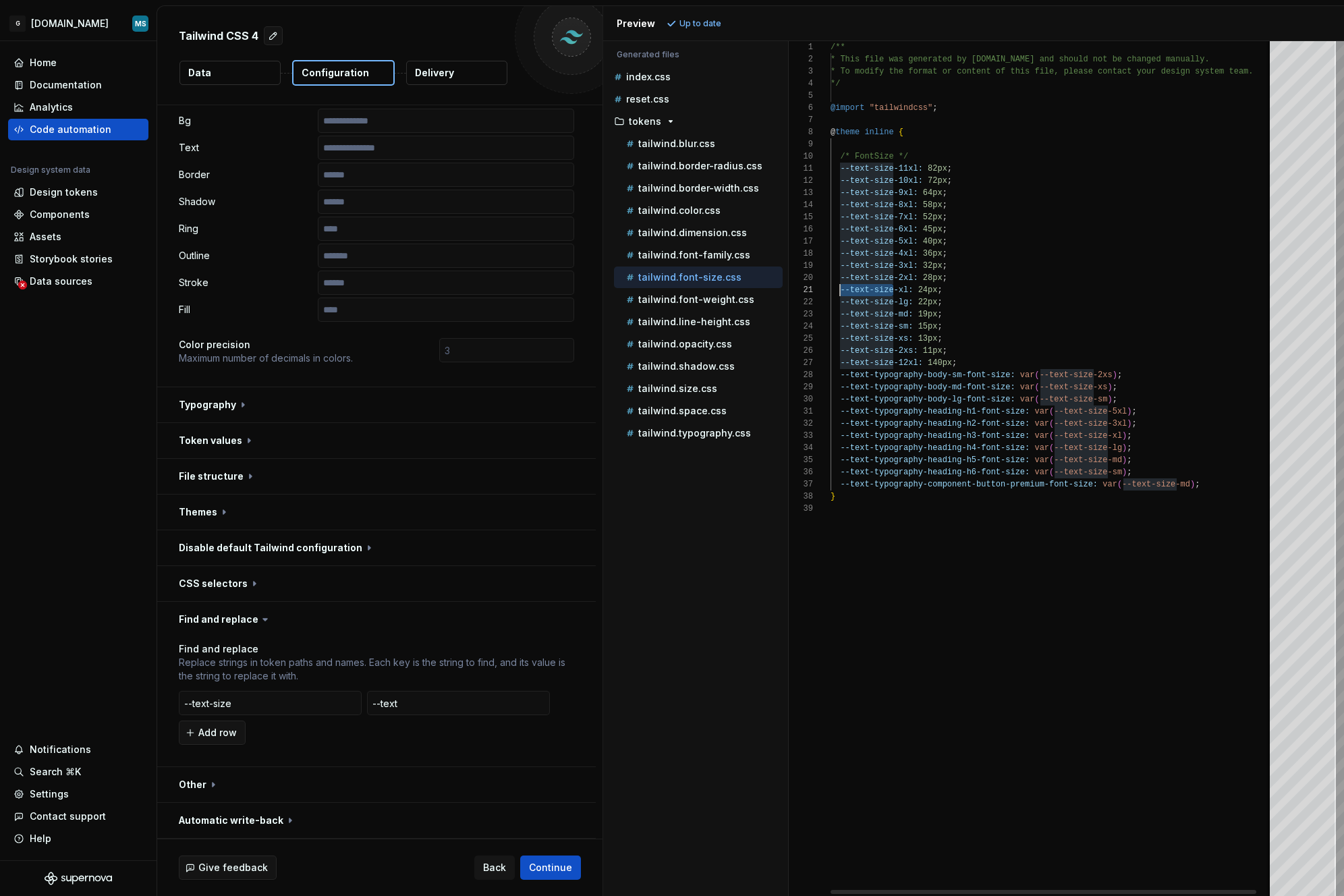
scroll to position [0, 10]
drag, startPoint x: 895, startPoint y: 292, endPoint x: 841, endPoint y: 287, distance: 54.2
click at [841, 287] on div "/** * This file was generated by [DOMAIN_NAME] and sho uld not be changed manua…" at bounding box center [1061, 468] width 461 height 855
click at [270, 710] on input "--text-size" at bounding box center [270, 703] width 183 height 24
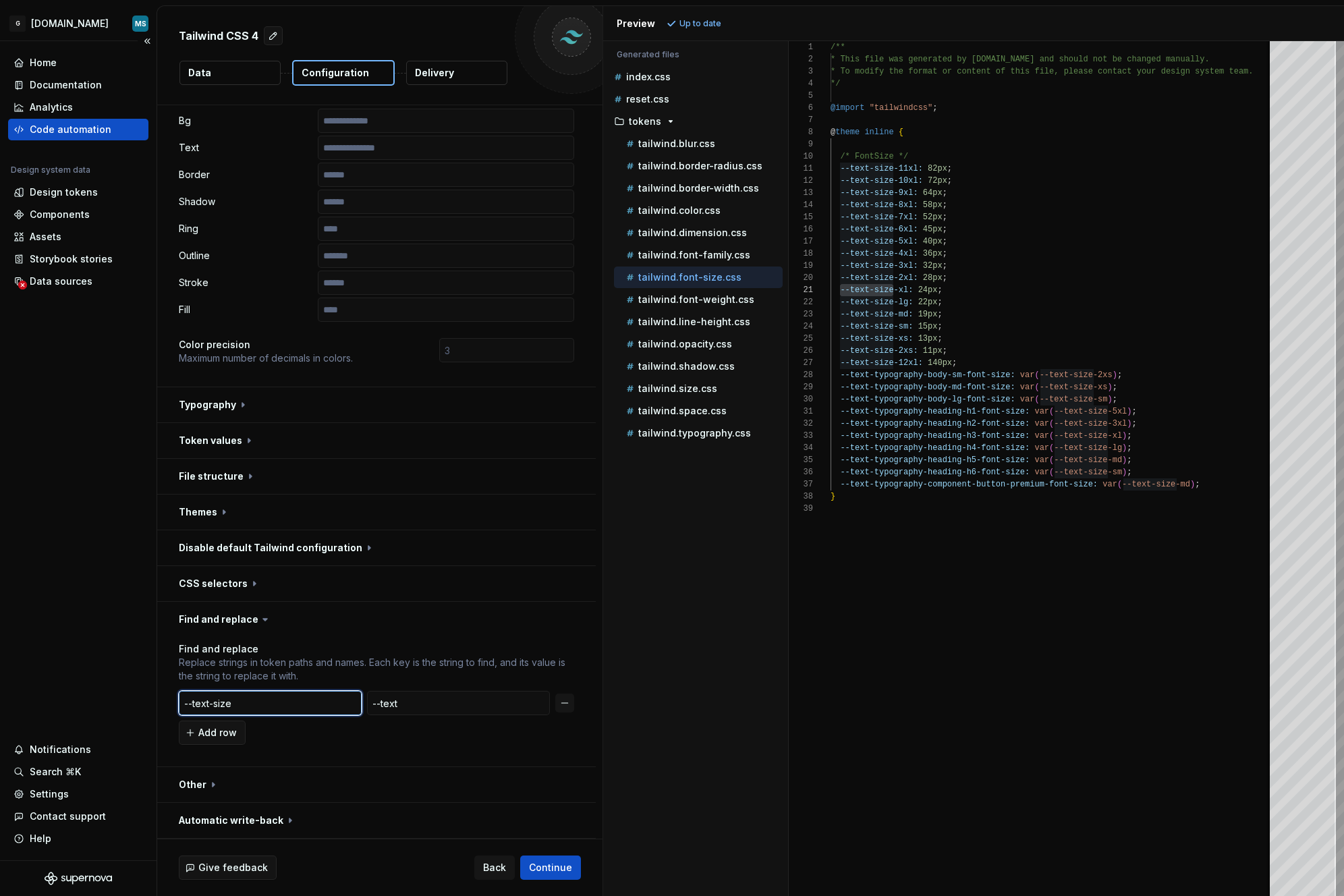
drag, startPoint x: 269, startPoint y: 705, endPoint x: 3, endPoint y: 681, distance: 267.1
click at [3, 681] on div "**********" at bounding box center [672, 448] width 1344 height 896
click at [422, 708] on input "--text" at bounding box center [459, 703] width 183 height 24
click at [538, 864] on span "Continue" at bounding box center [550, 868] width 43 height 14
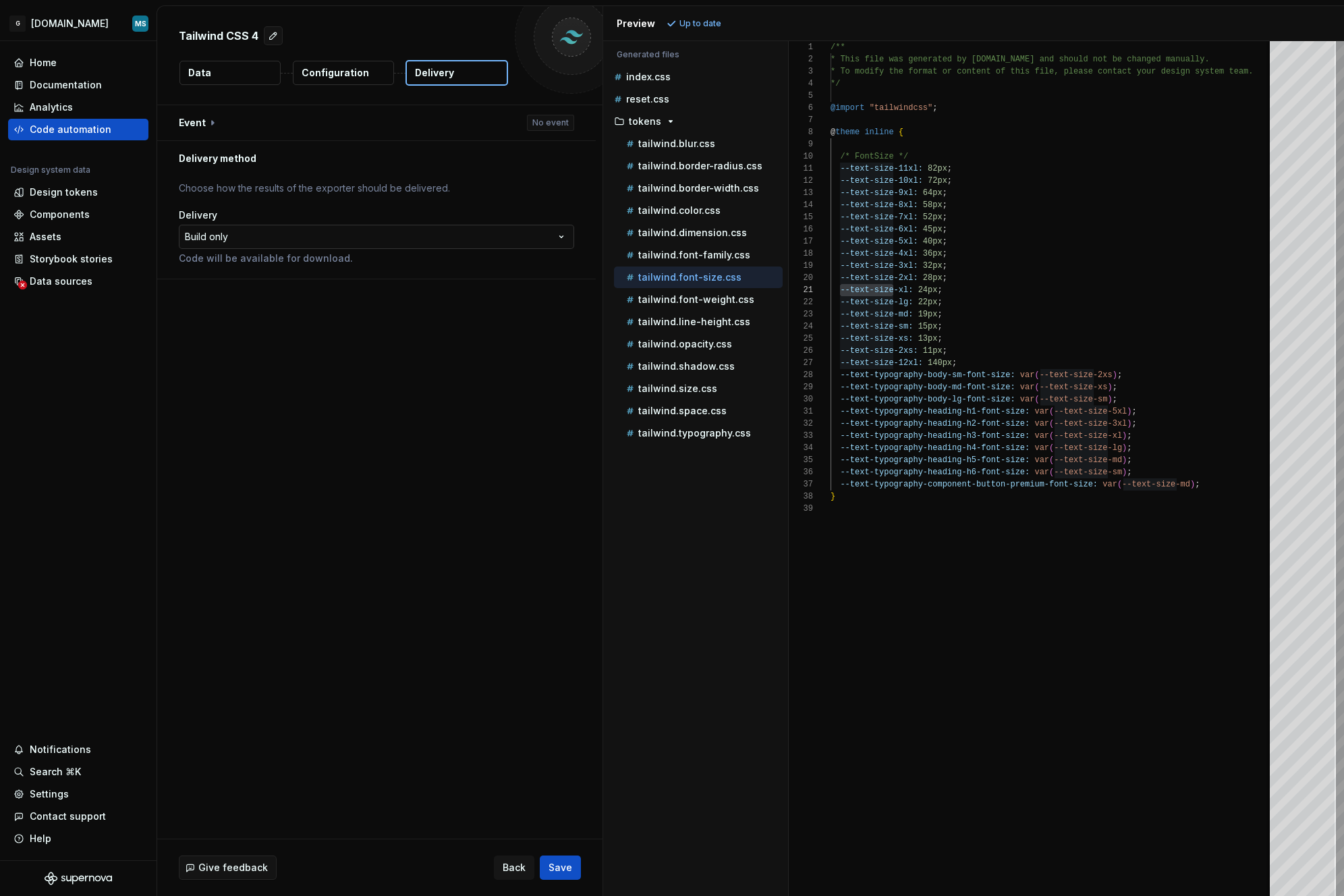
click at [462, 228] on html "**********" at bounding box center [672, 448] width 1344 height 896
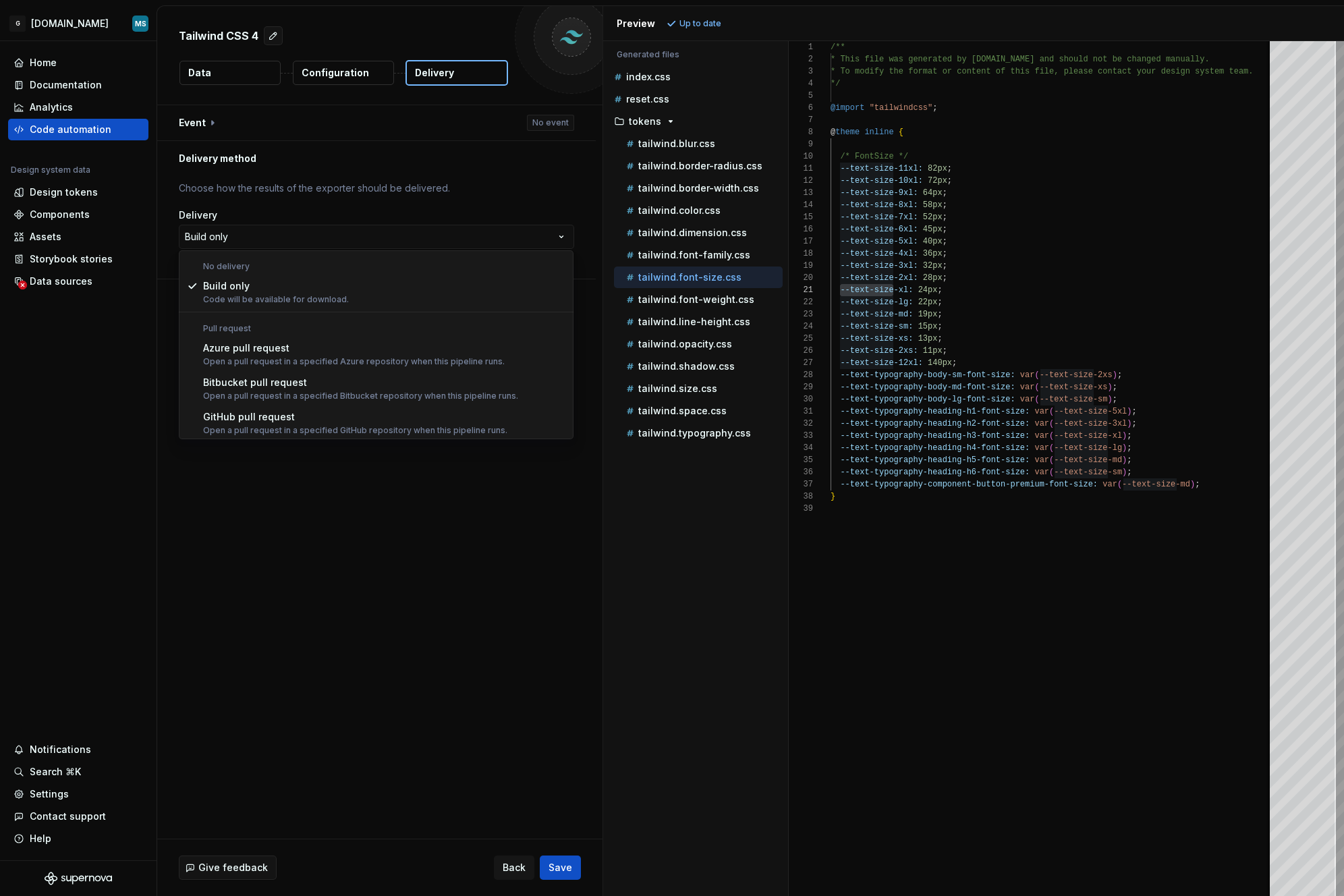
click at [560, 125] on html "**********" at bounding box center [672, 448] width 1344 height 896
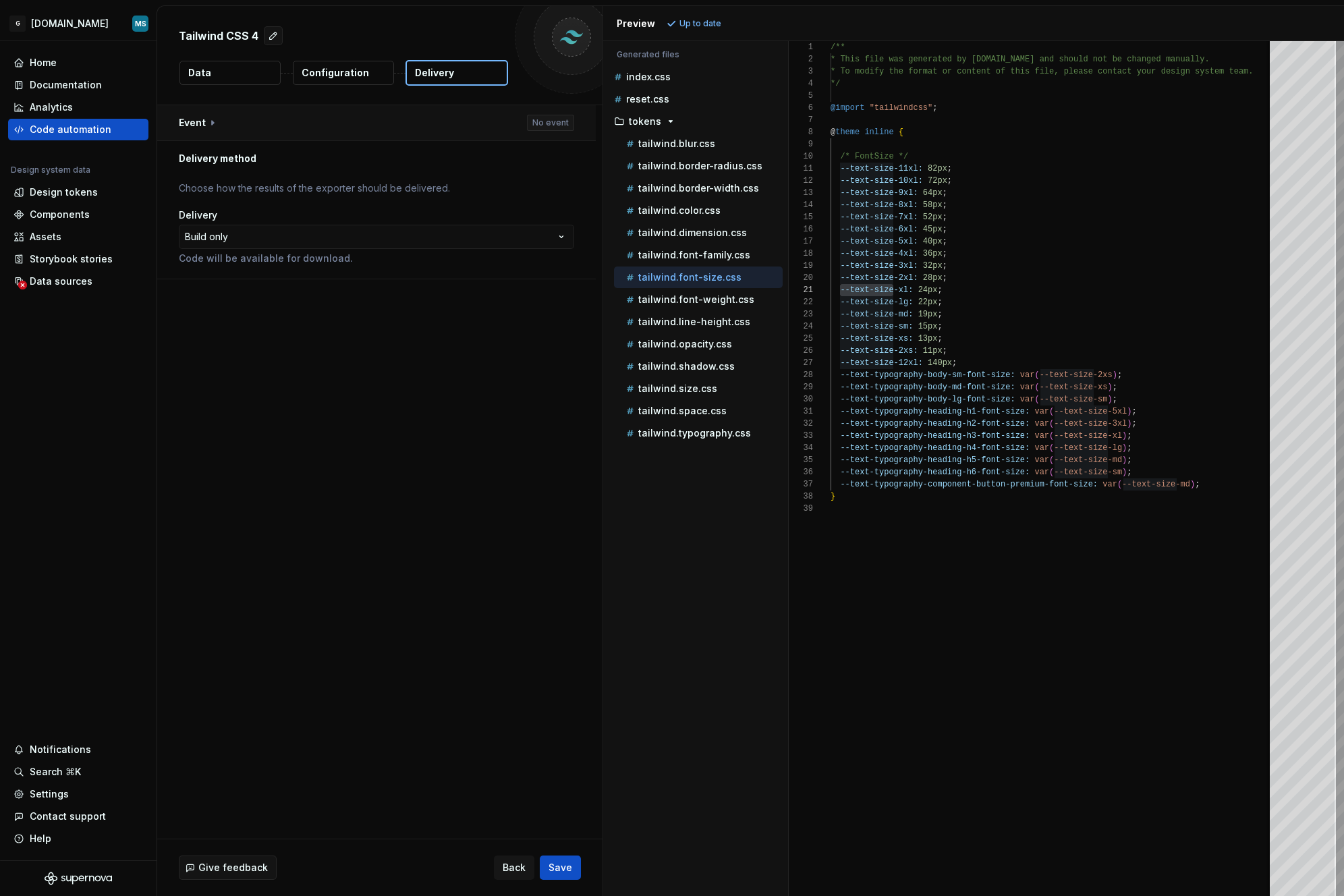
click at [197, 124] on button "button" at bounding box center [377, 122] width 439 height 35
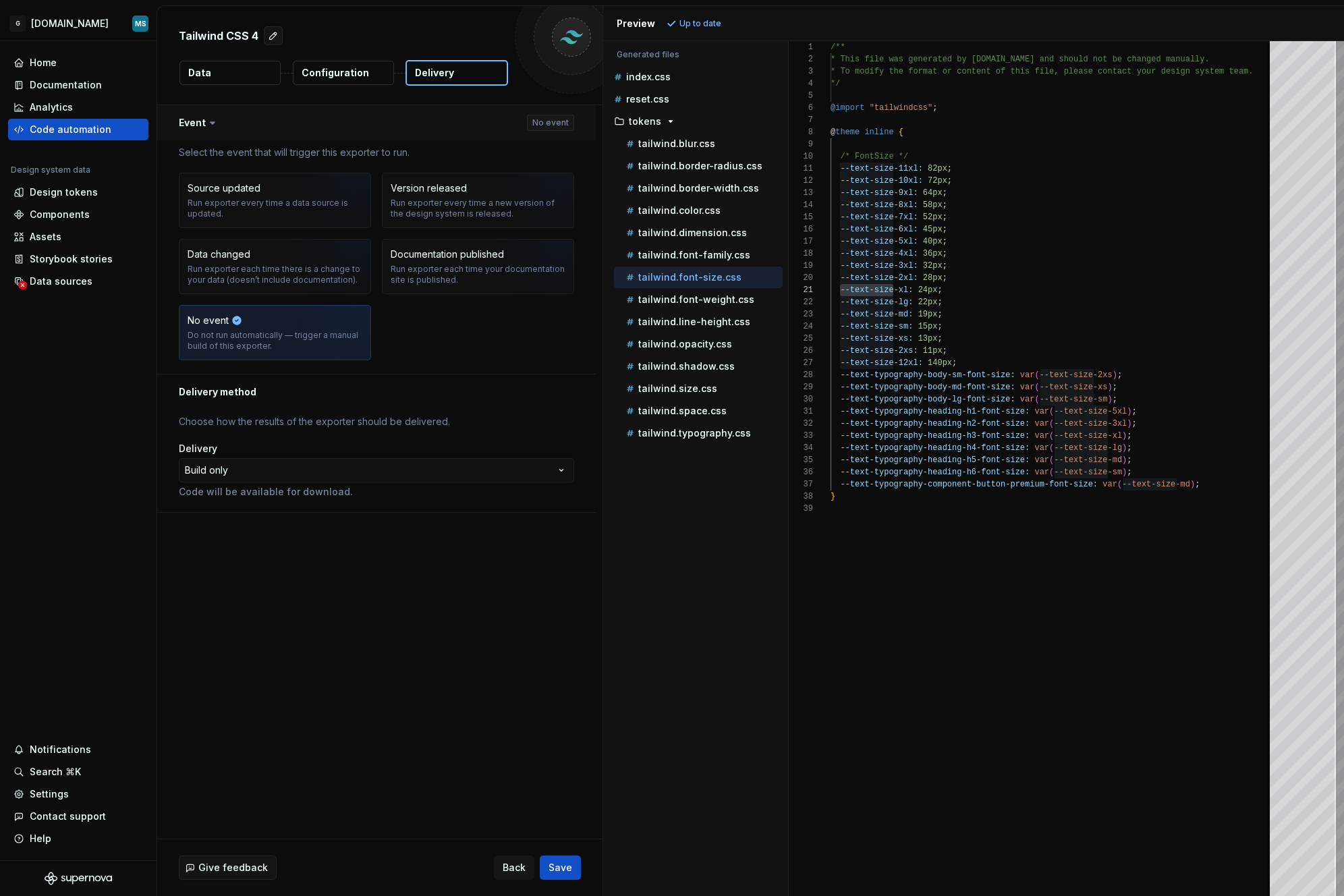
click at [197, 124] on button "button" at bounding box center [377, 122] width 439 height 35
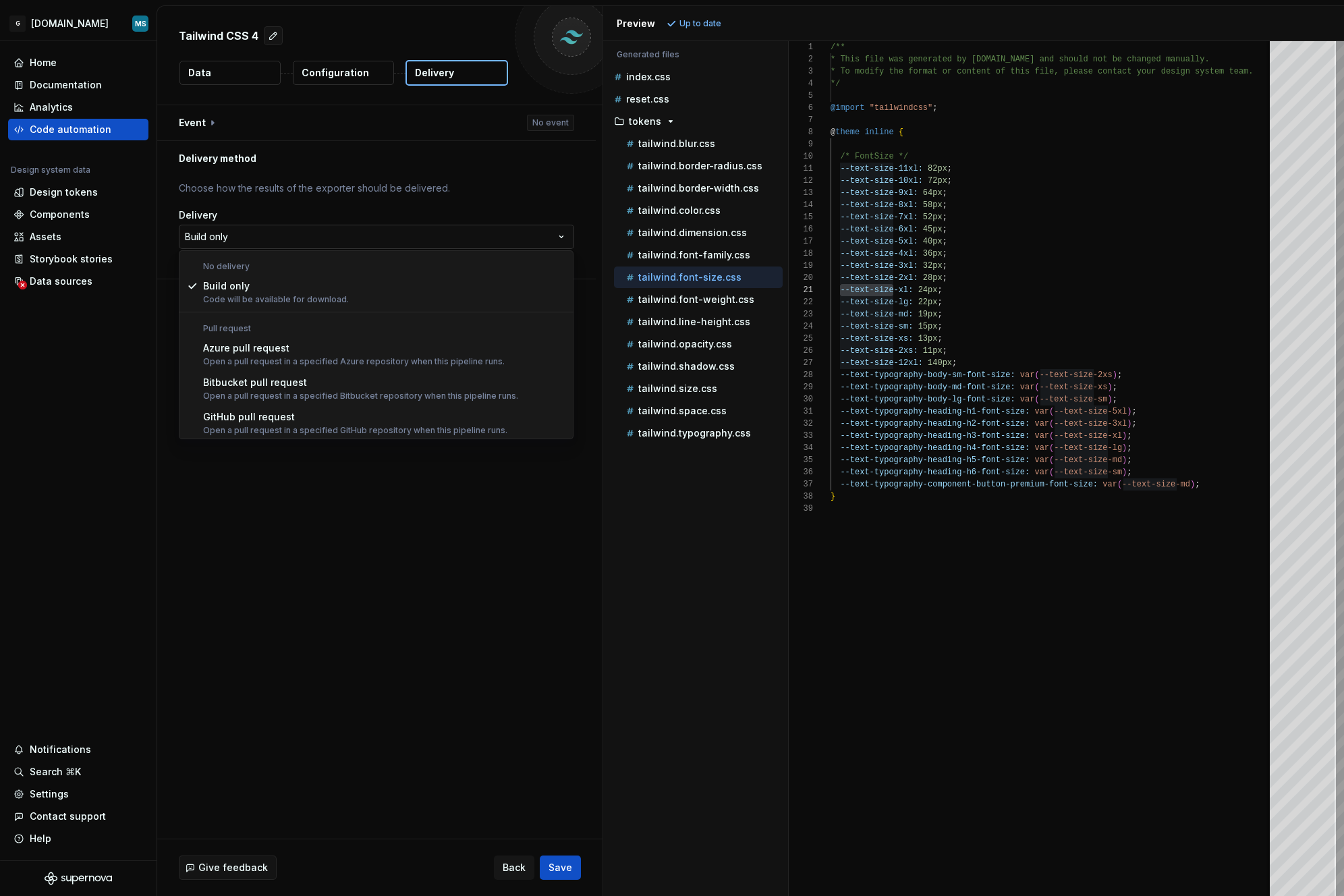
click at [390, 232] on html "**********" at bounding box center [672, 448] width 1344 height 896
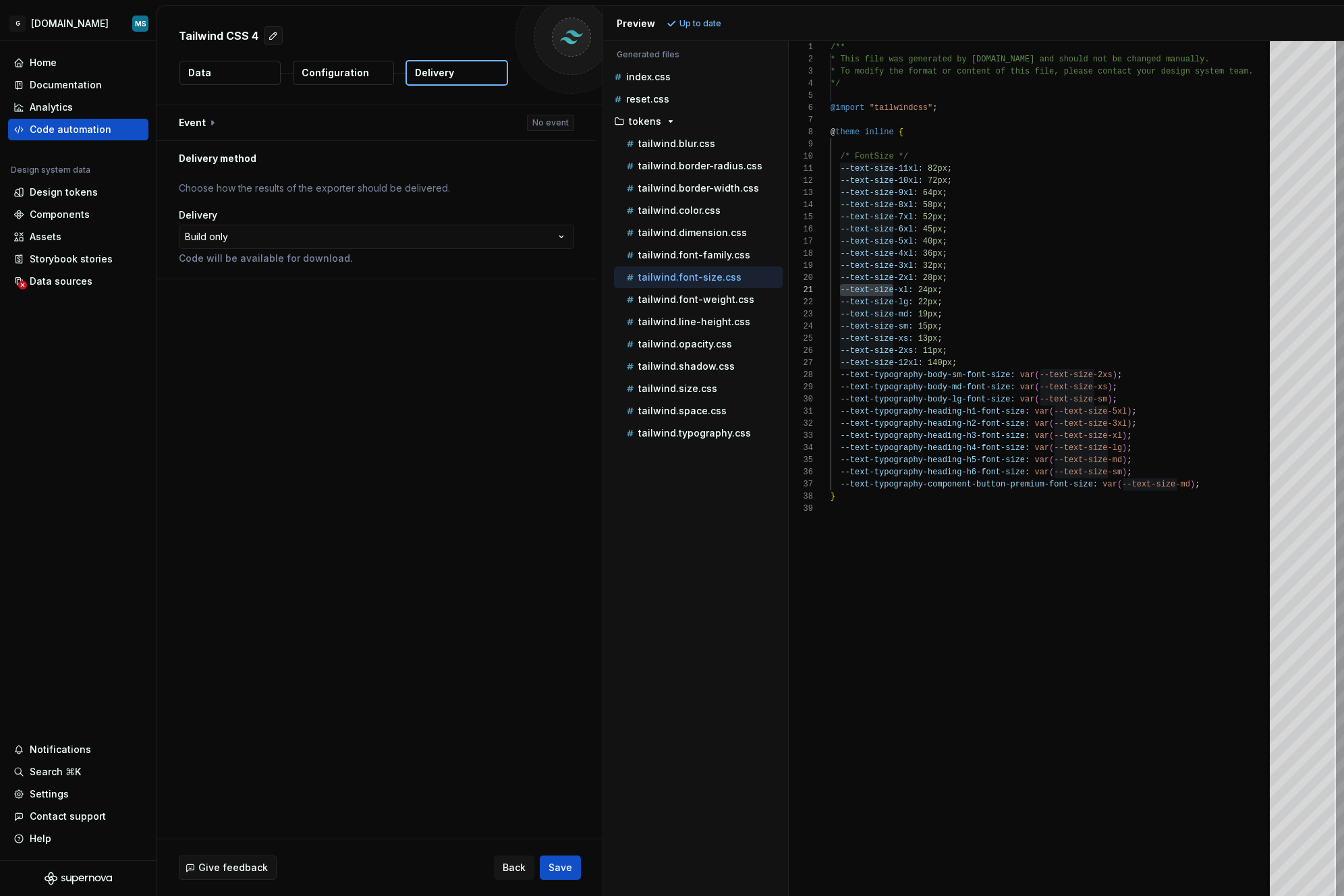
click at [373, 625] on html "**********" at bounding box center [672, 448] width 1344 height 896
click at [558, 858] on button "Save" at bounding box center [561, 867] width 41 height 24
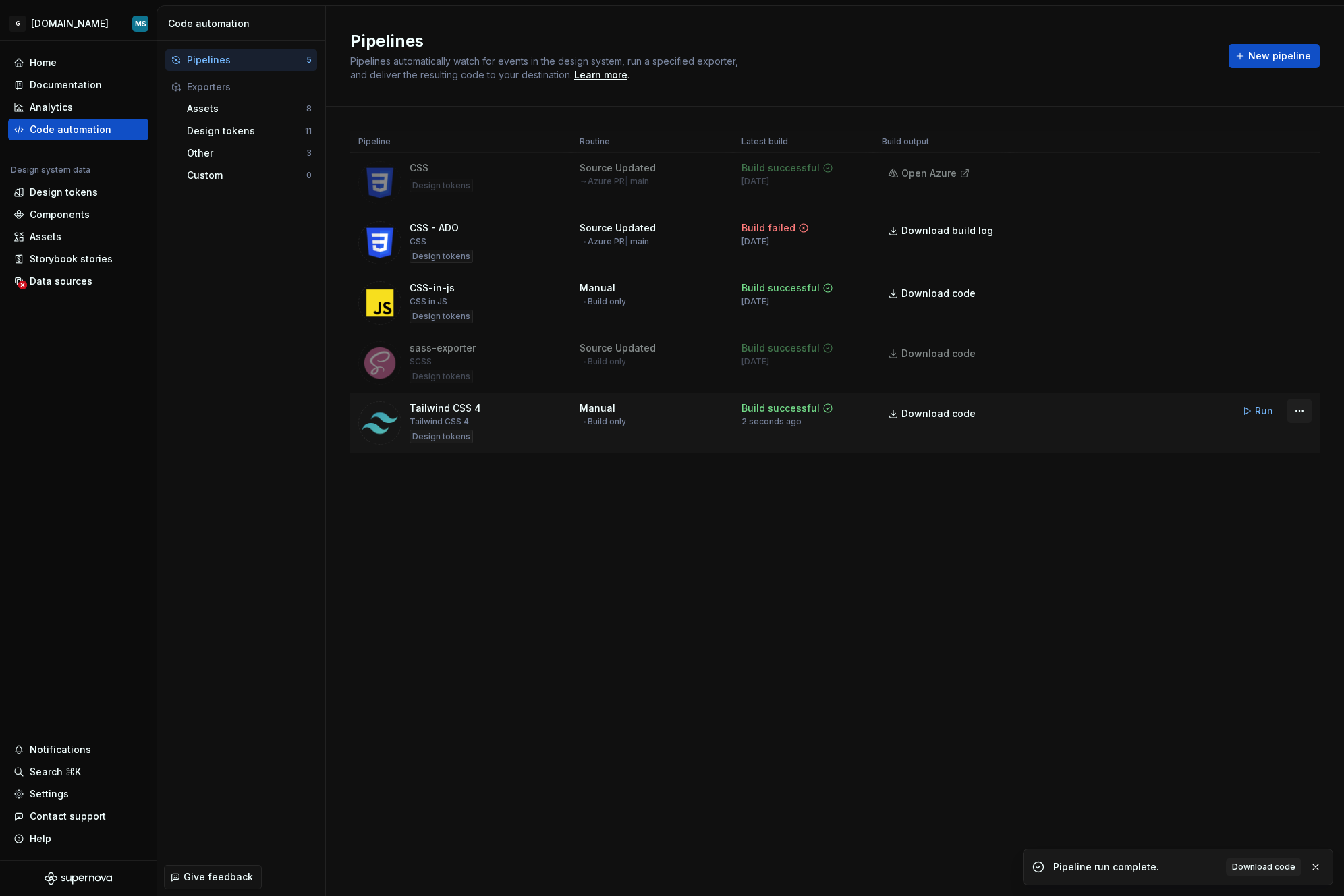
click at [1160, 409] on html "G [DOMAIN_NAME] MS Home Documentation Analytics Code automation Design system d…" at bounding box center [672, 448] width 1344 height 896
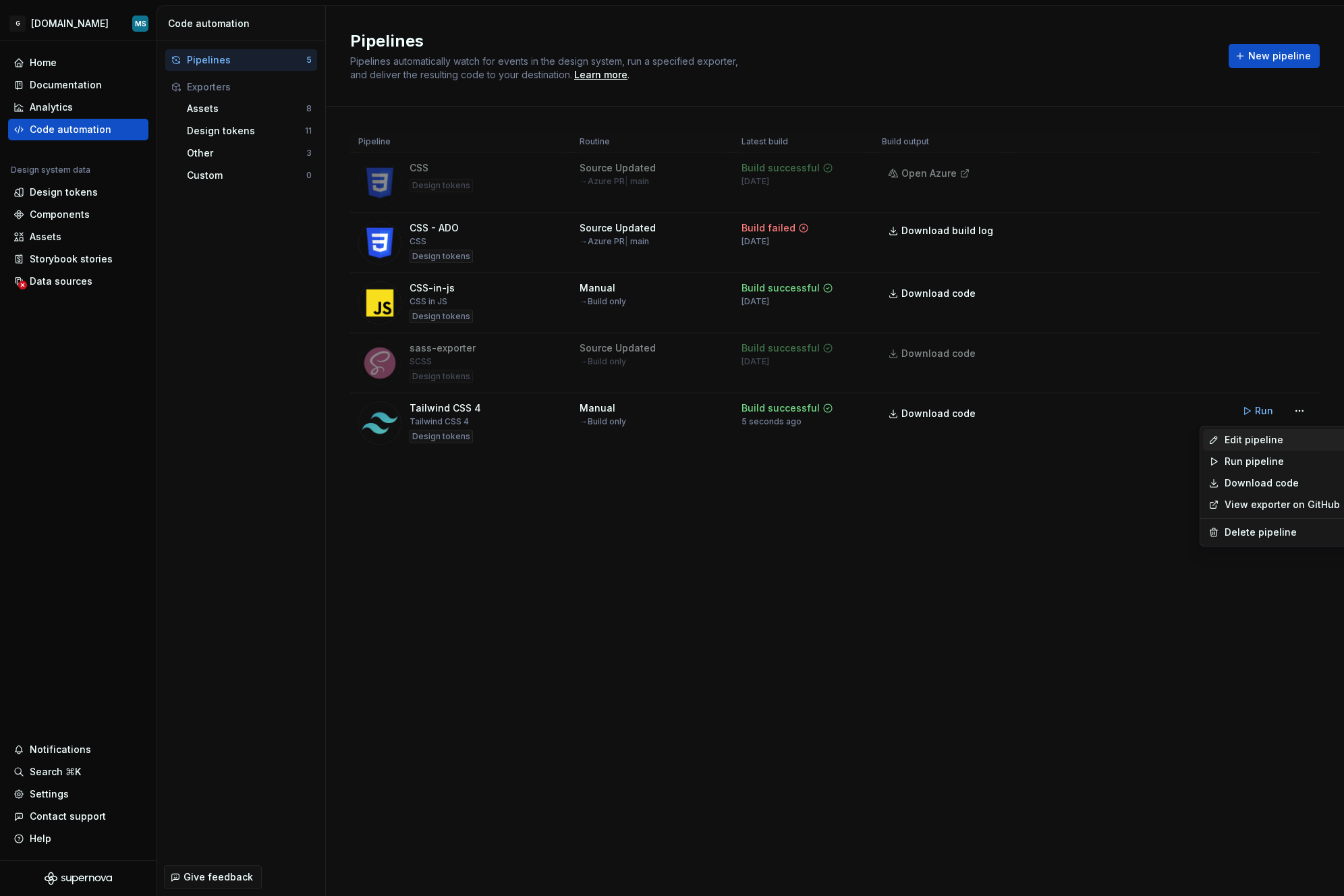
click at [1160, 446] on div "Edit pipeline" at bounding box center [1283, 440] width 116 height 14
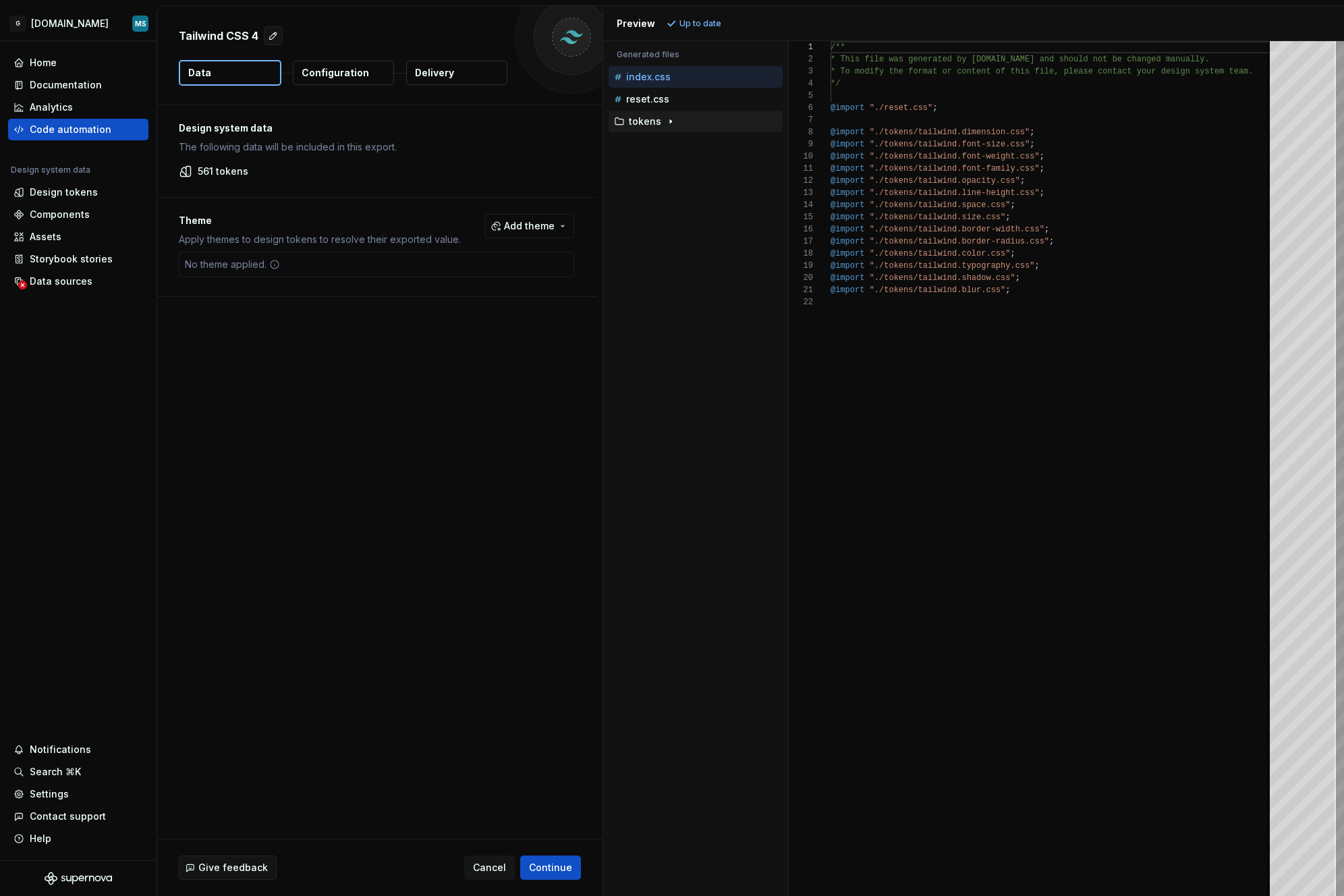
click at [637, 120] on p "tokens" at bounding box center [644, 122] width 32 height 11
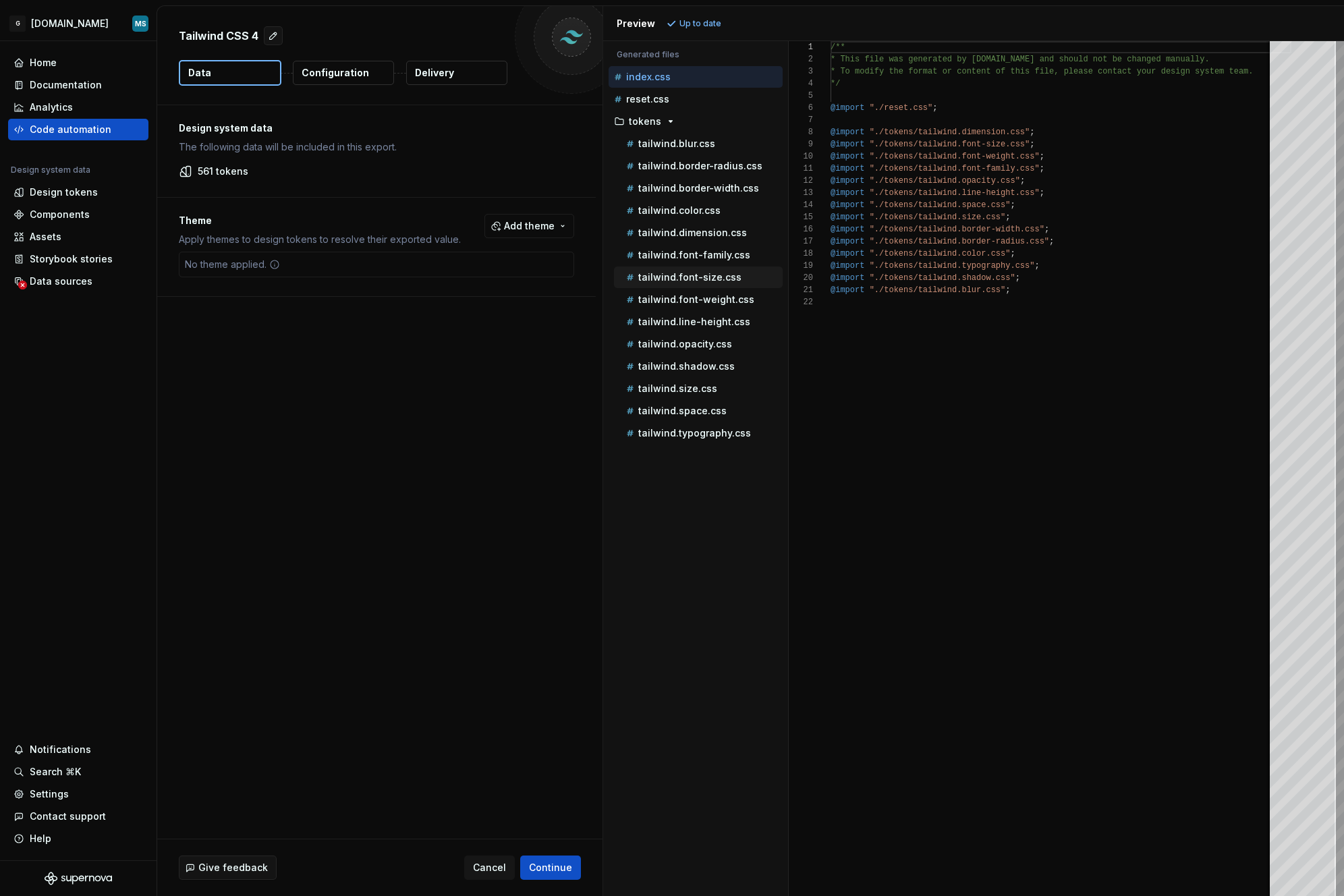
click at [666, 278] on p "tailwind.font-size.css" at bounding box center [690, 277] width 103 height 11
type textarea "**********"
